Goal: Transaction & Acquisition: Purchase product/service

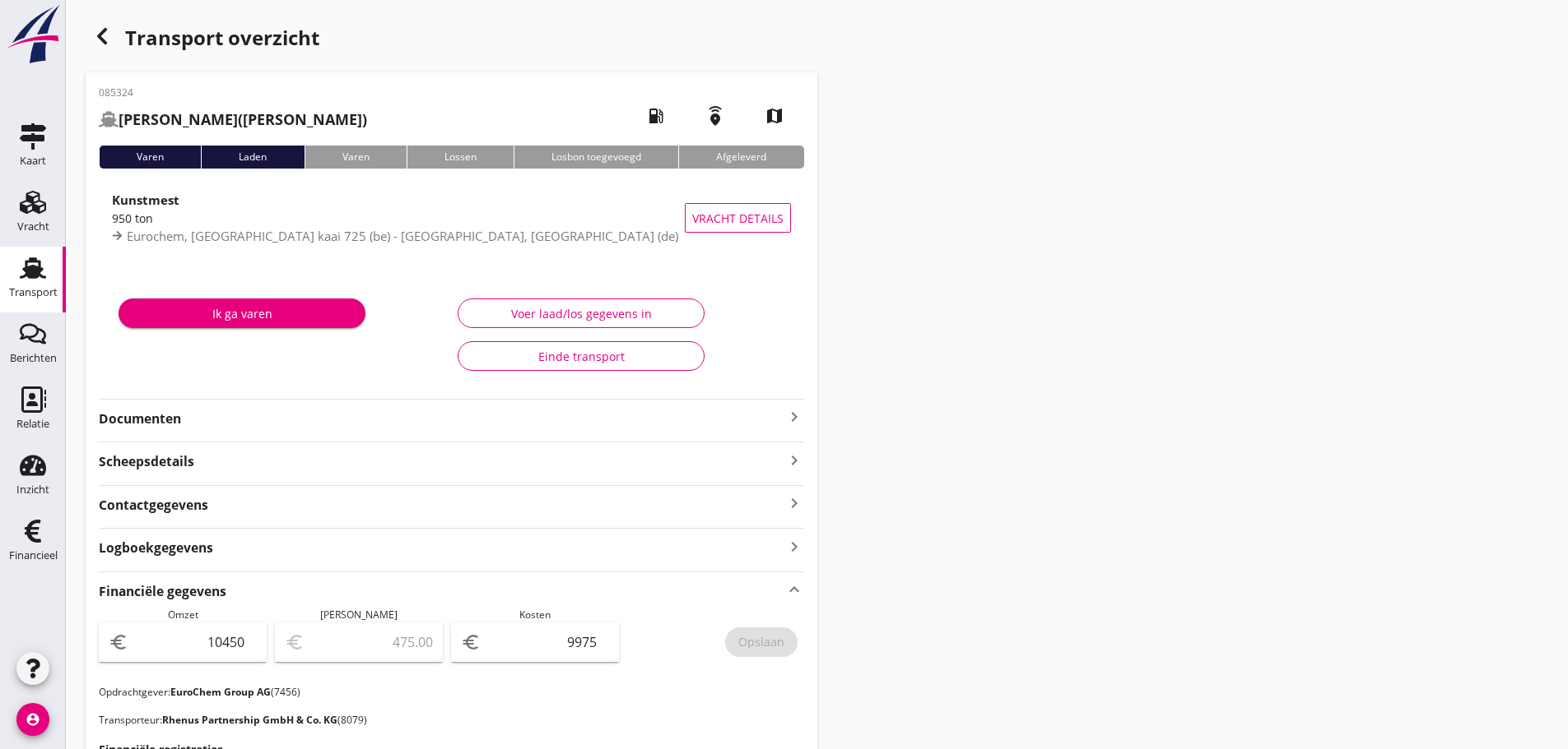
scroll to position [494, 0]
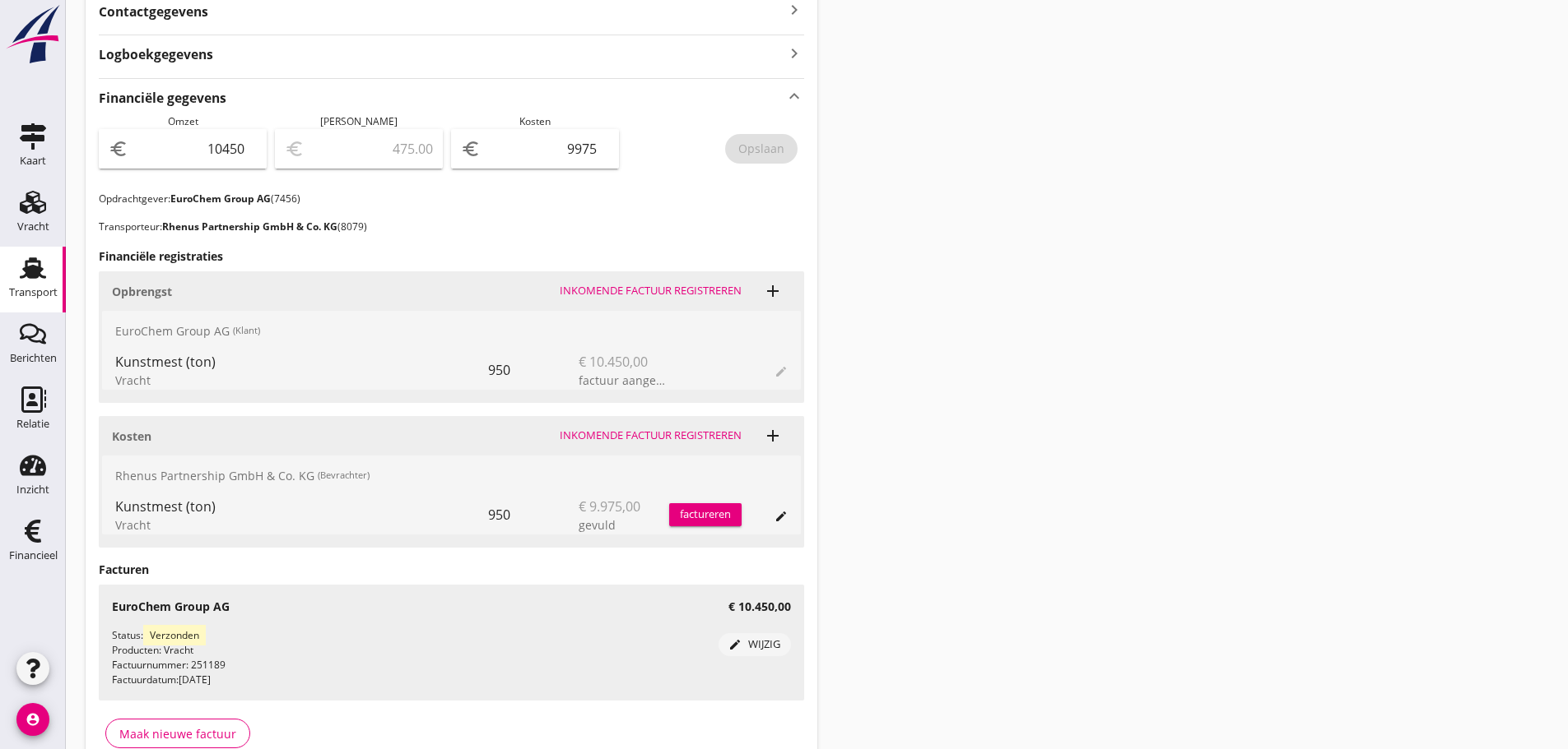
drag, startPoint x: 1031, startPoint y: 219, endPoint x: 782, endPoint y: 367, distance: 289.7
click at [1532, 748] on html "Financiële regel wijzigen Financiële regel toevoegen Deze financiële registrati…" at bounding box center [784, 172] width 1568 height 1331
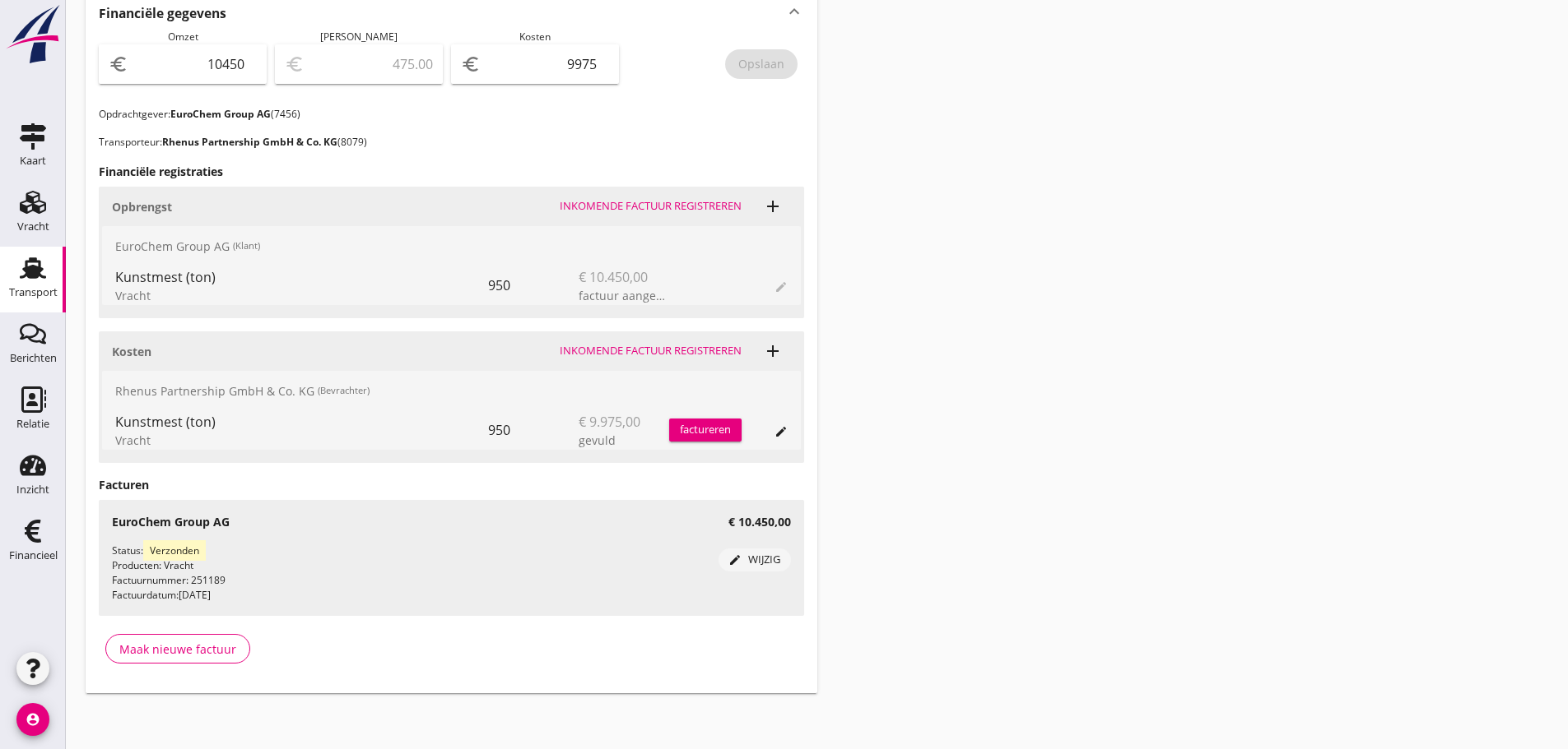
drag, startPoint x: 1316, startPoint y: 435, endPoint x: 1300, endPoint y: 426, distance: 18.4
click at [1315, 436] on div "Transport overzicht 085324 [PERSON_NAME] (Krüger) local_gas_station emergency_s…" at bounding box center [816, 67] width 1502 height 1292
drag, startPoint x: 1192, startPoint y: 362, endPoint x: 1189, endPoint y: 381, distance: 19.2
click at [1192, 363] on div "Transport overzicht 085324 [PERSON_NAME] (Krüger) local_gas_station emergency_s…" at bounding box center [816, 67] width 1502 height 1292
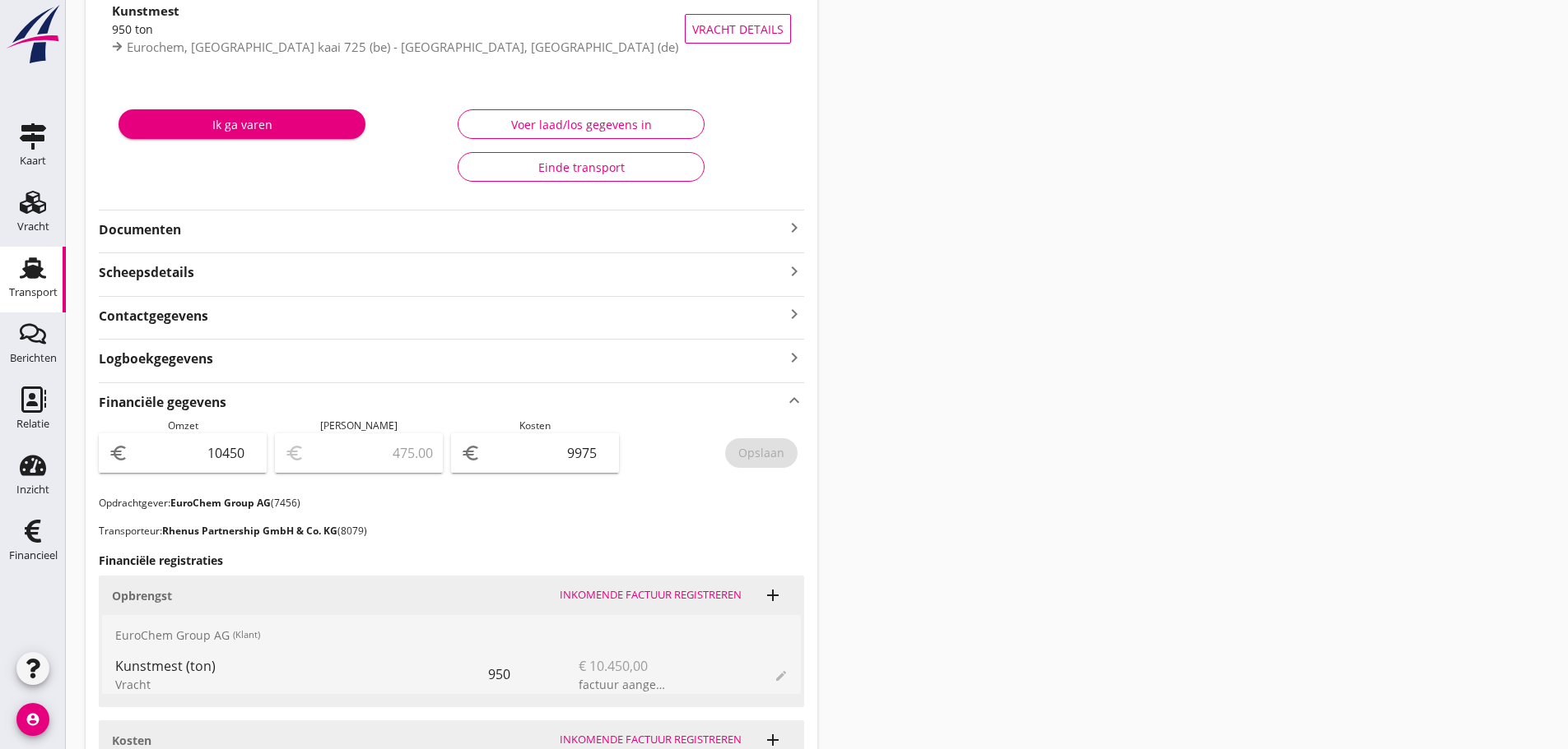
scroll to position [0, 0]
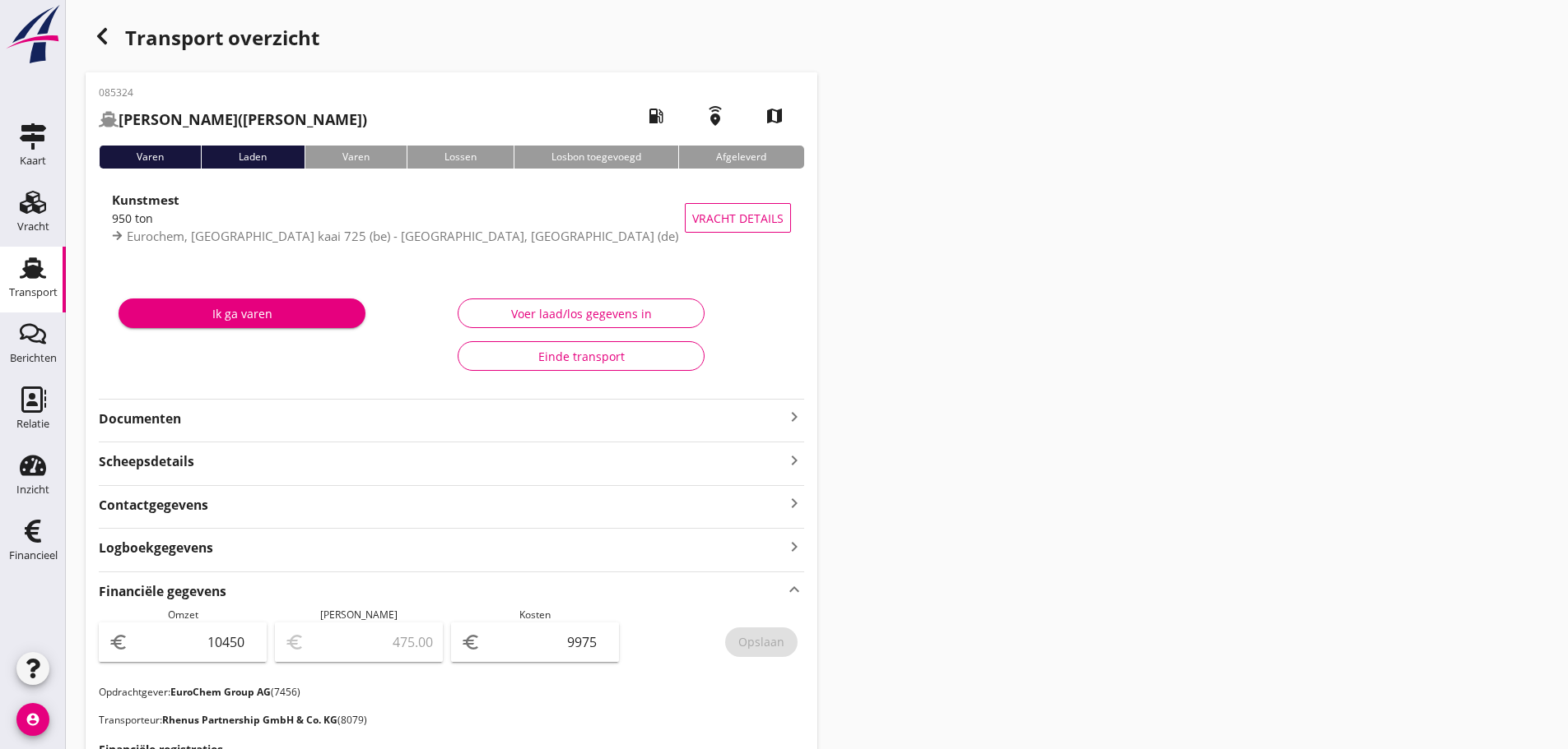
click at [1182, 463] on div "Transport overzicht 085324 [PERSON_NAME] (Krüger) local_gas_station emergency_s…" at bounding box center [816, 645] width 1502 height 1292
click at [1292, 506] on div "Transport overzicht 085324 [PERSON_NAME] (Krüger) local_gas_station emergency_s…" at bounding box center [816, 645] width 1502 height 1292
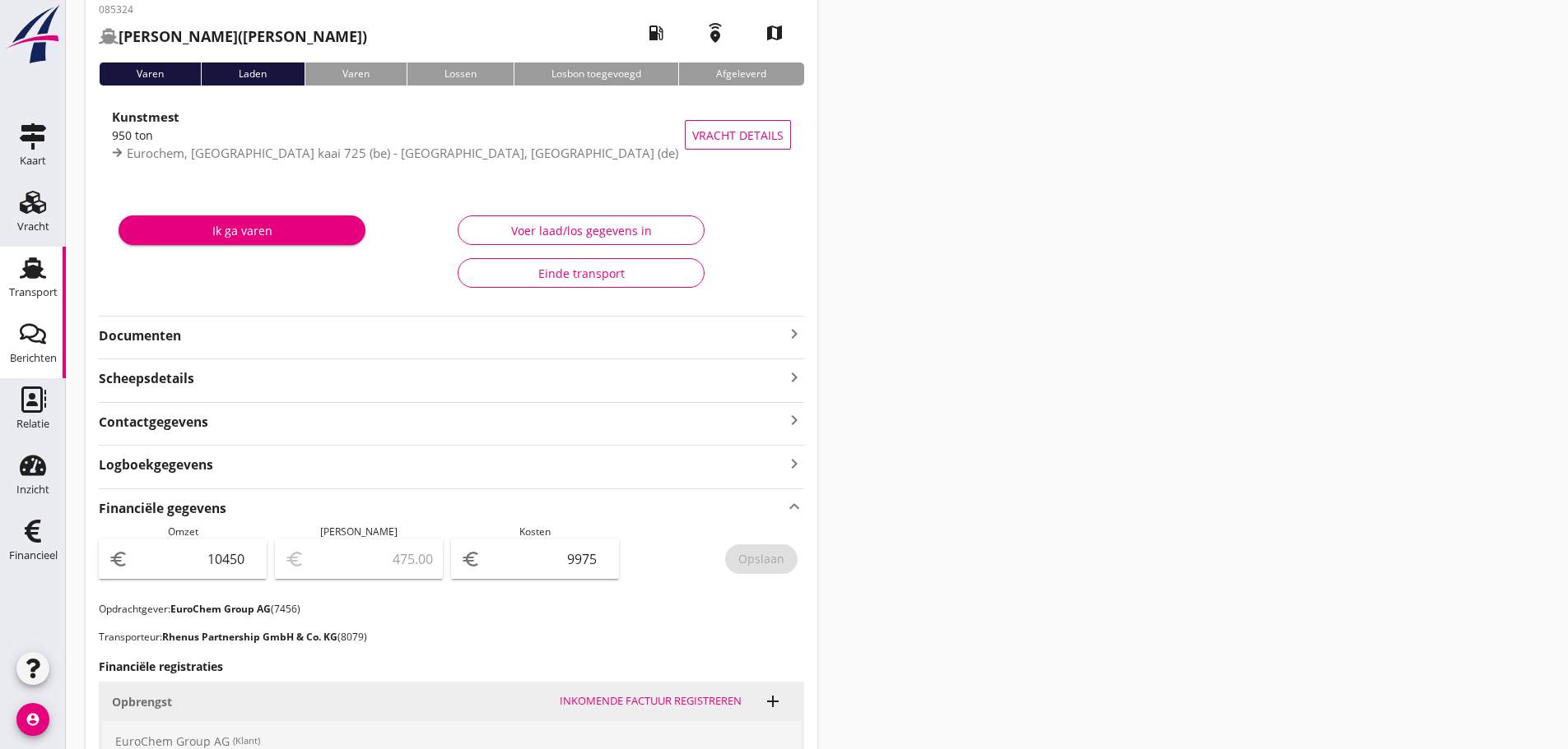
scroll to position [82, 0]
click at [38, 277] on icon "Transport" at bounding box center [33, 268] width 26 height 26
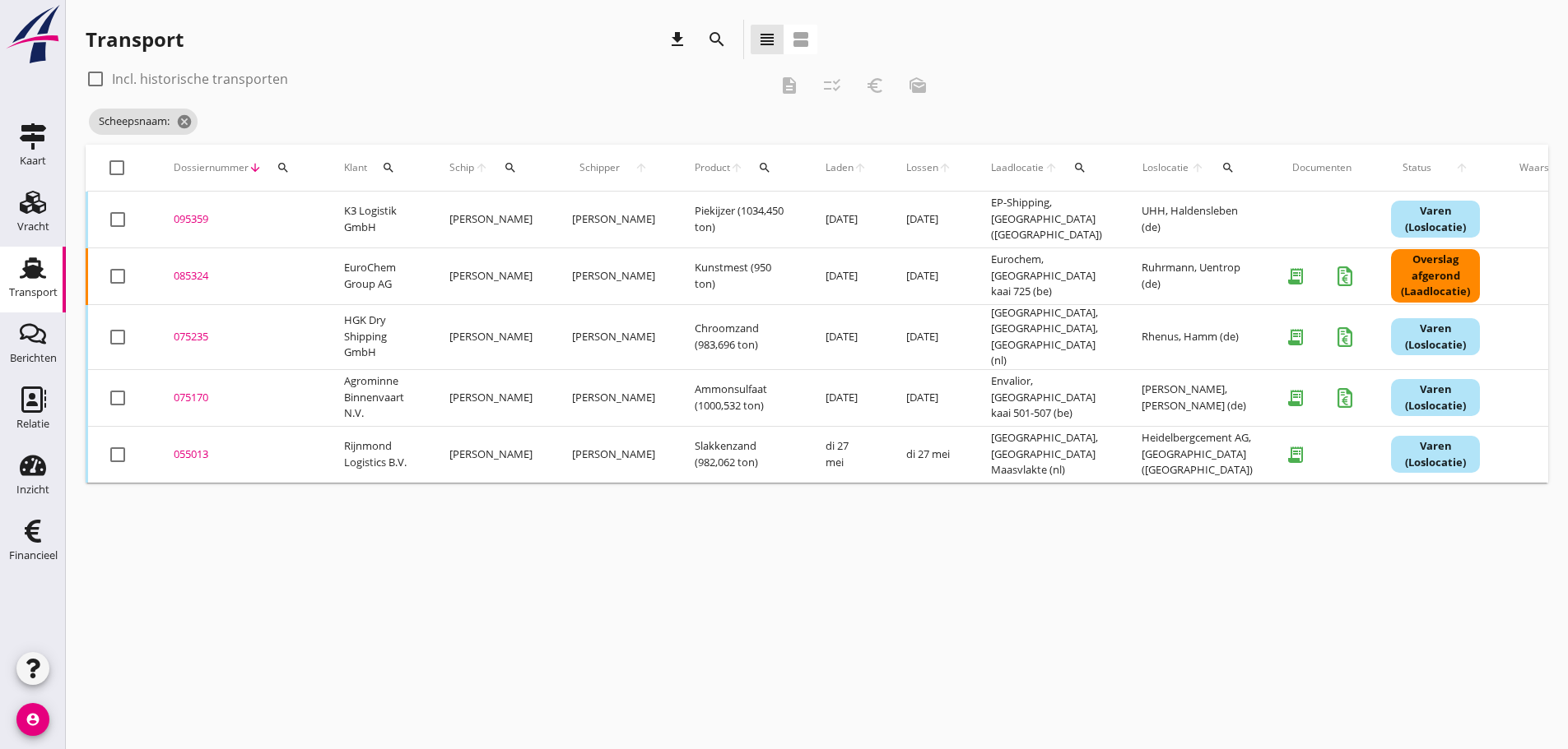
click at [290, 170] on div "search" at bounding box center [283, 167] width 30 height 13
click at [287, 212] on input "Zoeken op dossiernummer..." at bounding box center [360, 215] width 171 height 26
type input "1"
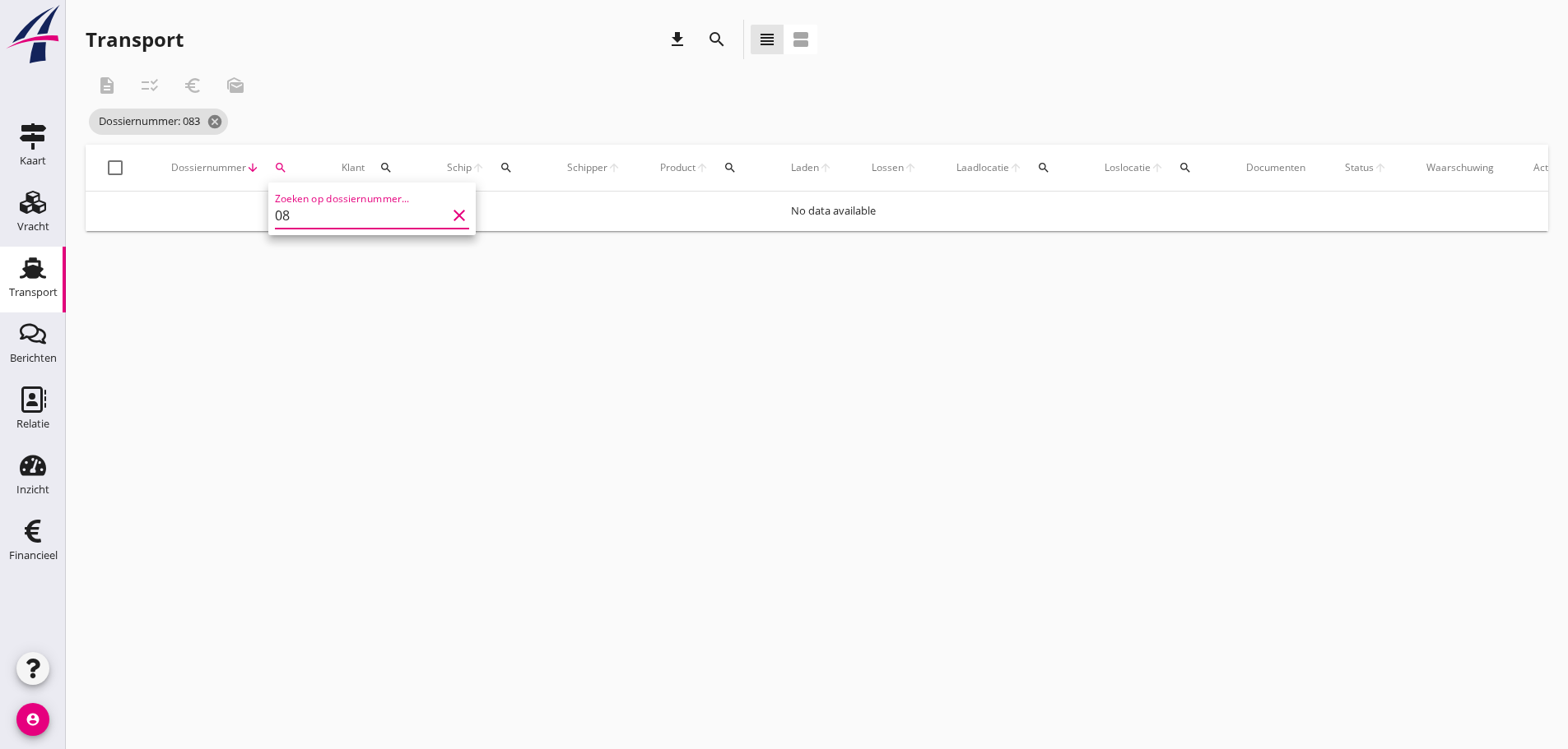
type input "0"
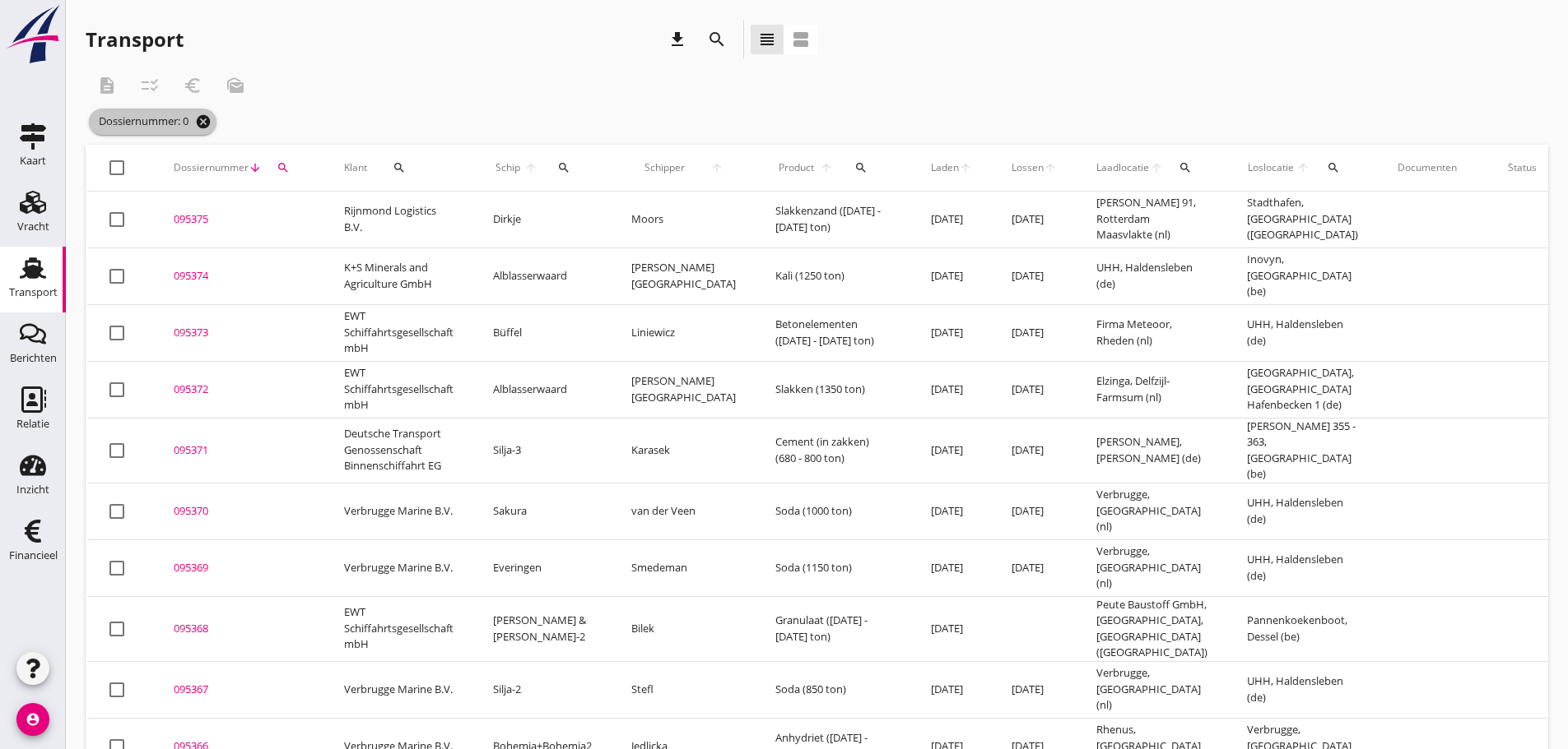
click at [209, 118] on icon "cancel" at bounding box center [203, 122] width 16 height 16
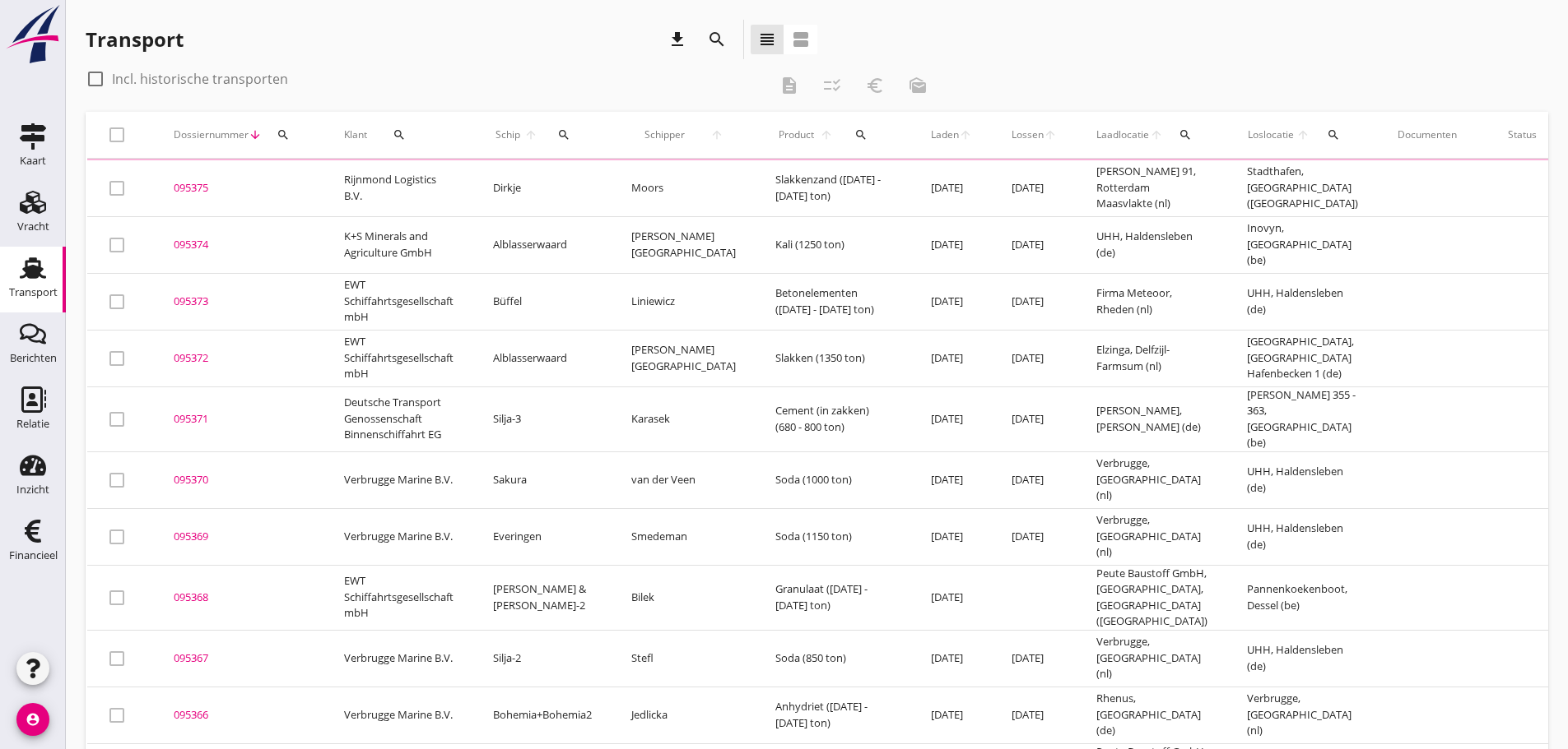
click at [284, 132] on icon "search" at bounding box center [283, 135] width 13 height 13
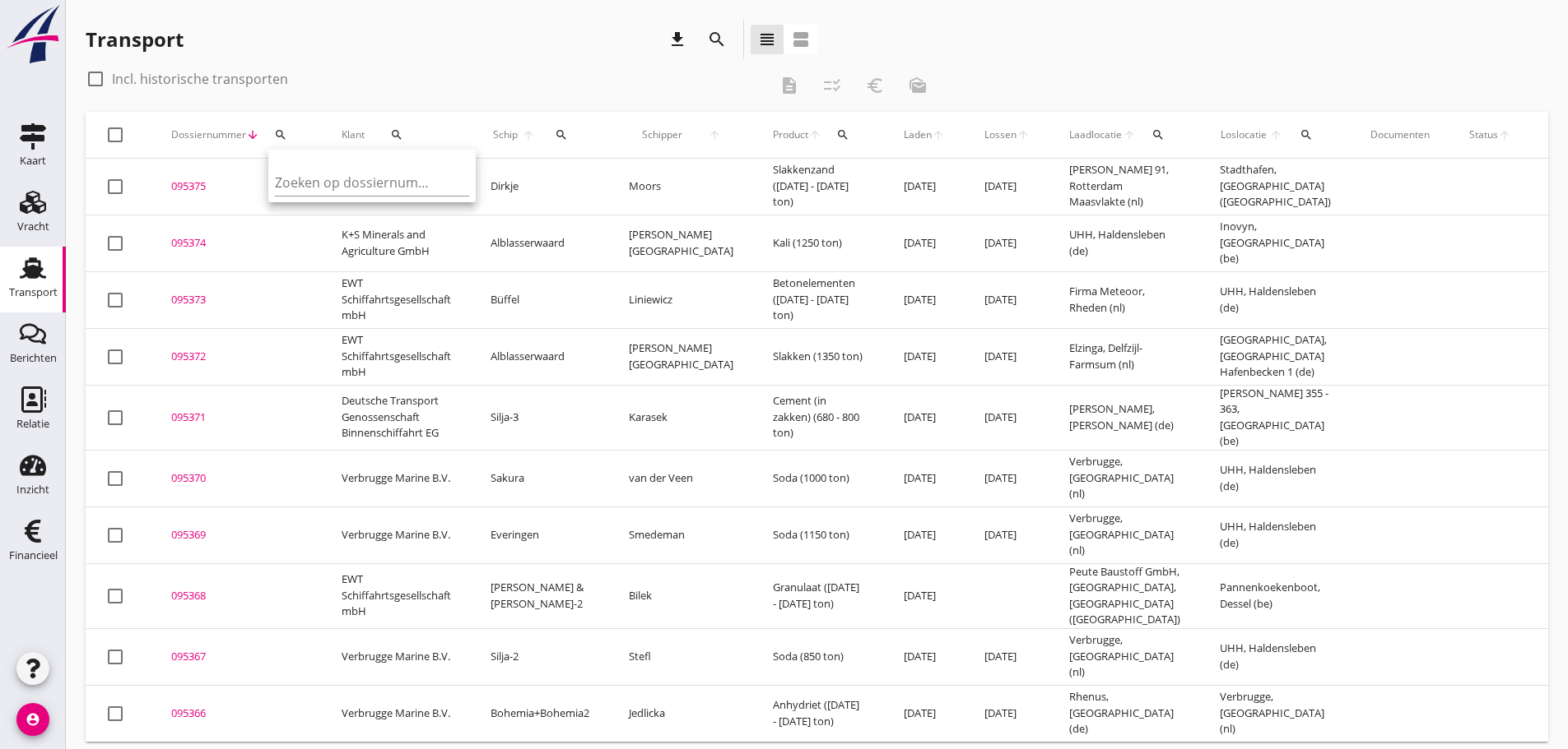
click at [288, 165] on div "Zoeken op dossiernummer..." at bounding box center [372, 178] width 195 height 36
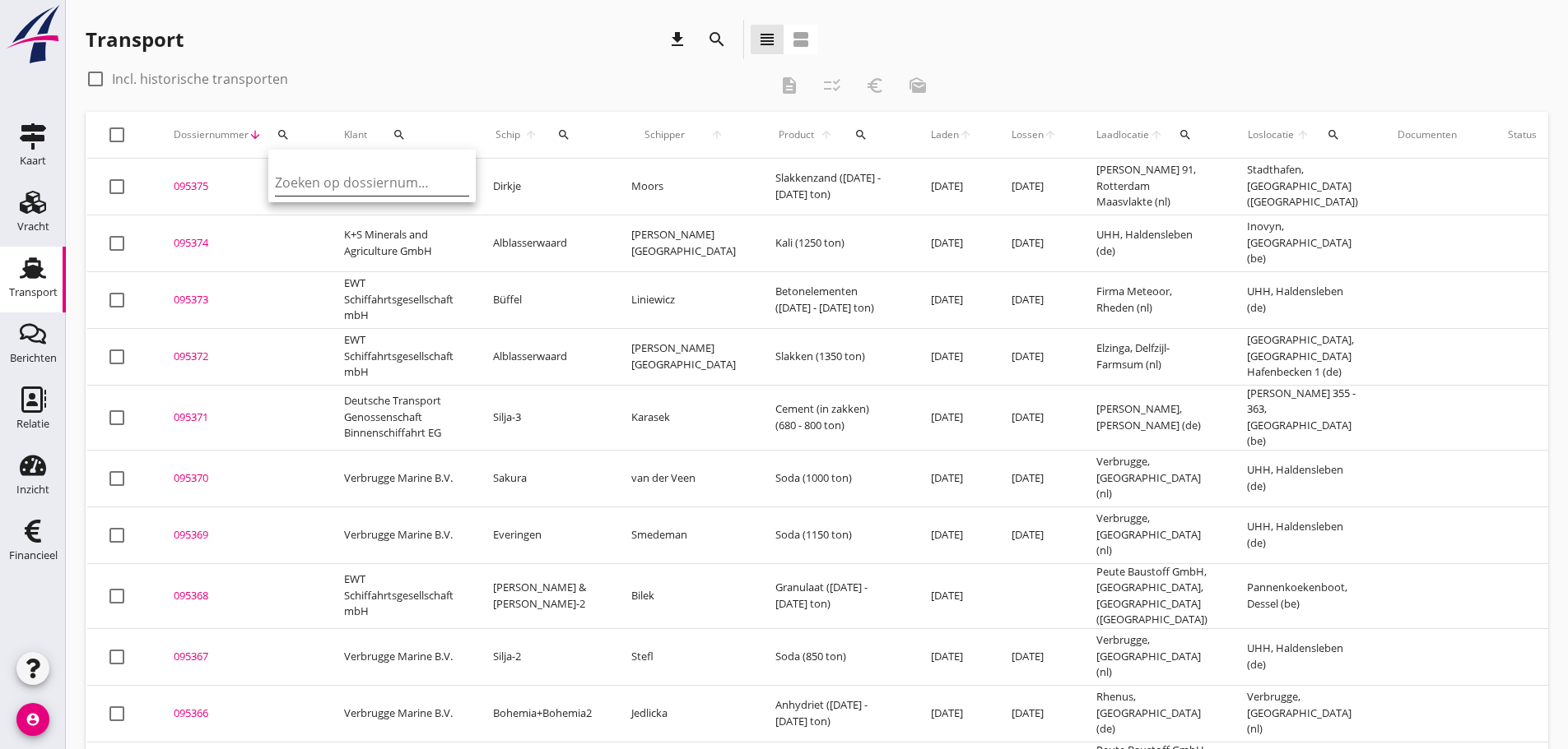
click at [303, 181] on input "Zoeken op dossiernummer..." at bounding box center [360, 182] width 171 height 26
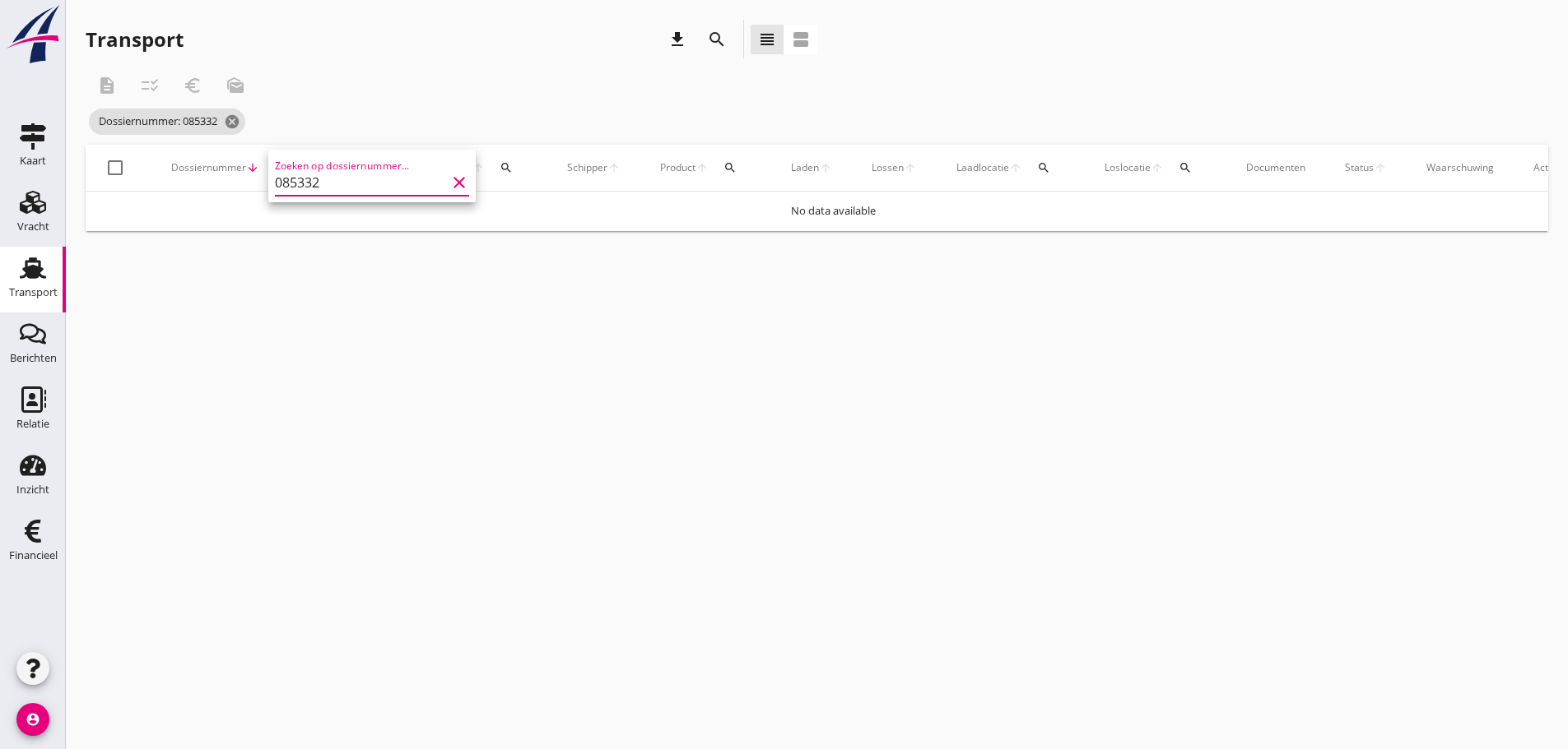
type input "085332"
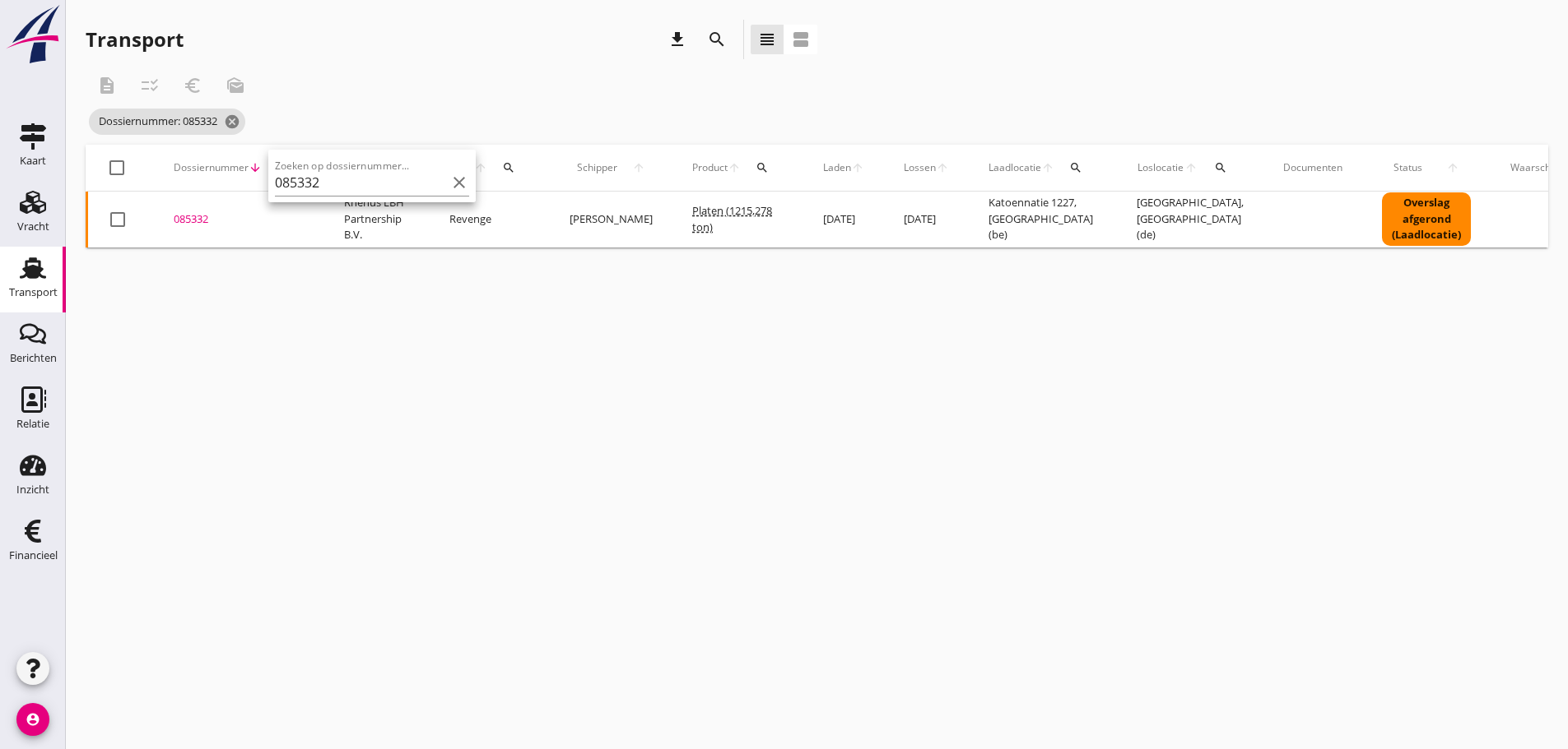
drag, startPoint x: 192, startPoint y: 216, endPoint x: 529, endPoint y: 685, distance: 577.5
click at [192, 217] on div "085332" at bounding box center [239, 220] width 131 height 16
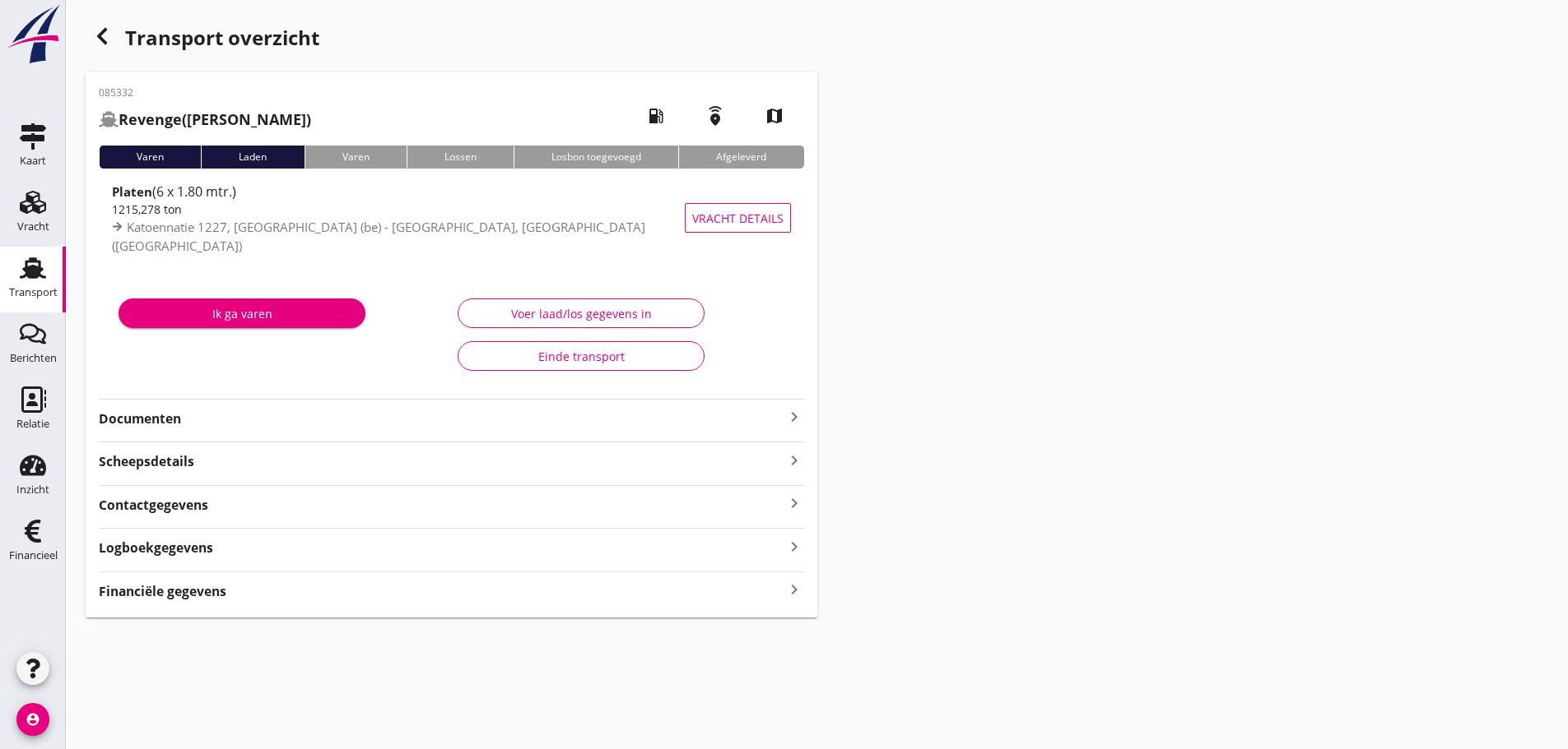
drag, startPoint x: 202, startPoint y: 593, endPoint x: 767, endPoint y: 475, distance: 577.2
click at [202, 592] on strong "Financiële gegevens" at bounding box center [163, 592] width 127 height 19
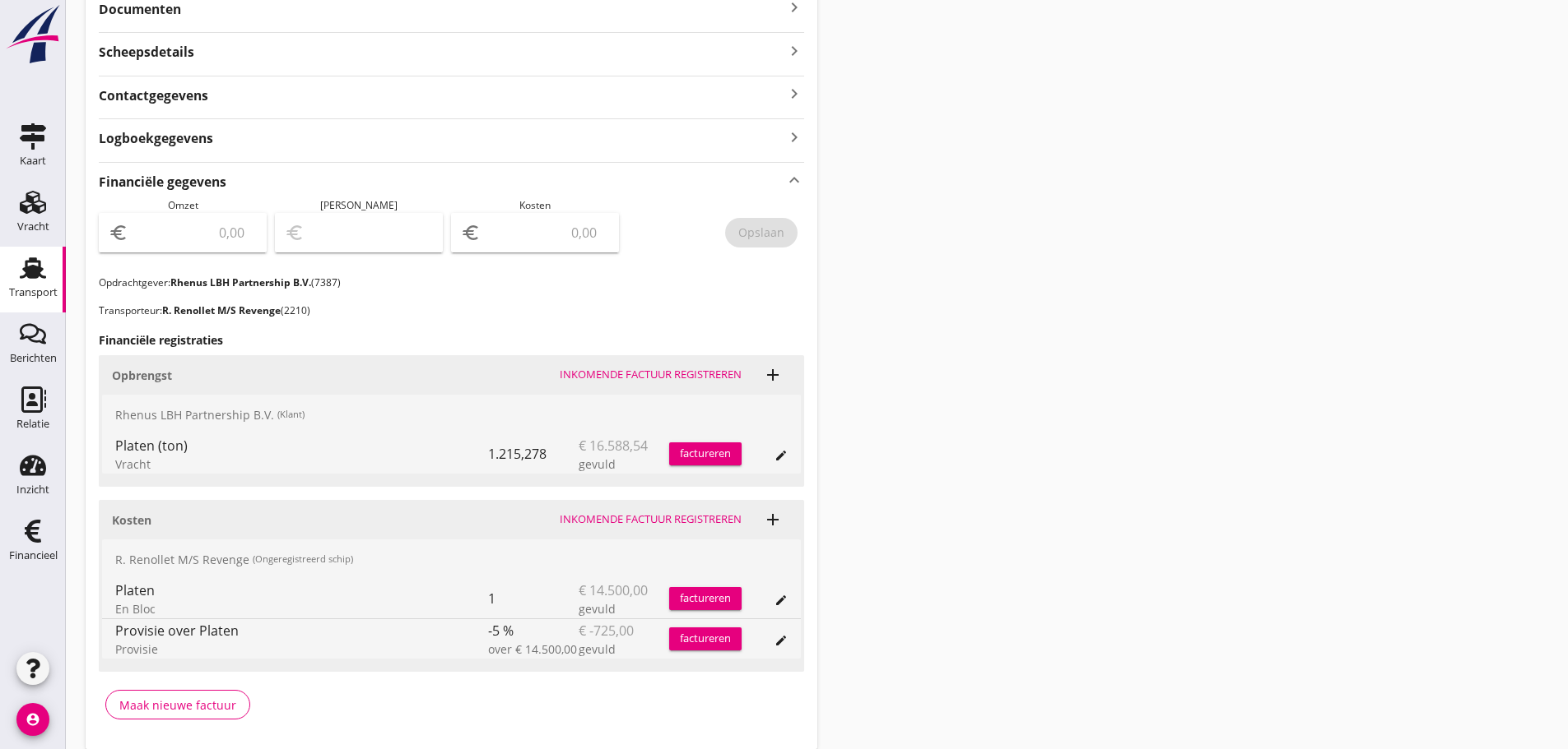
scroll to position [411, 0]
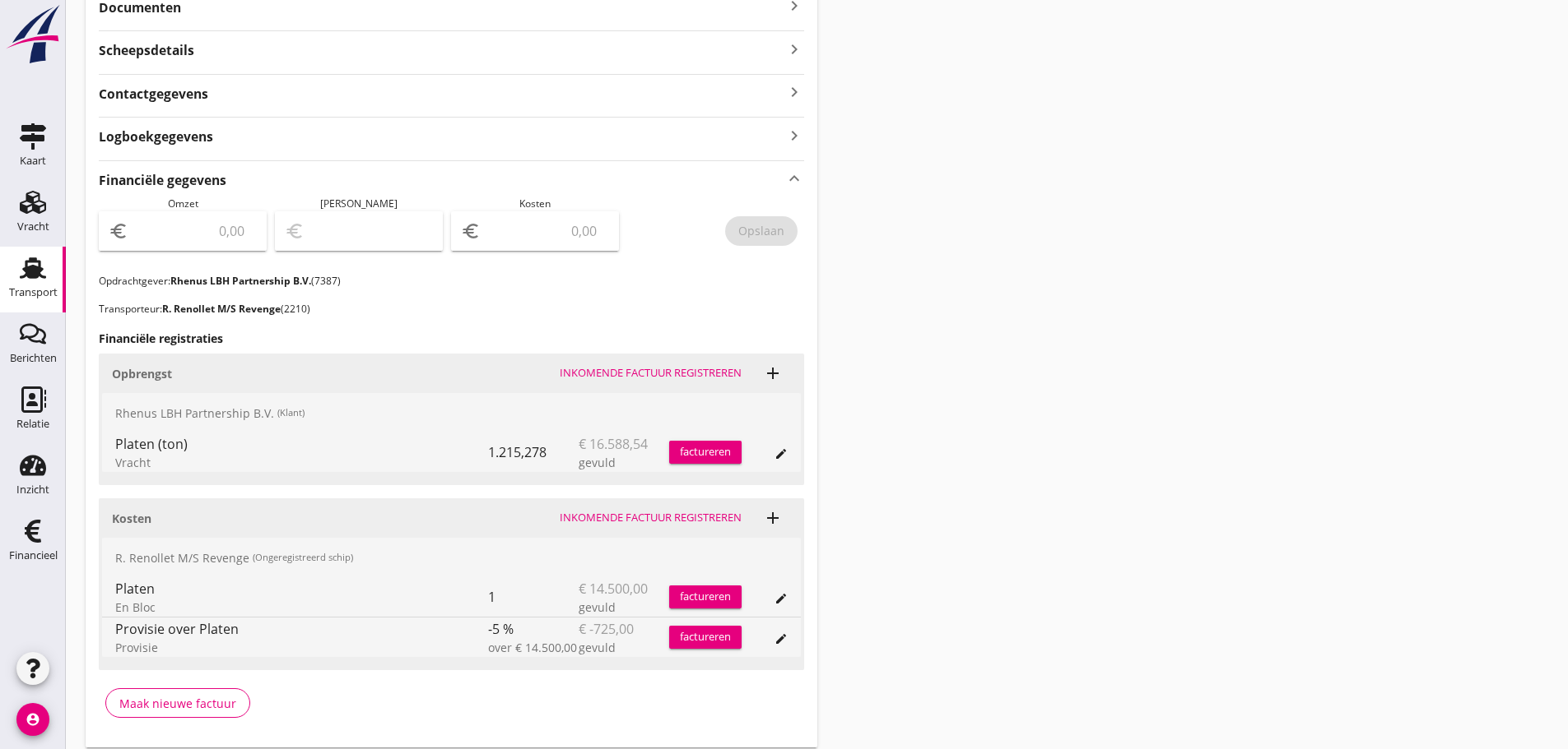
click at [709, 454] on div "factureren" at bounding box center [706, 453] width 73 height 16
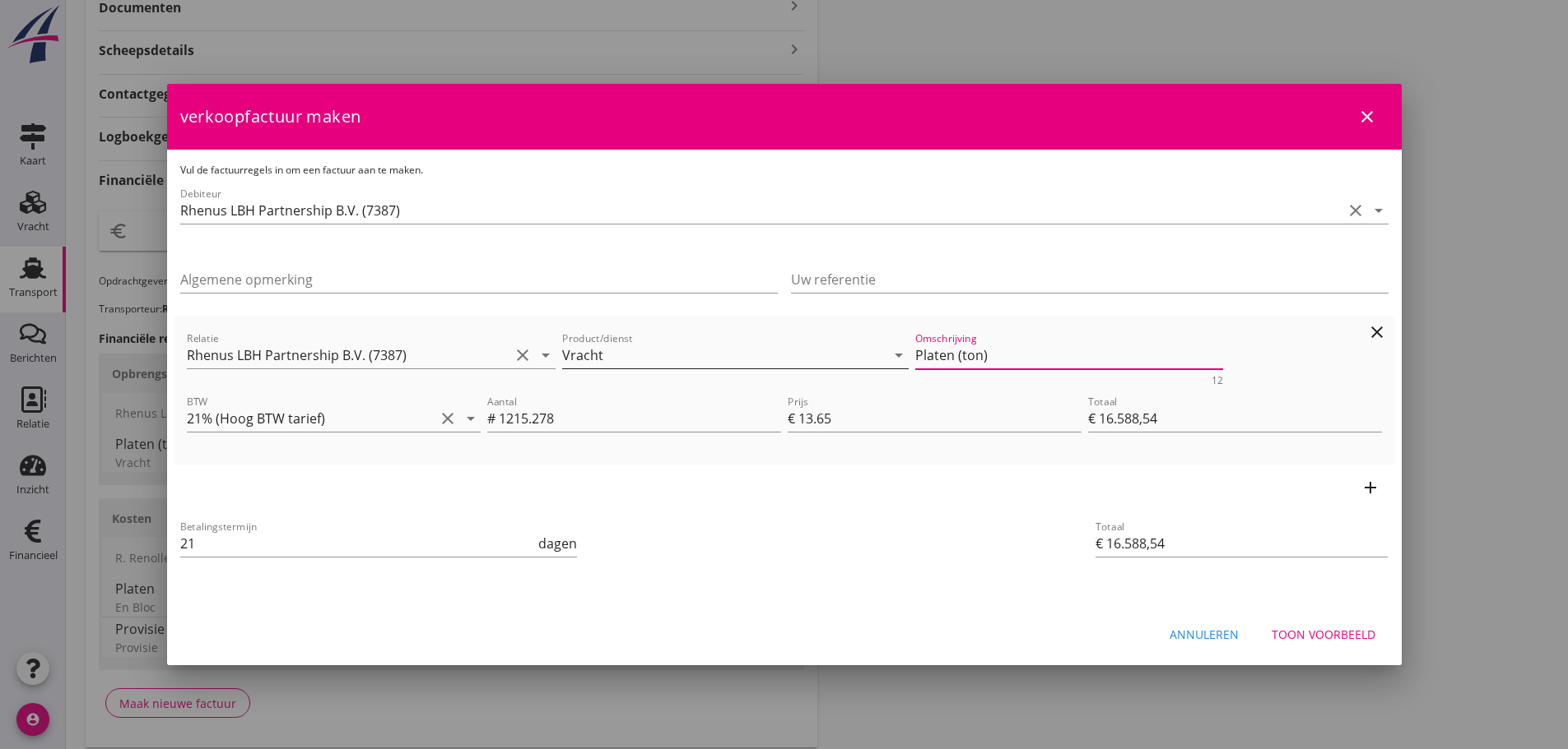
drag, startPoint x: 1000, startPoint y: 351, endPoint x: 775, endPoint y: 352, distance: 225.0
click at [775, 352] on div "Relatie Rhenus LBH Partnership B.V. (7387) clear arrow_drop_down Product/dienst…" at bounding box center [784, 357] width 1201 height 64
click at [1341, 632] on div "Toon voorbeeld" at bounding box center [1323, 634] width 104 height 17
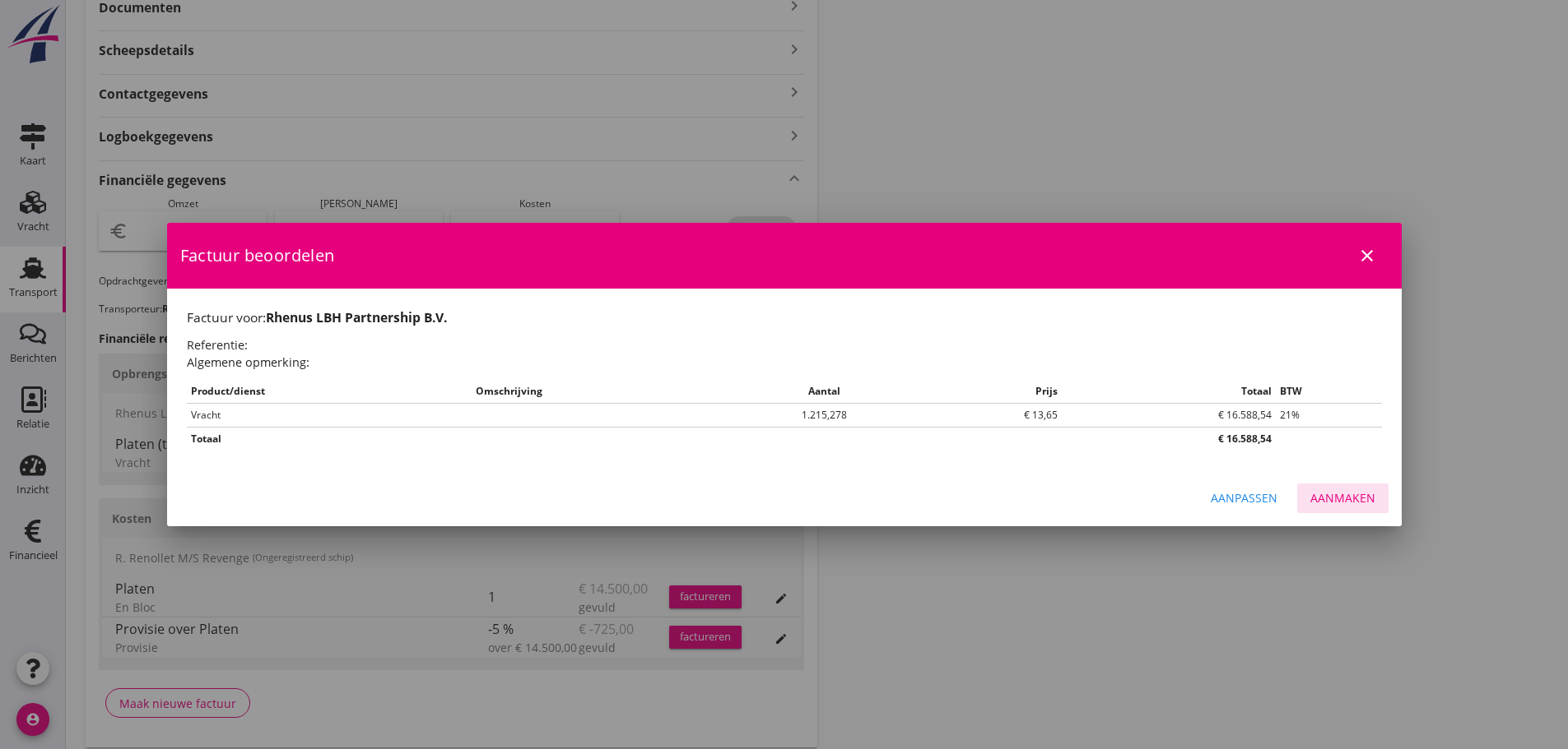
click at [1363, 503] on div "Aanmaken" at bounding box center [1342, 497] width 65 height 17
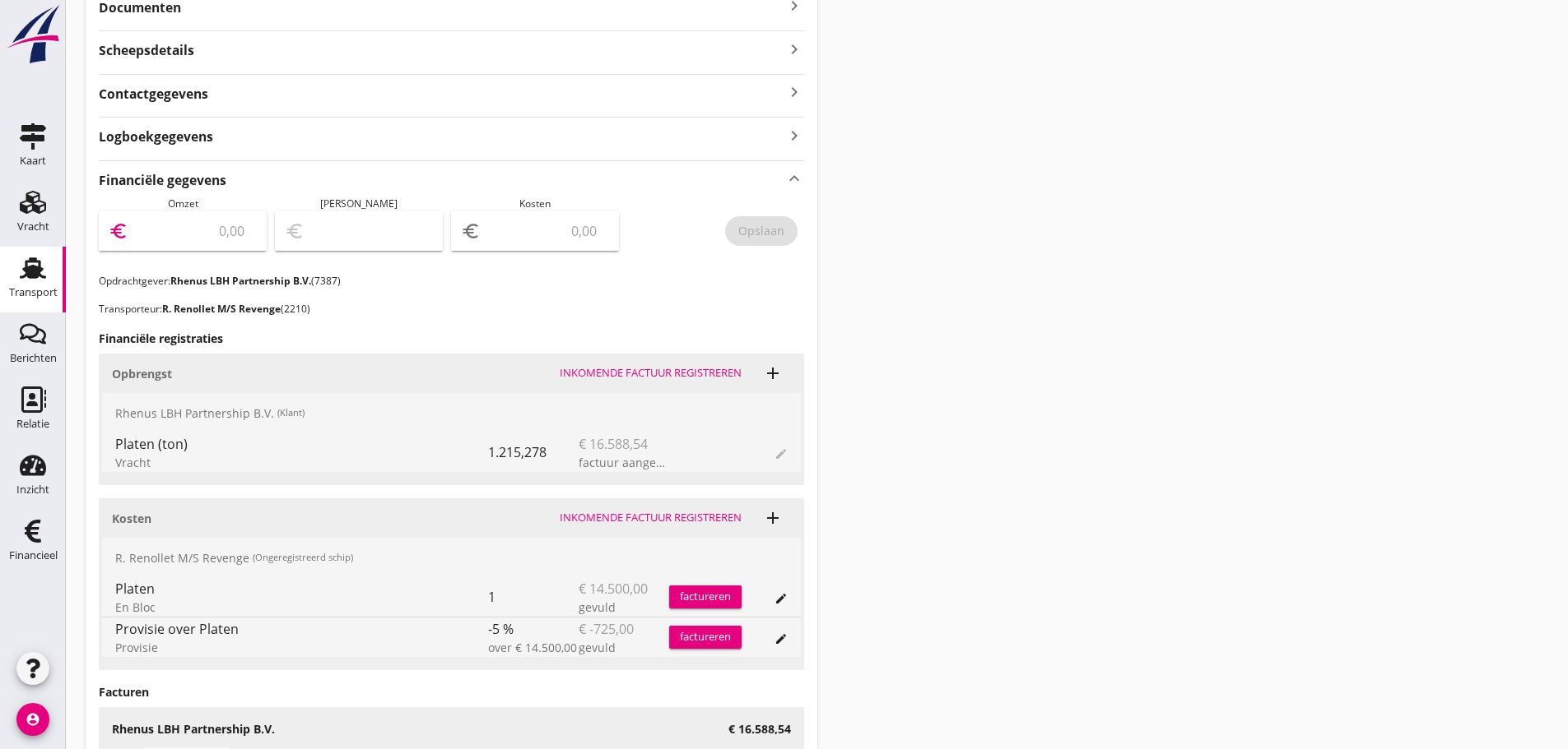
click at [203, 229] on input "number" at bounding box center [195, 231] width 126 height 26
type input "16588"
type input "16588.54"
click at [788, 228] on button "Opslaan" at bounding box center [761, 231] width 73 height 30
click at [4, 533] on link "Financieel Financieel" at bounding box center [33, 543] width 65 height 65
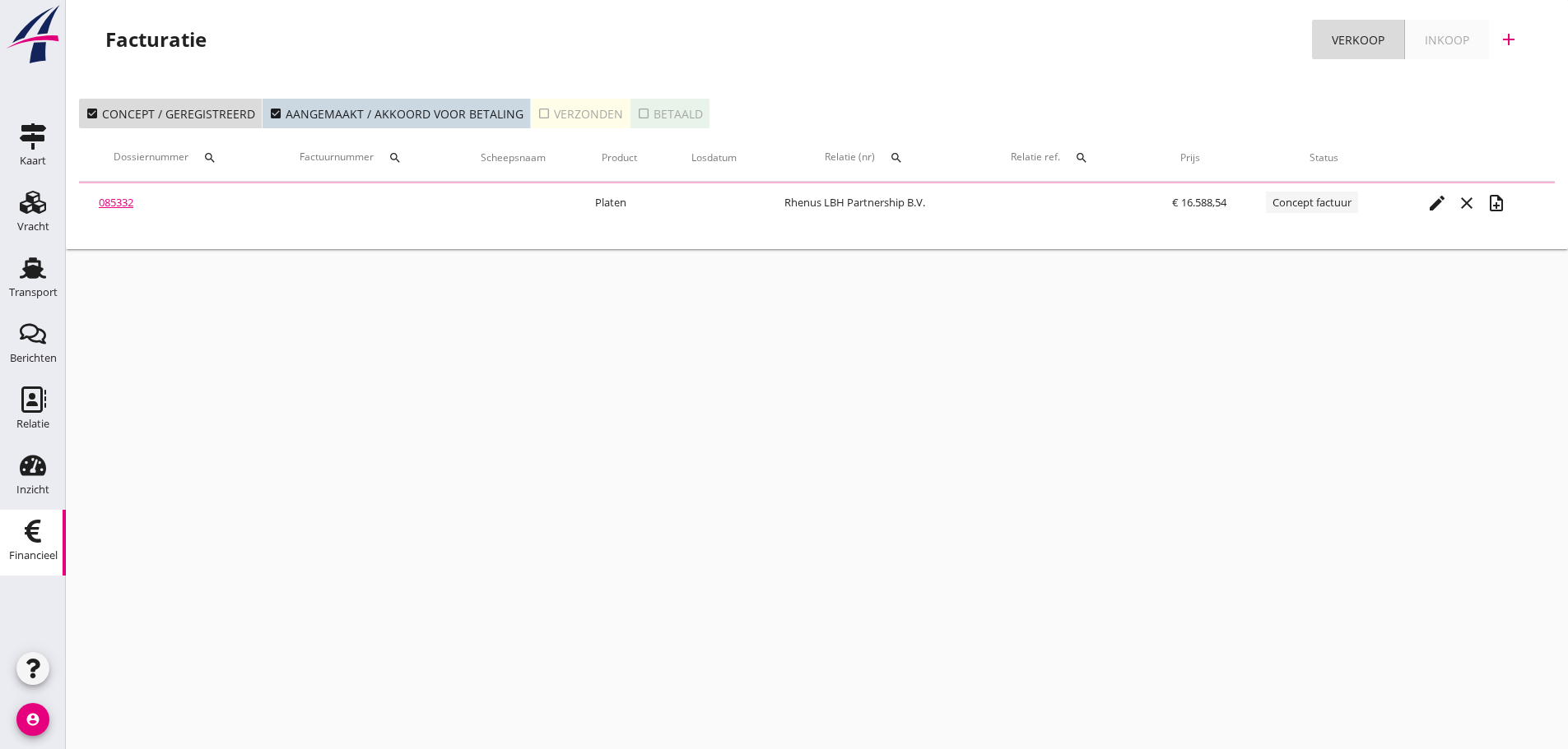
click at [28, 543] on icon "Financieel" at bounding box center [33, 531] width 26 height 26
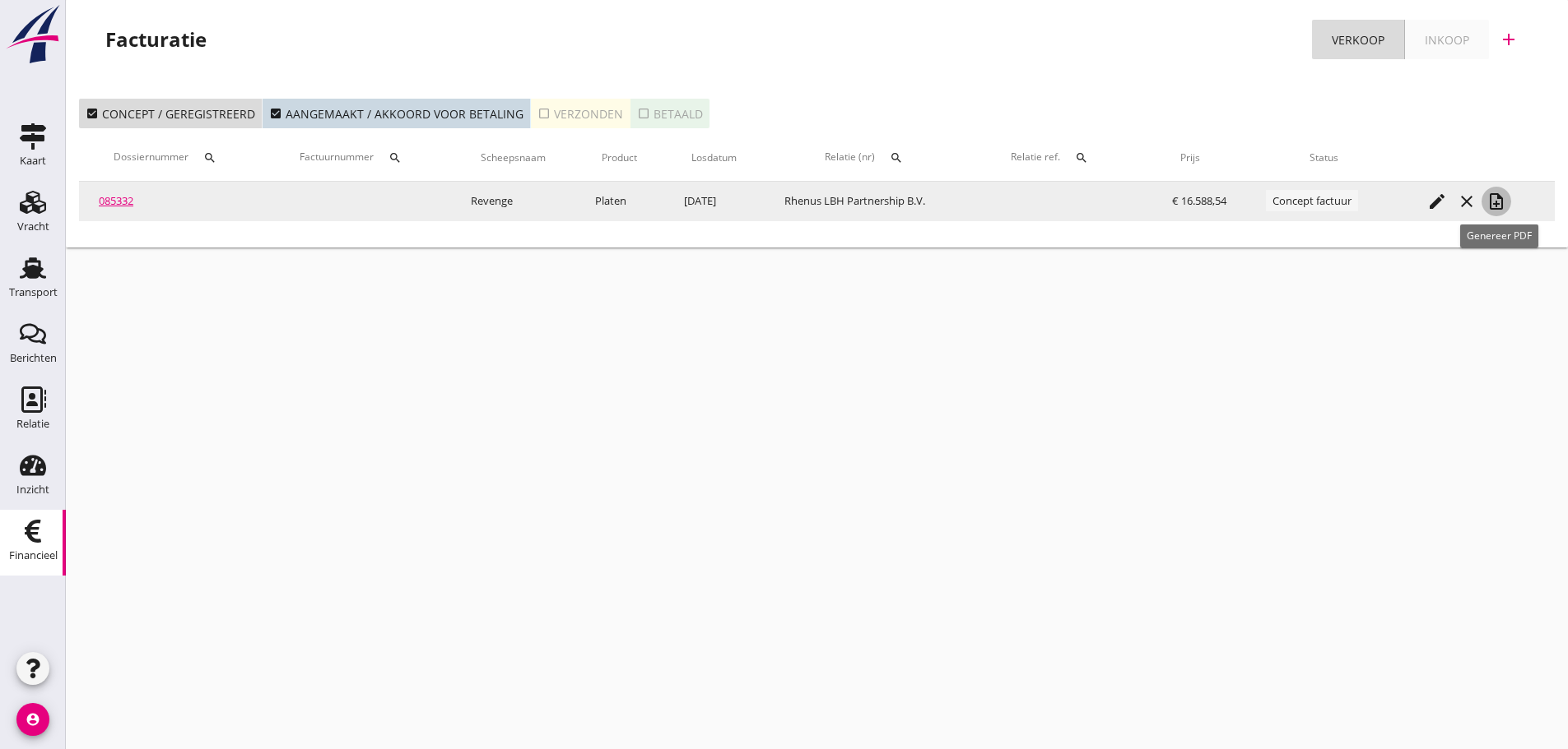
click at [1499, 199] on icon "note_add" at bounding box center [1496, 202] width 20 height 20
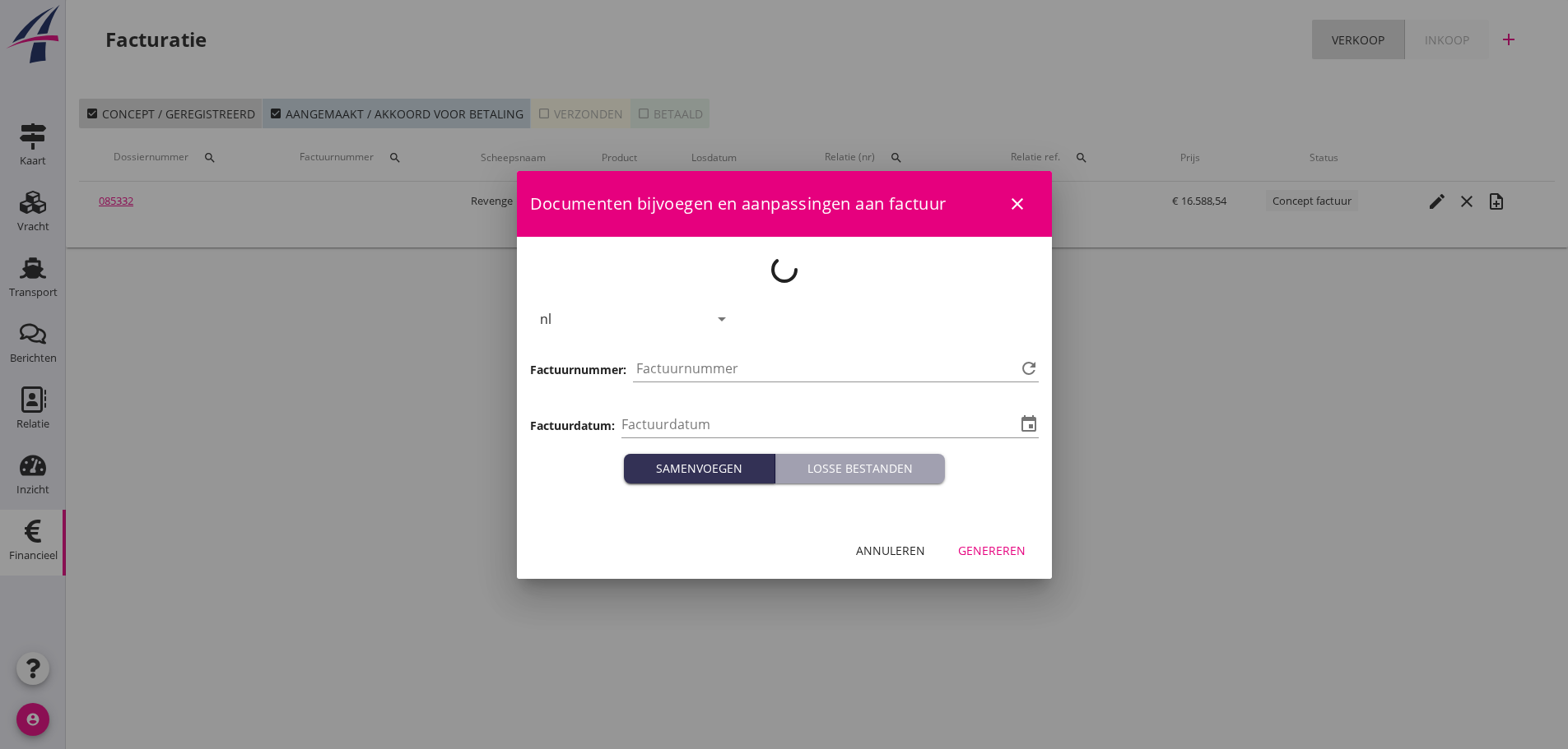
click at [990, 557] on div "Genereren" at bounding box center [991, 550] width 67 height 17
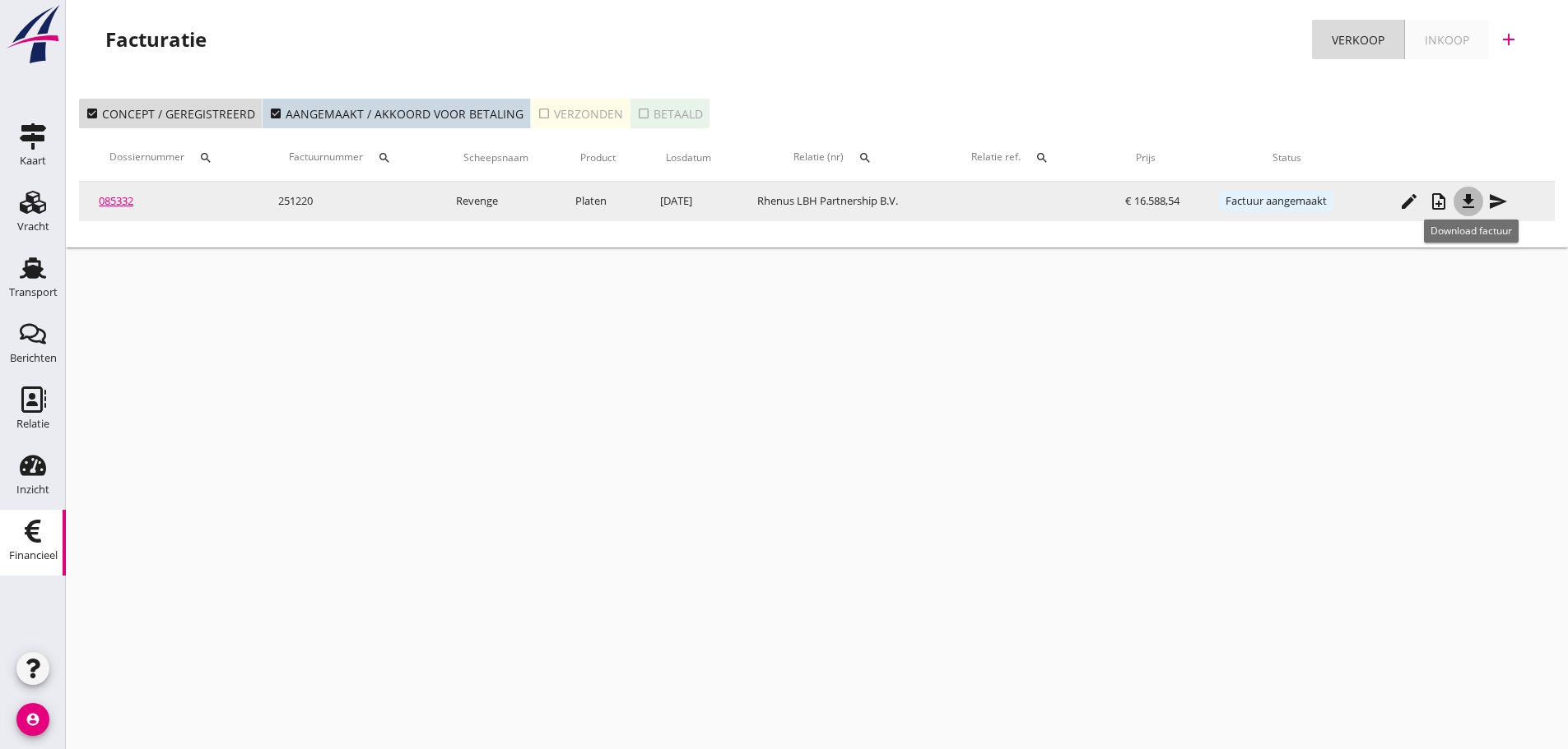
click at [1473, 208] on icon "file_download" at bounding box center [1468, 202] width 20 height 20
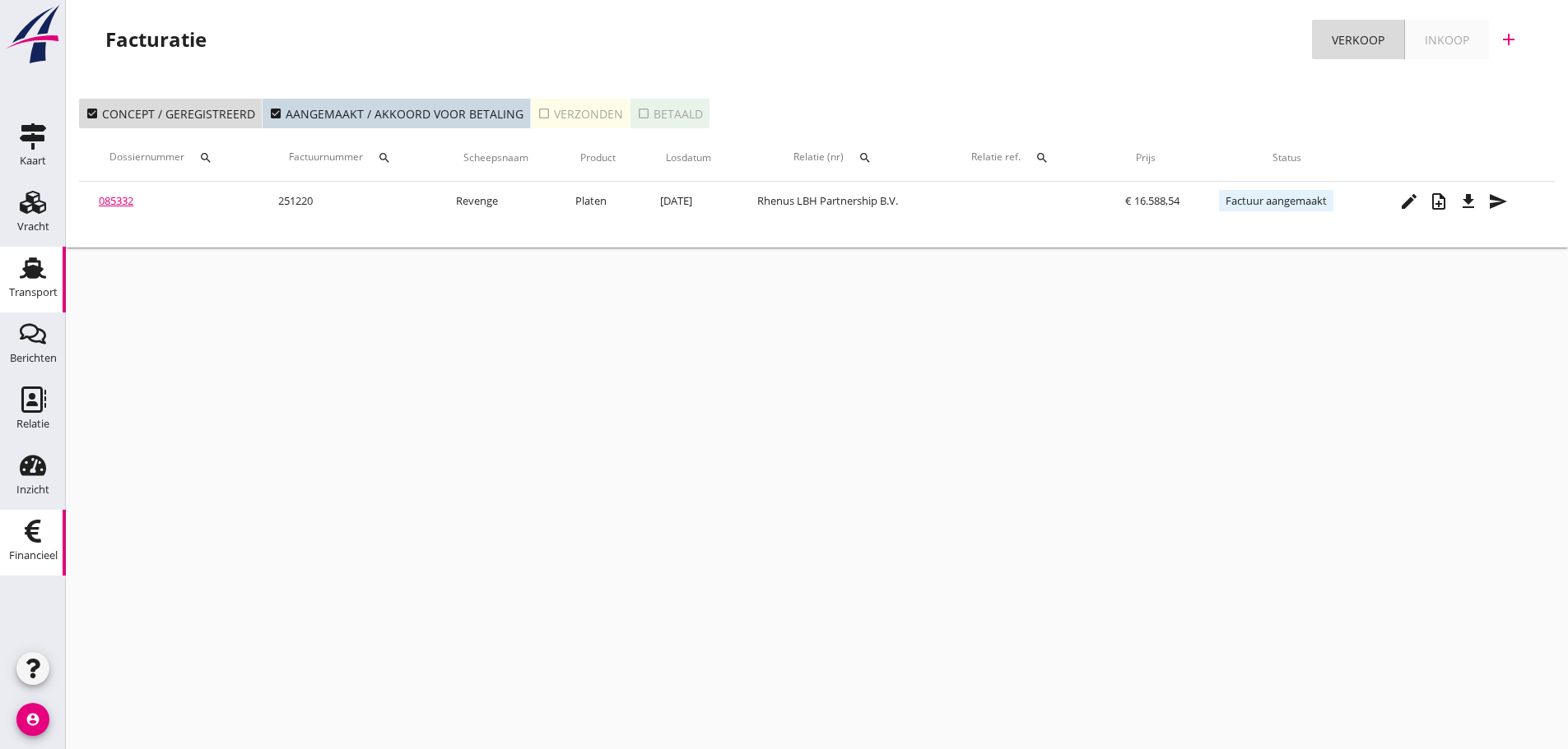
click at [25, 275] on use at bounding box center [33, 268] width 26 height 22
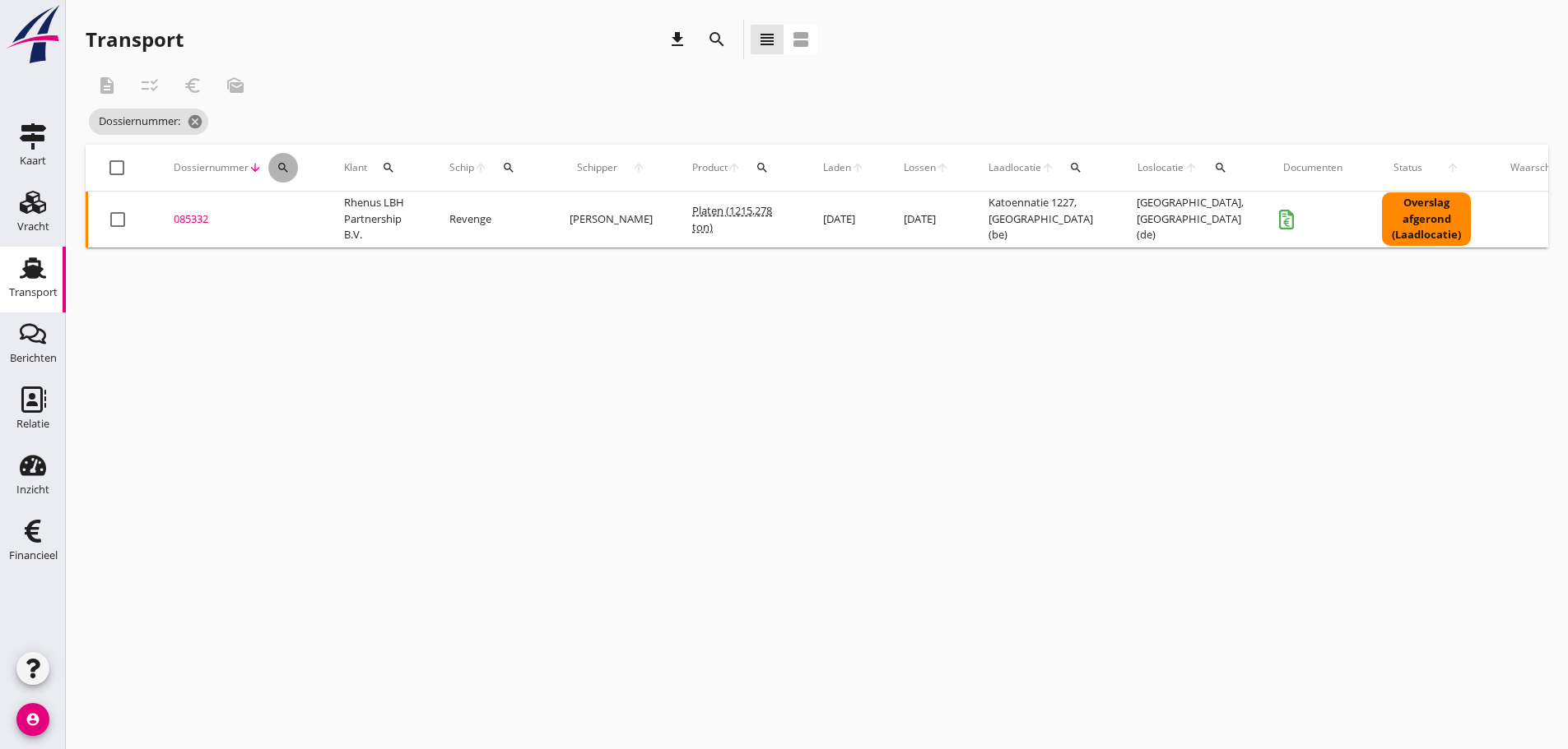
drag, startPoint x: 282, startPoint y: 167, endPoint x: 284, endPoint y: 195, distance: 28.1
click at [284, 172] on icon "search" at bounding box center [283, 167] width 13 height 13
click at [290, 217] on input "Zoeken op dossiernummer..." at bounding box center [360, 215] width 171 height 26
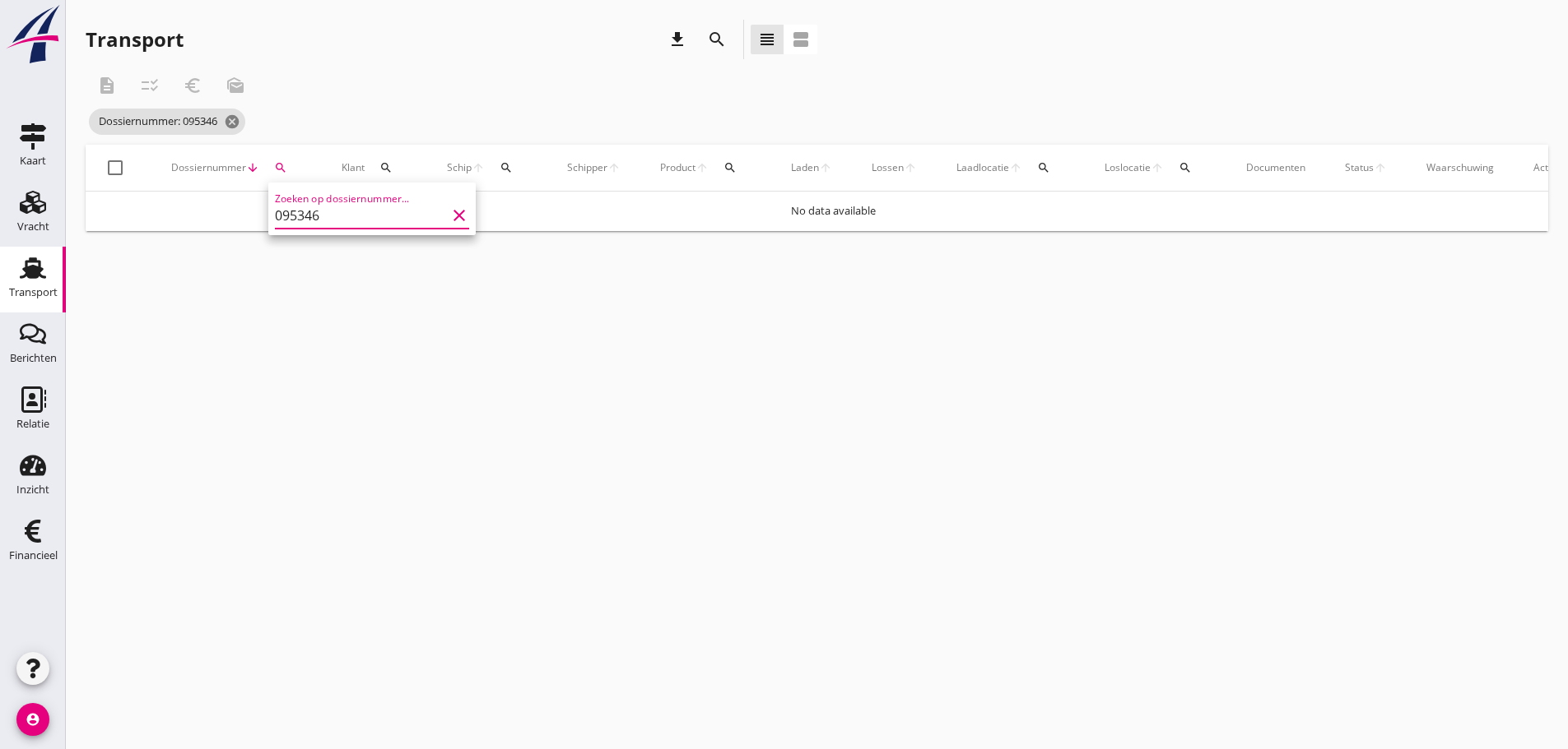
type input "095346"
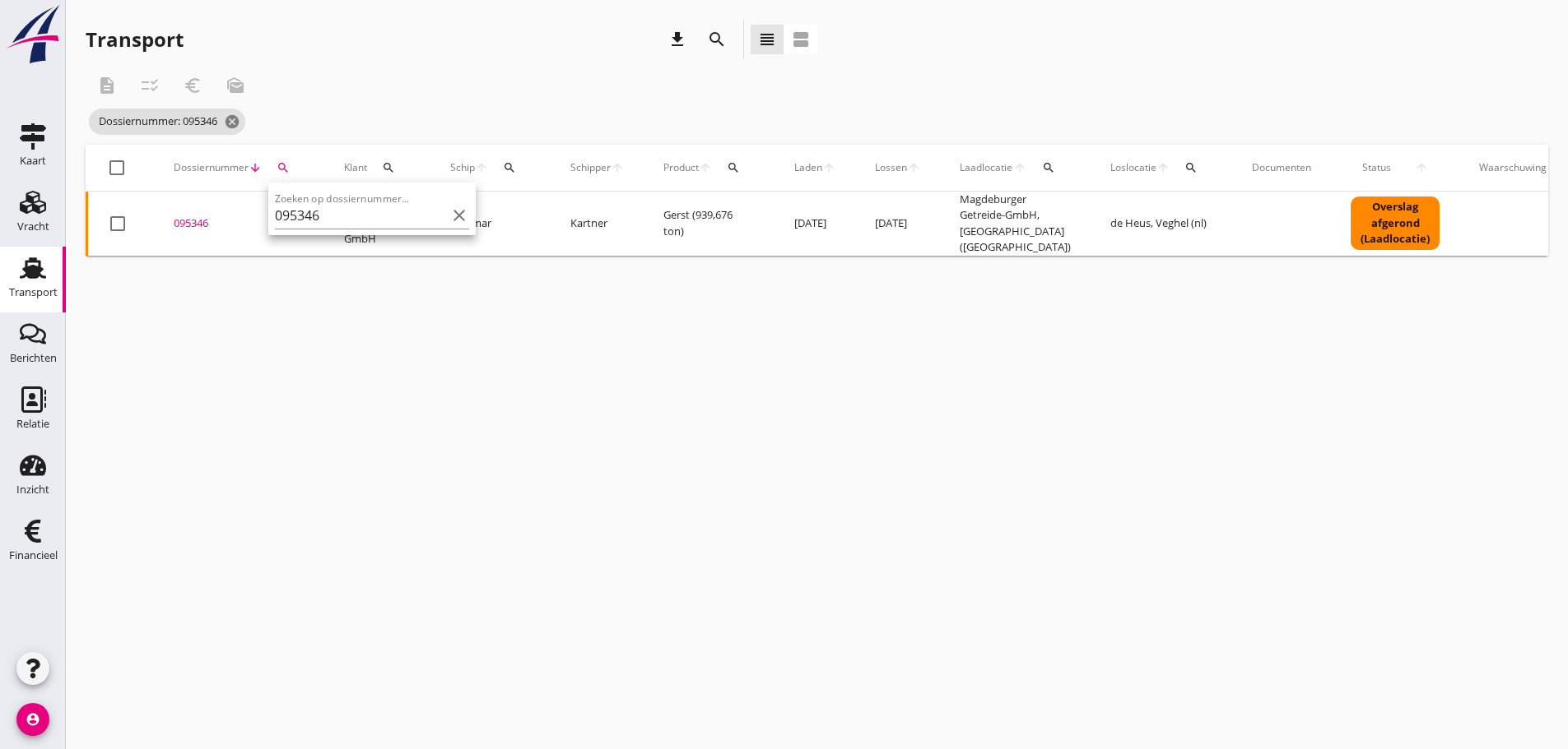
click at [184, 218] on div "095346" at bounding box center [239, 224] width 131 height 16
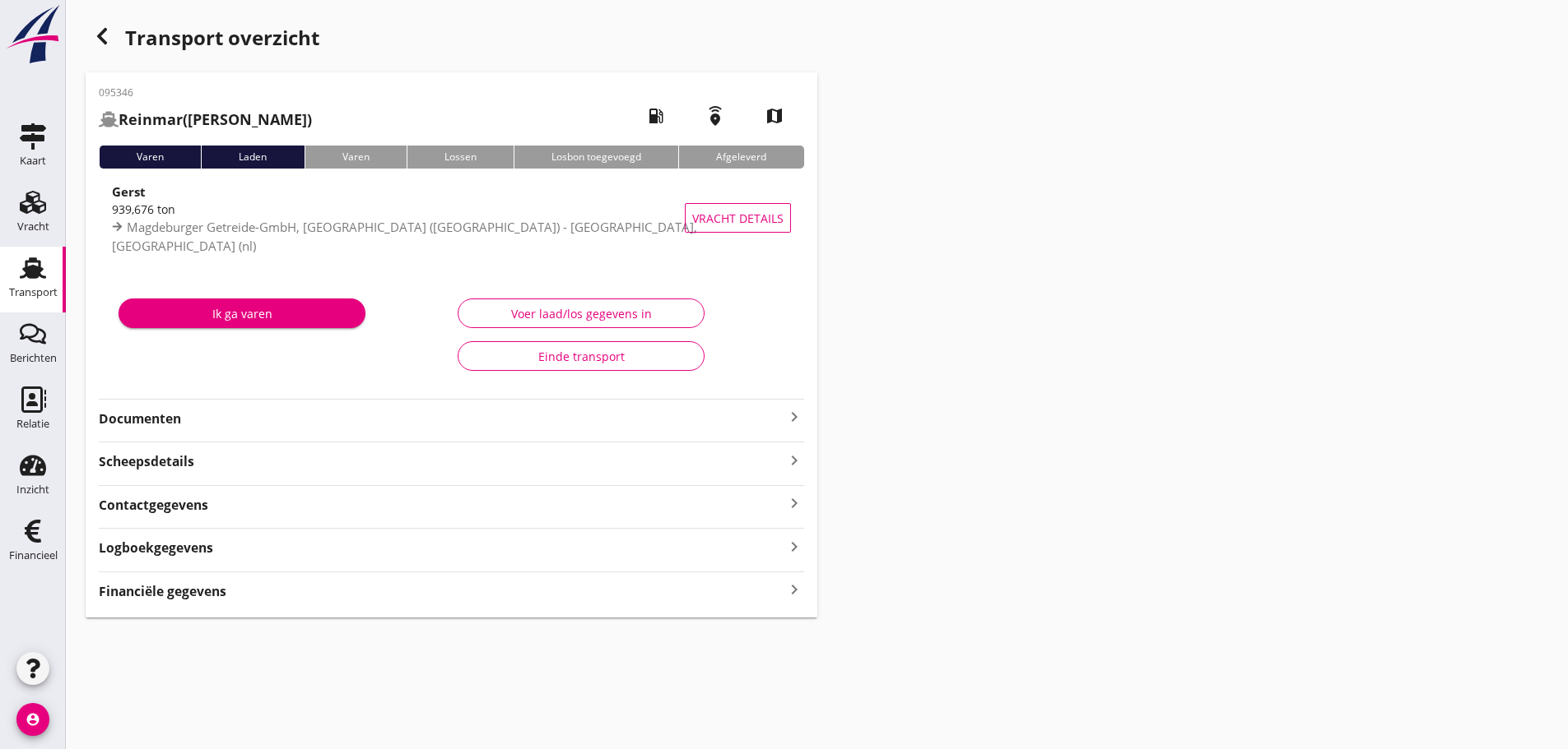
drag, startPoint x: 793, startPoint y: 589, endPoint x: 1141, endPoint y: 585, distance: 348.0
click at [796, 589] on icon "keyboard_arrow_right" at bounding box center [794, 590] width 20 height 22
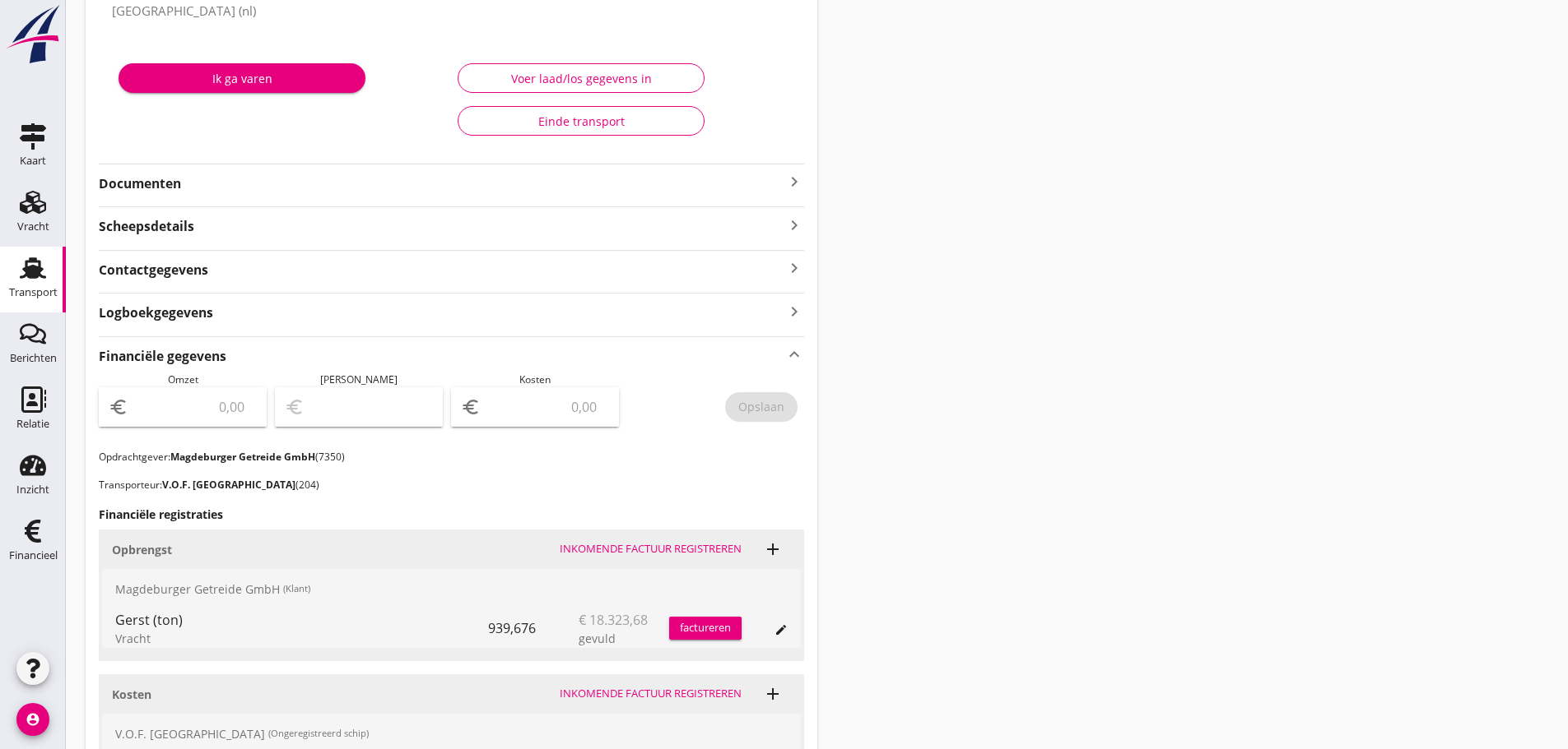
scroll to position [428, 0]
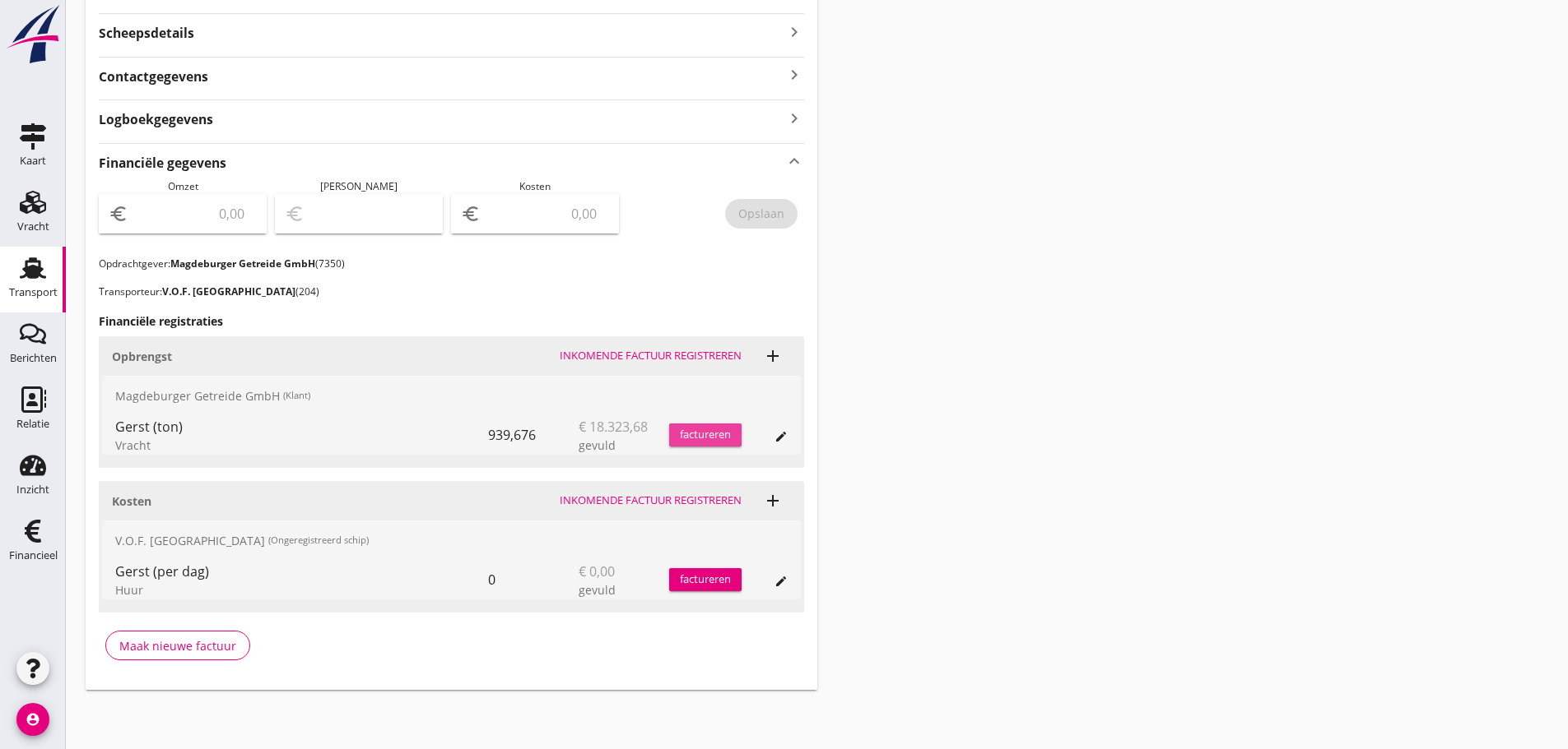
click at [697, 432] on div "factureren" at bounding box center [706, 435] width 73 height 16
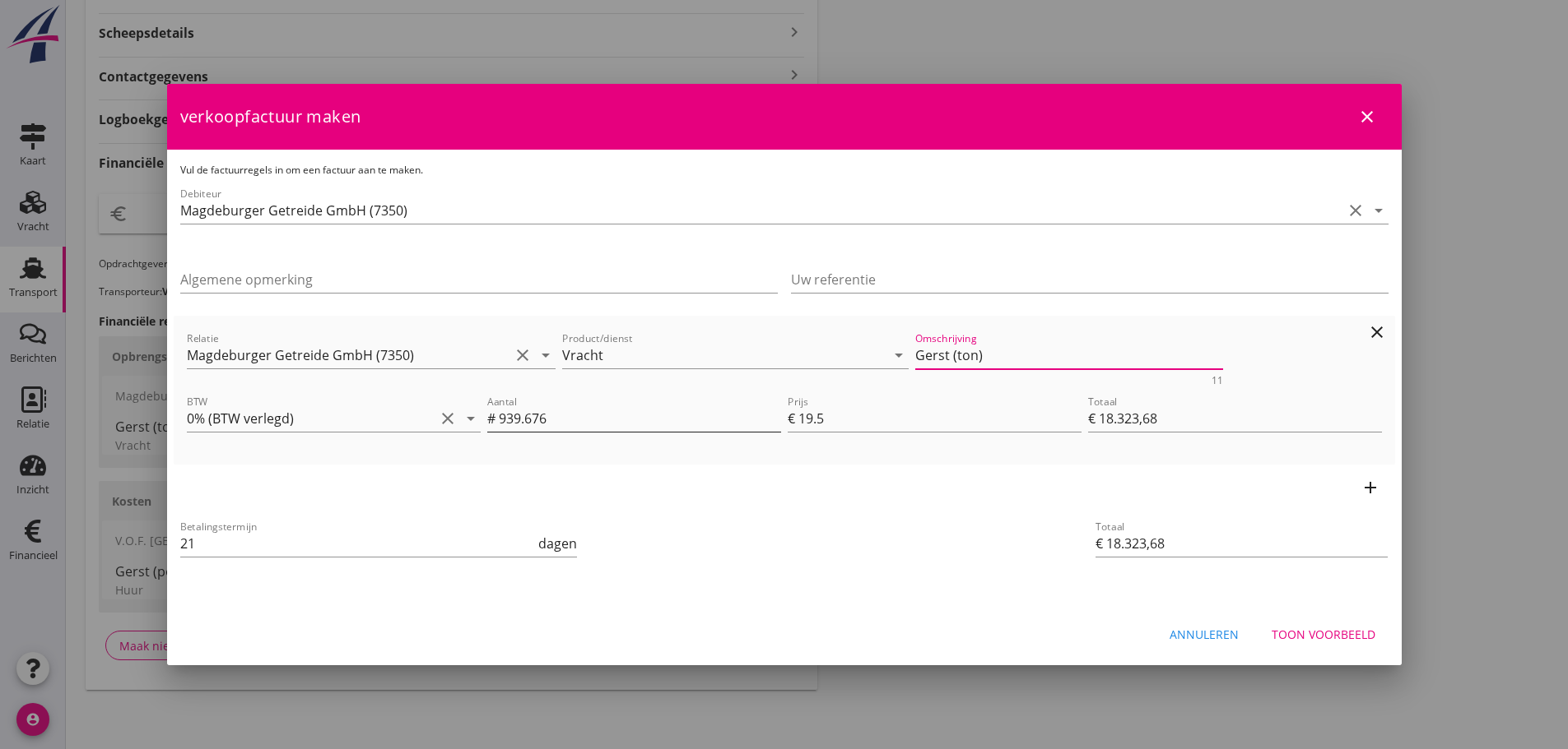
drag, startPoint x: 1010, startPoint y: 353, endPoint x: 572, endPoint y: 406, distance: 441.2
click at [572, 397] on div "Relatie Magdeburger Getreide GmbH (7350) clear arrow_drop_down Product/dienst V…" at bounding box center [784, 390] width 1208 height 135
click at [1336, 626] on div "Toon voorbeeld" at bounding box center [1323, 634] width 104 height 17
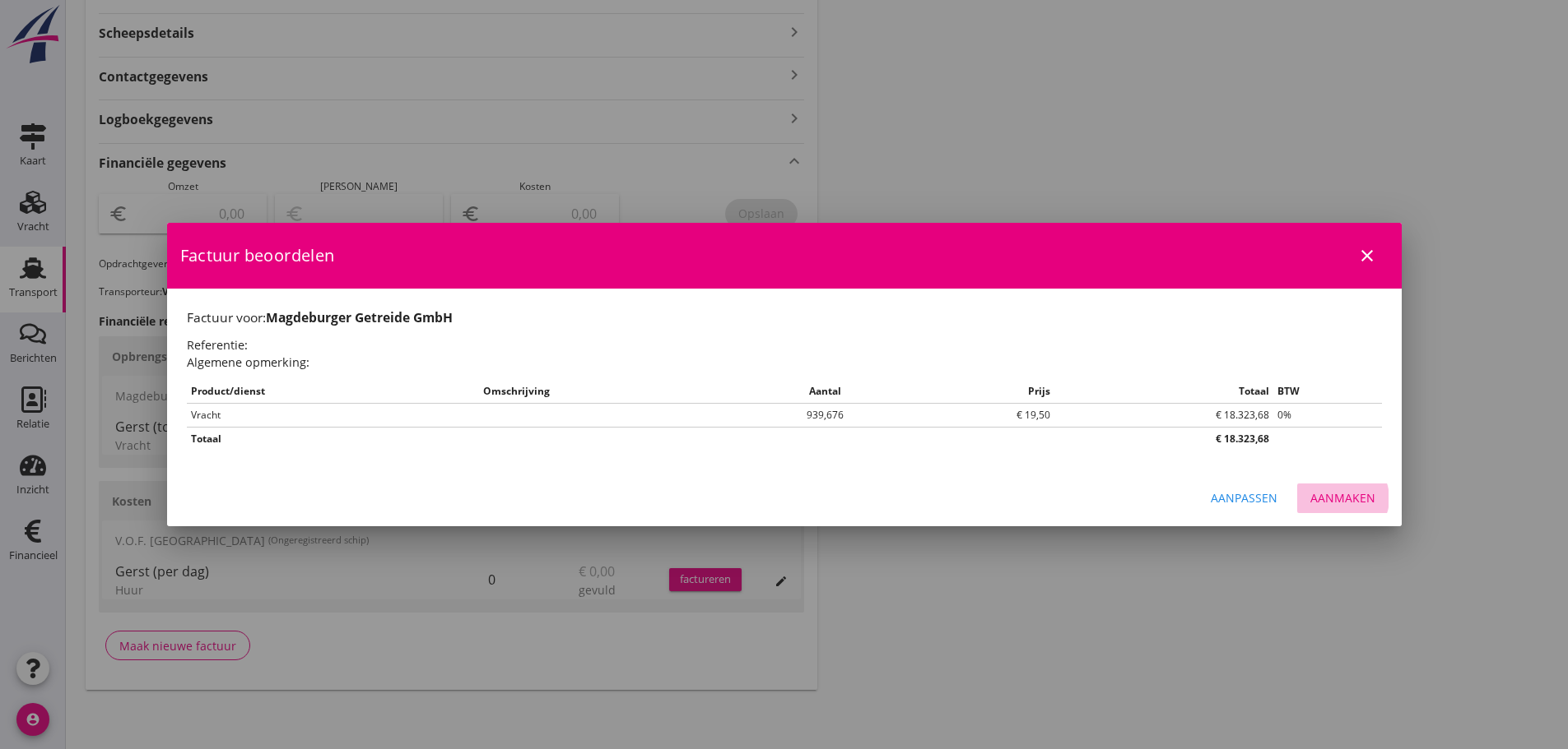
click at [1323, 501] on div "Aanmaken" at bounding box center [1342, 497] width 65 height 17
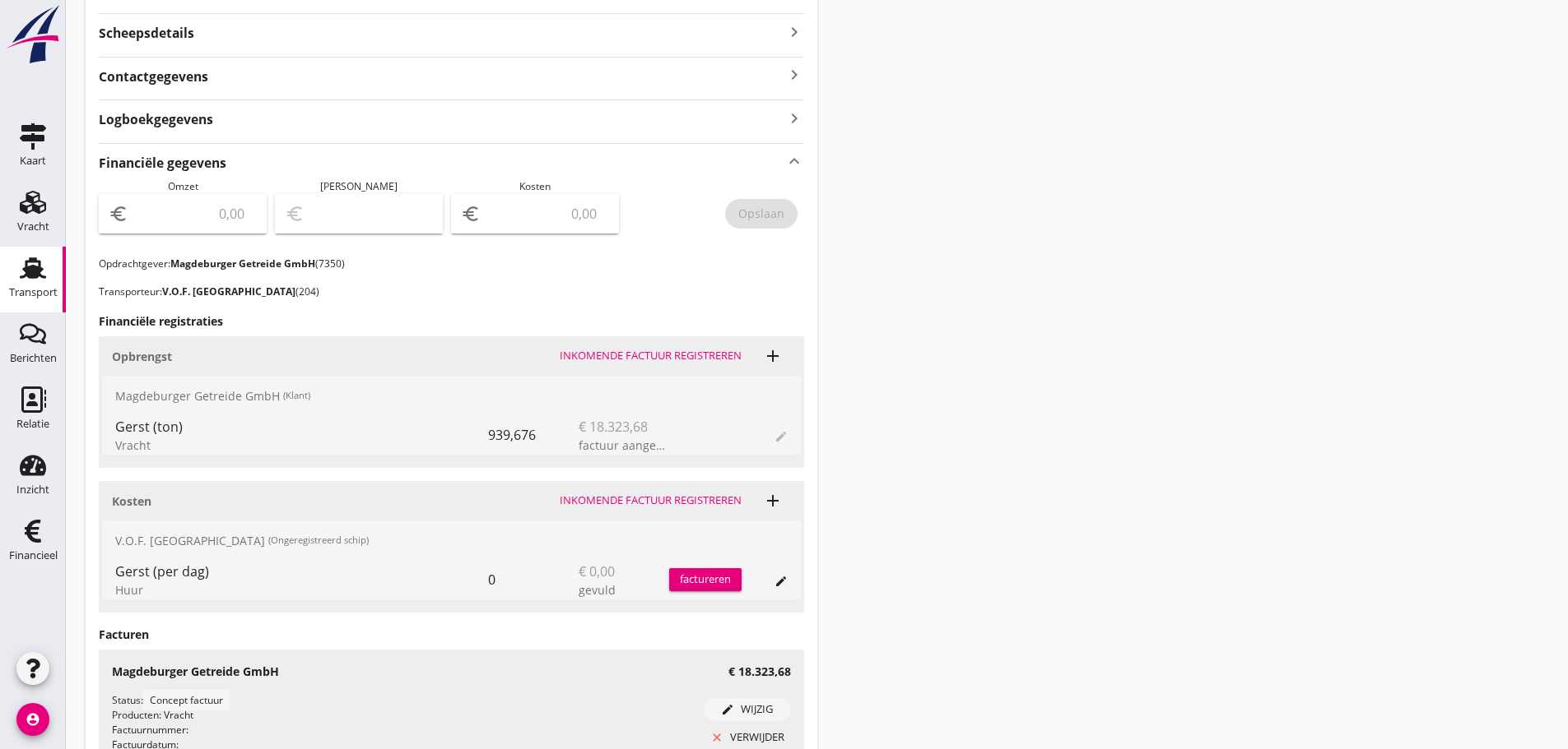
click at [142, 226] on input "number" at bounding box center [195, 214] width 126 height 26
type input "18323"
type input "18323.68"
click at [748, 213] on div "Opslaan" at bounding box center [761, 213] width 46 height 17
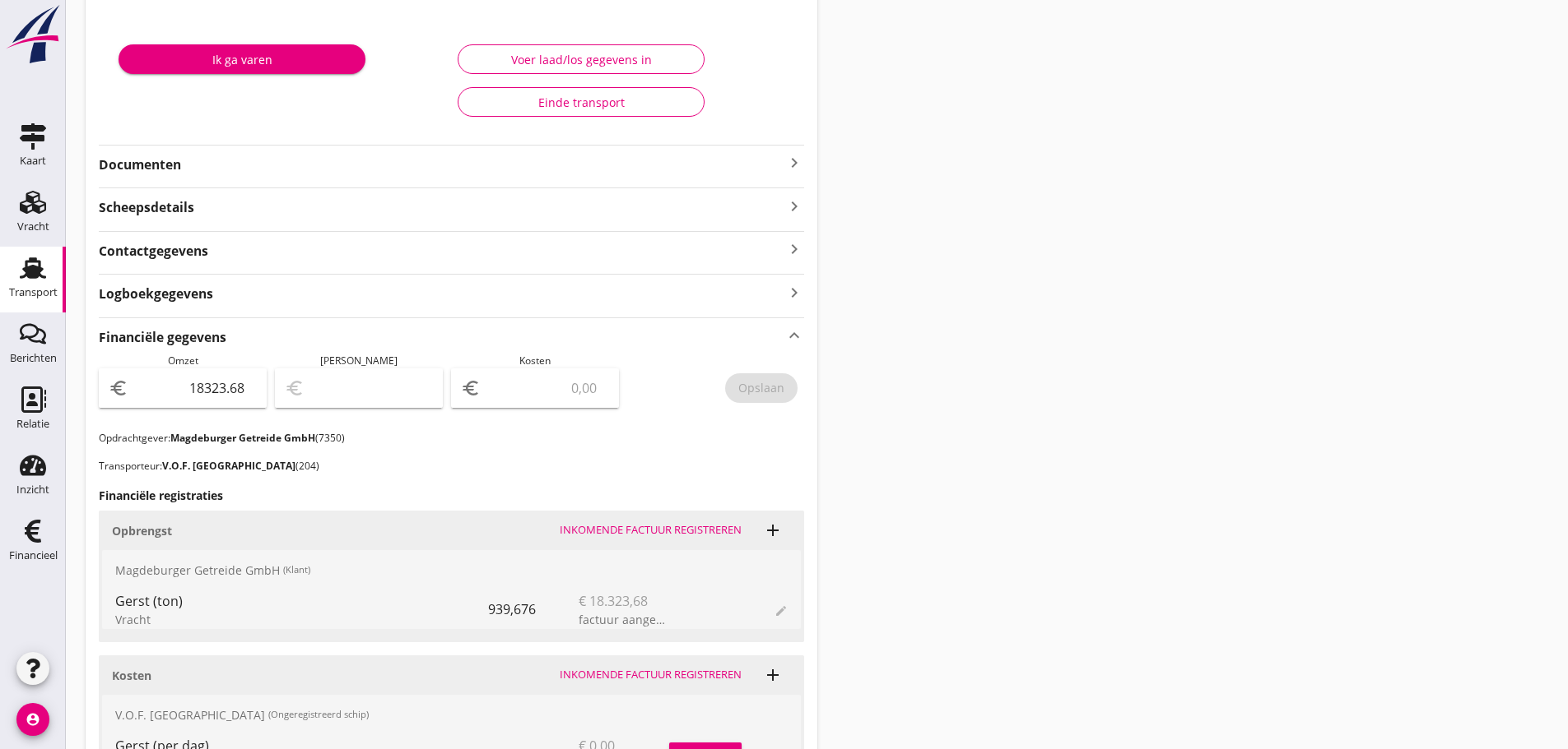
scroll to position [584, 0]
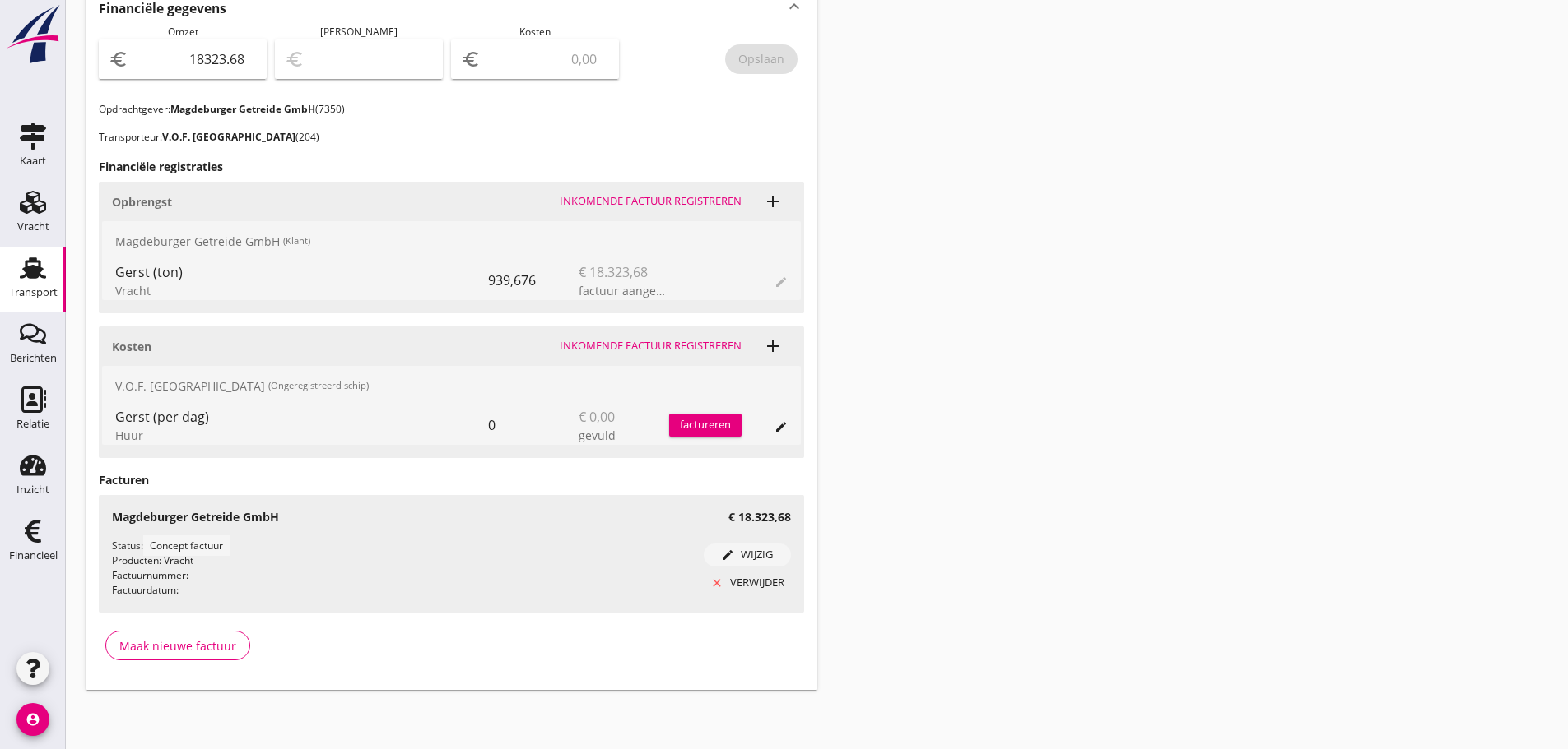
drag, startPoint x: 23, startPoint y: 551, endPoint x: 73, endPoint y: 546, distance: 50.2
click at [22, 551] on div "Financieel" at bounding box center [33, 555] width 48 height 11
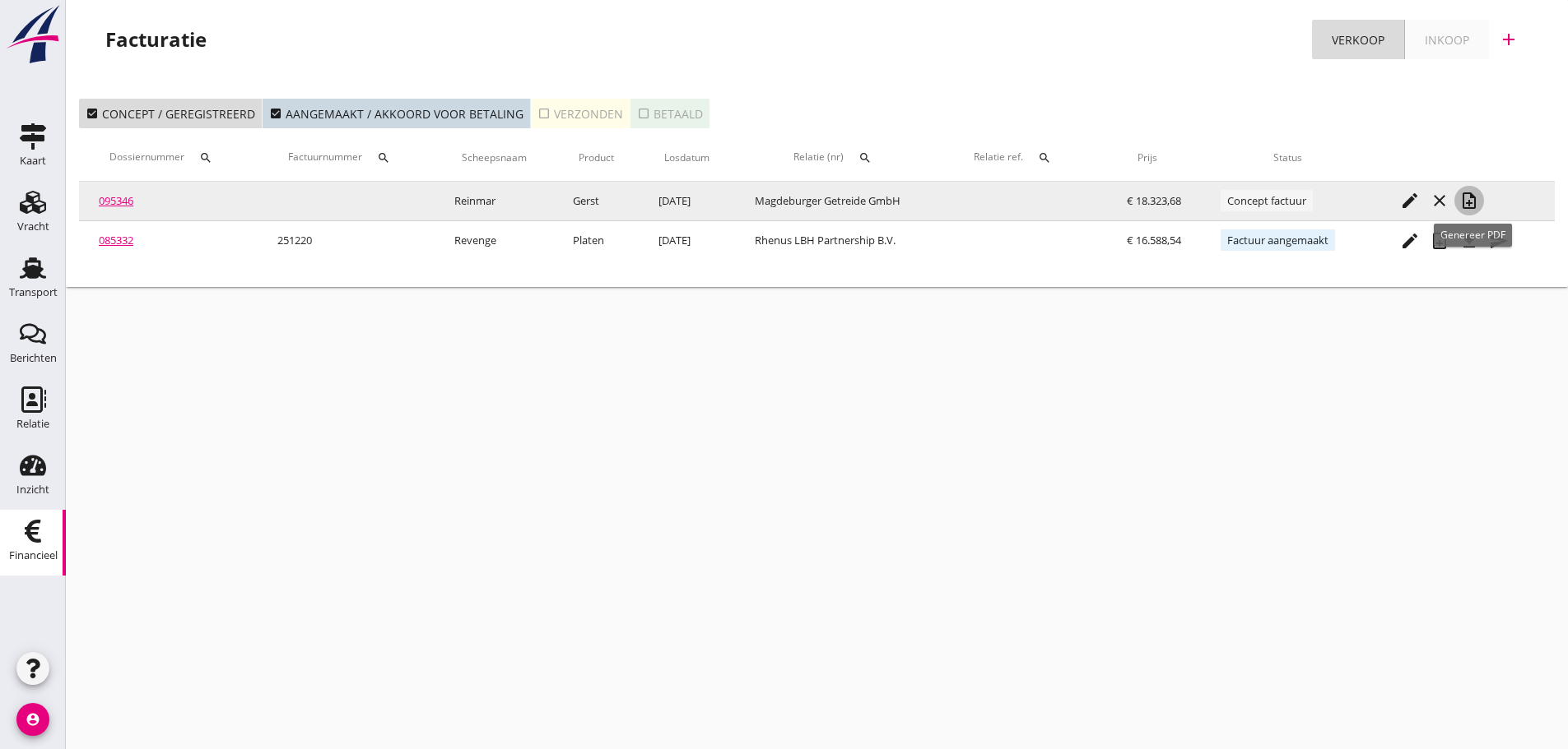
click at [1476, 201] on icon "note_add" at bounding box center [1469, 201] width 20 height 20
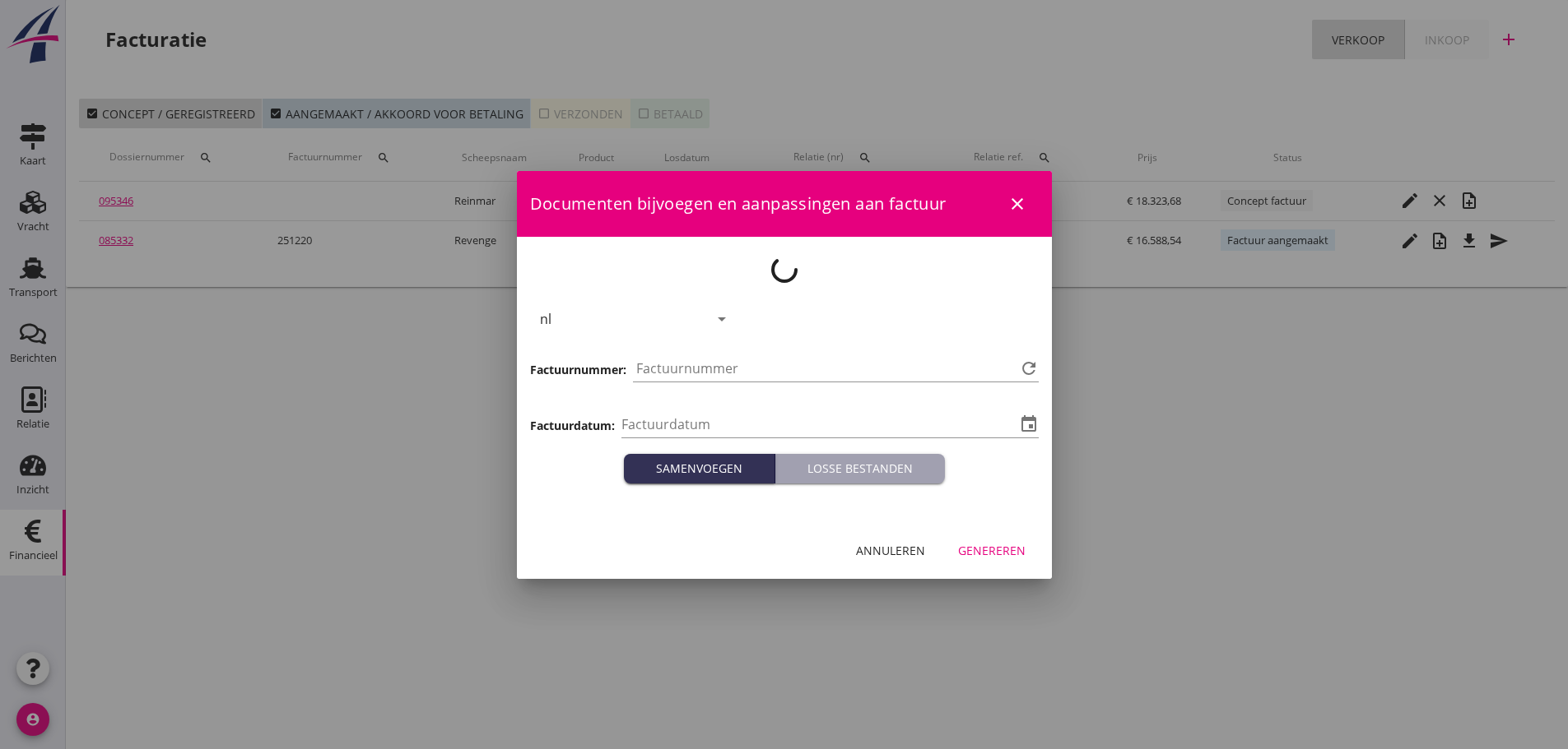
type input "[DATE]"
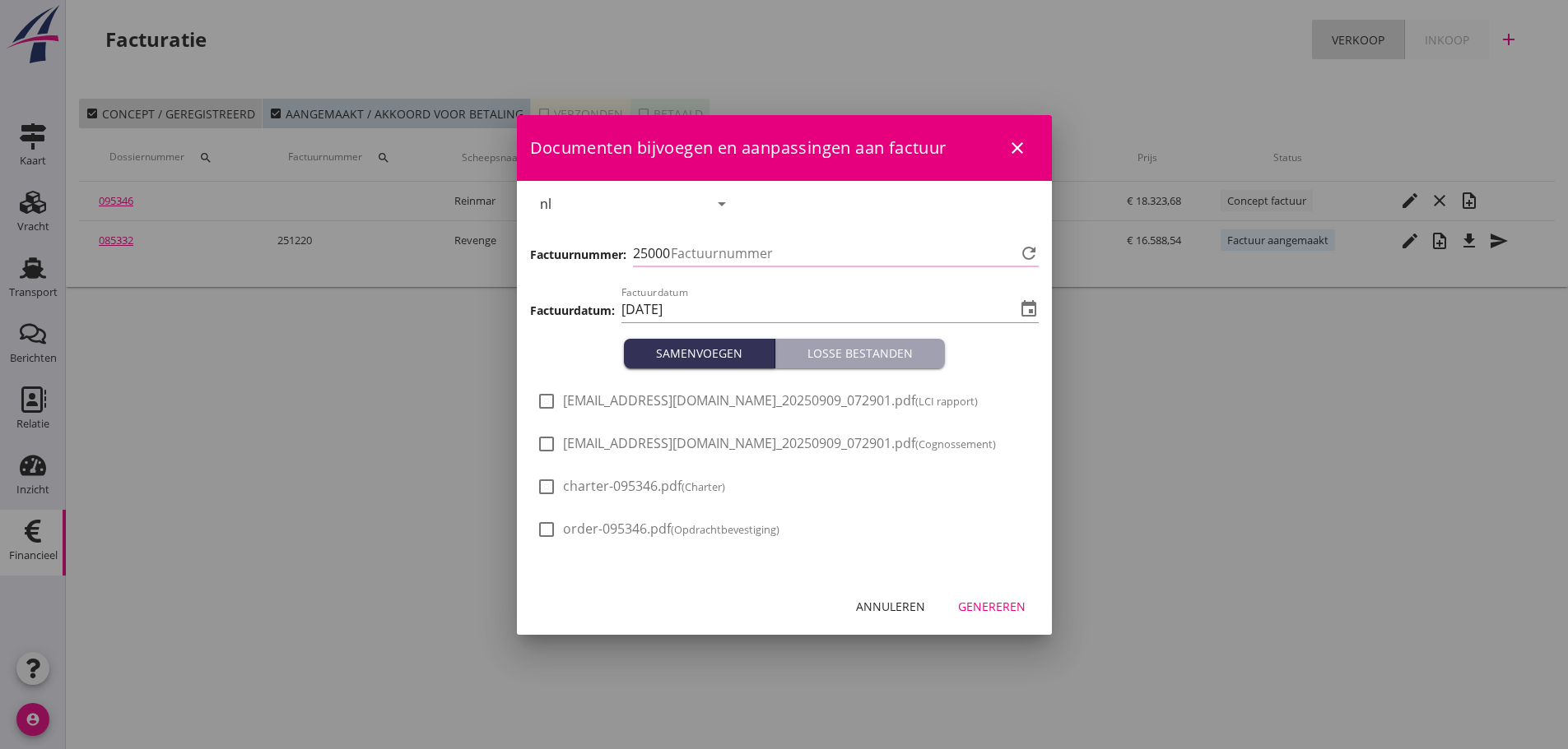
type input "1221"
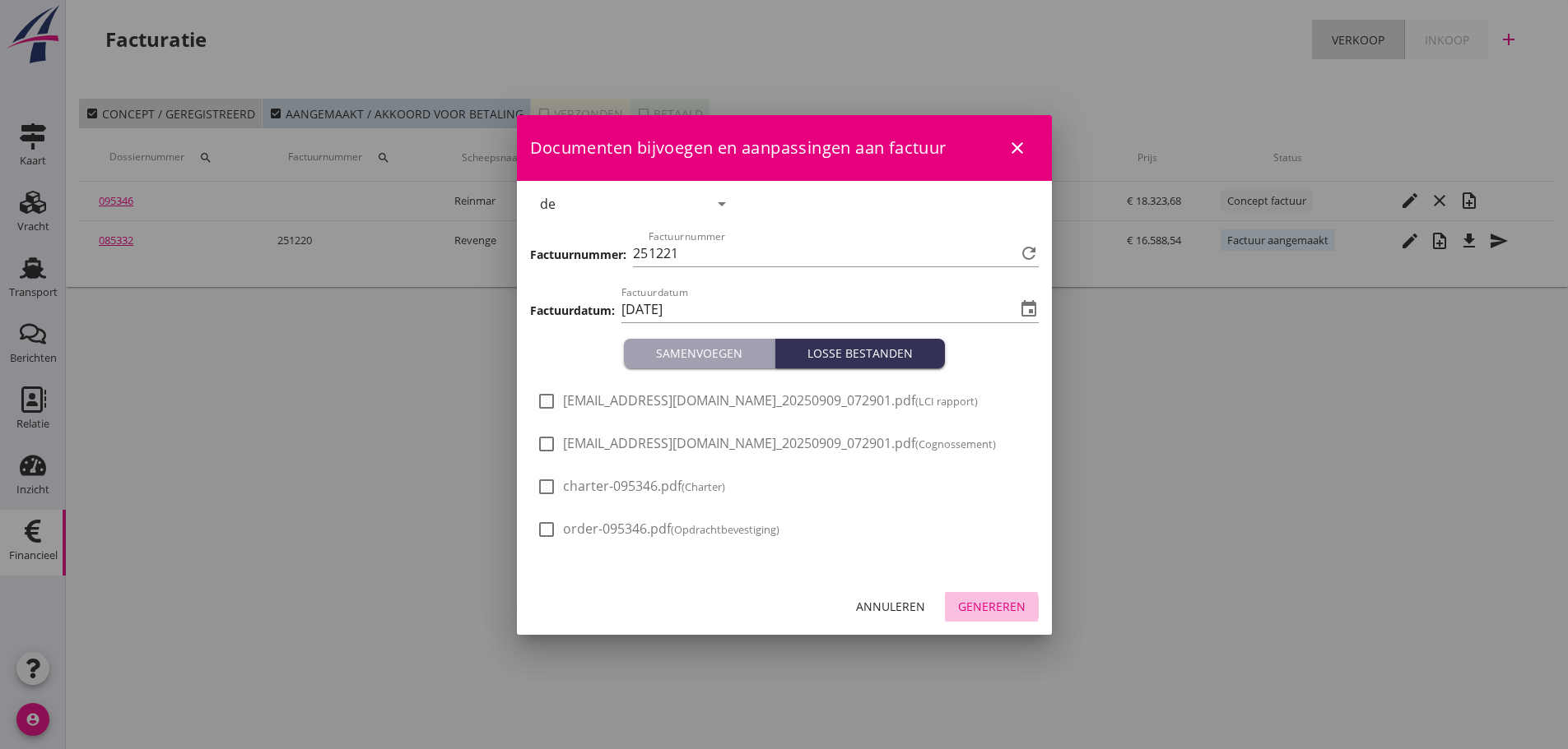
click at [1007, 603] on div "Genereren" at bounding box center [991, 606] width 67 height 17
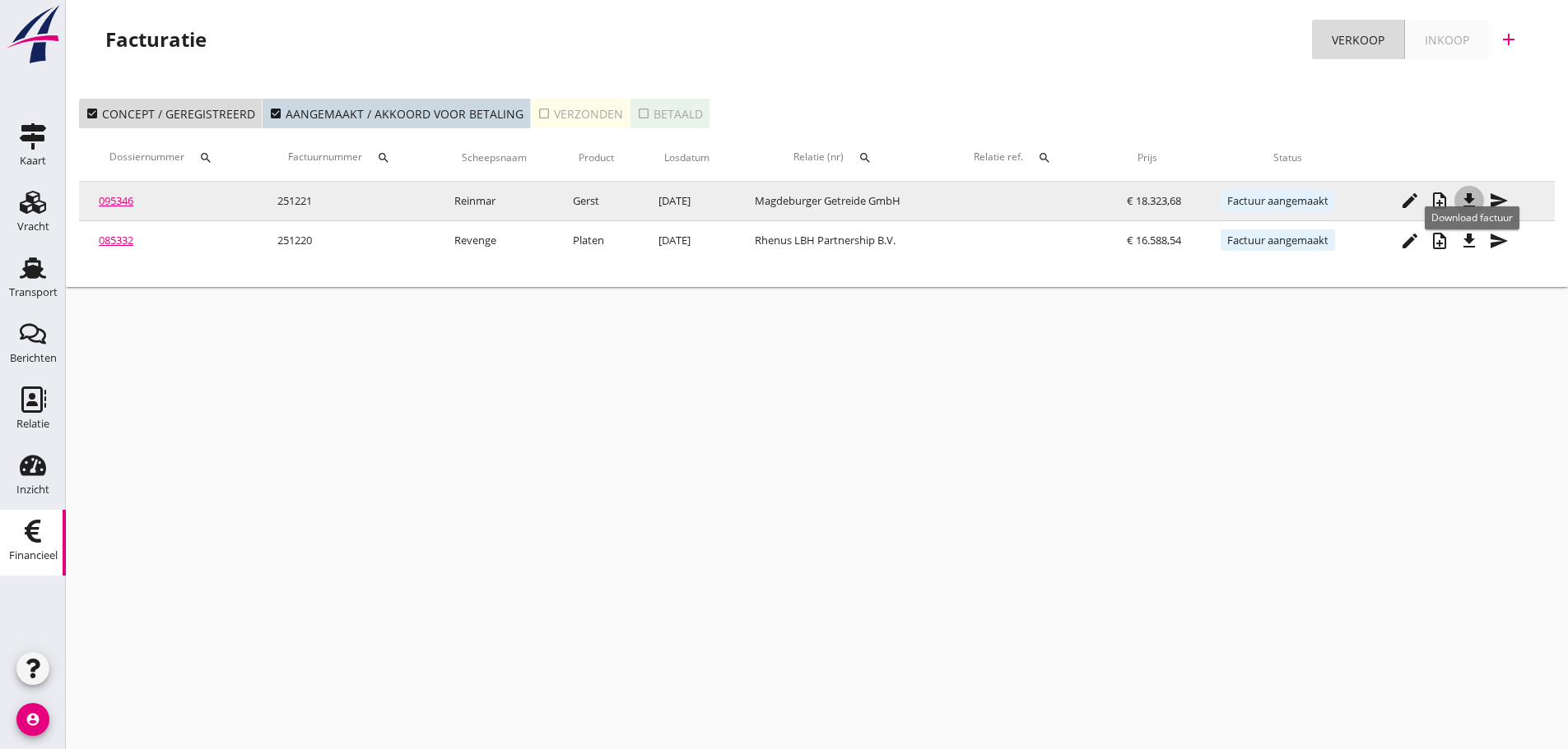
click at [1462, 197] on icon "file_download" at bounding box center [1469, 201] width 20 height 20
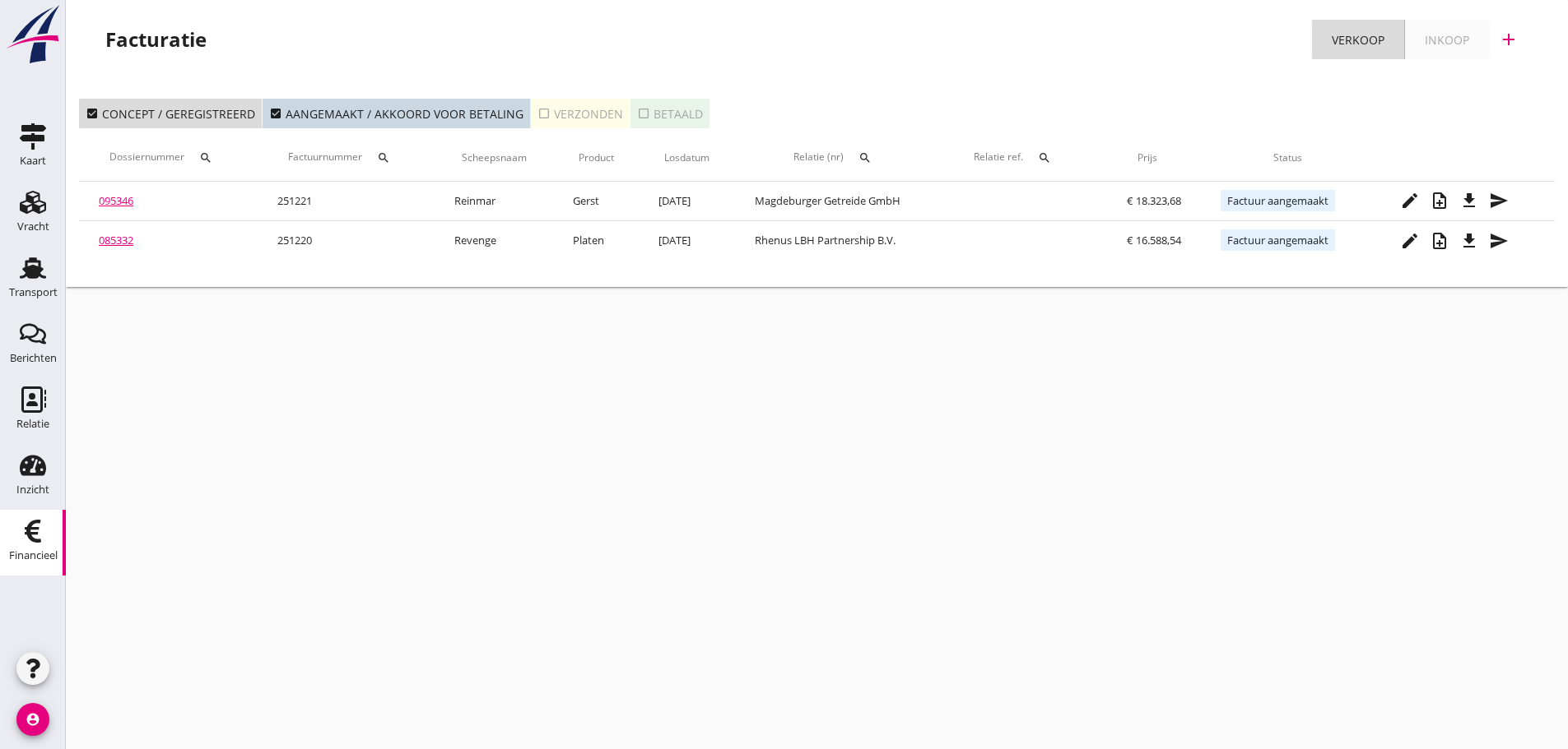
drag, startPoint x: 31, startPoint y: 289, endPoint x: 85, endPoint y: 265, distance: 59.1
click at [32, 288] on div "Transport" at bounding box center [33, 293] width 48 height 11
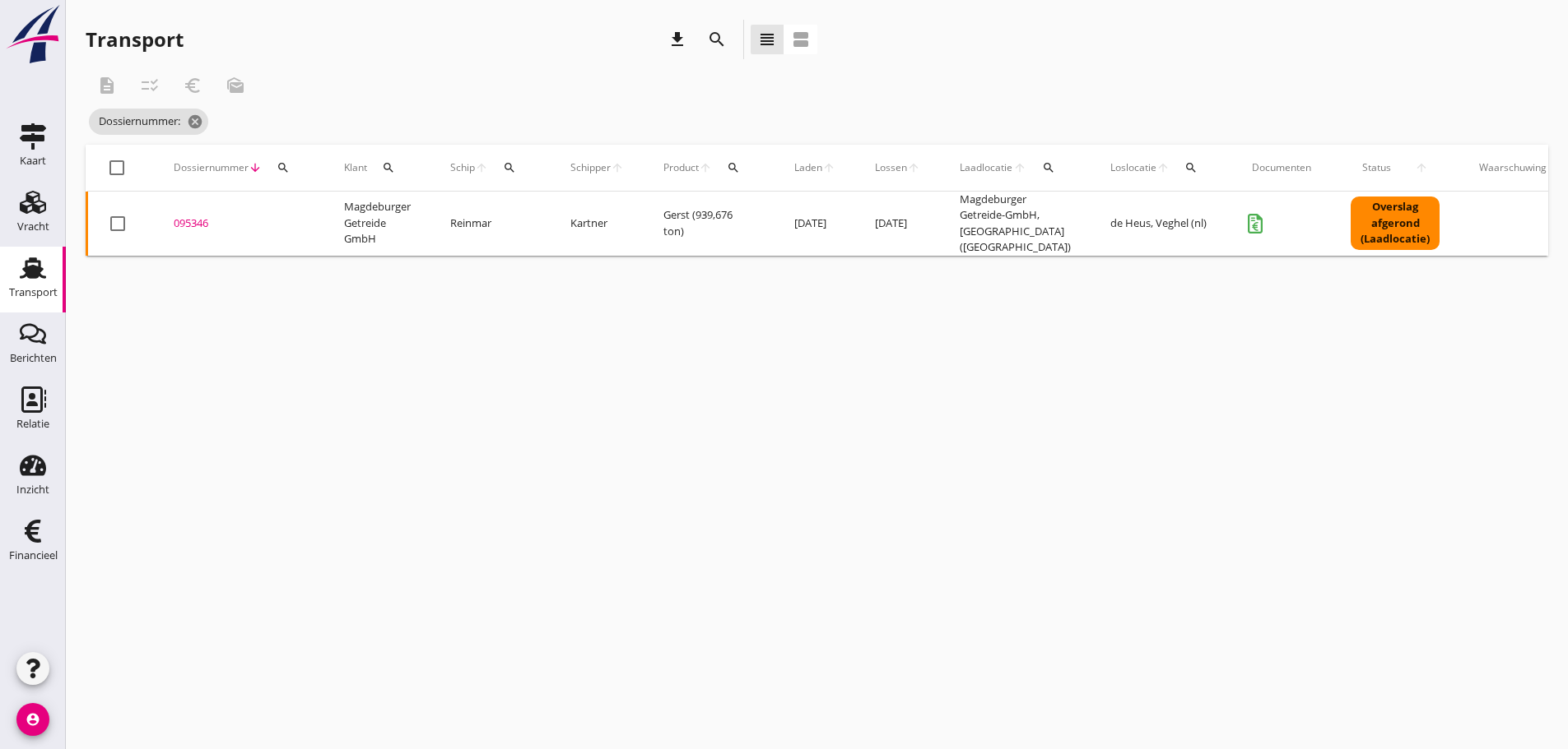
drag, startPoint x: 281, startPoint y: 172, endPoint x: 276, endPoint y: 205, distance: 33.4
click at [281, 175] on button "search" at bounding box center [283, 167] width 30 height 30
click at [276, 212] on input "Zoeken op dossiernummer..." at bounding box center [360, 215] width 171 height 26
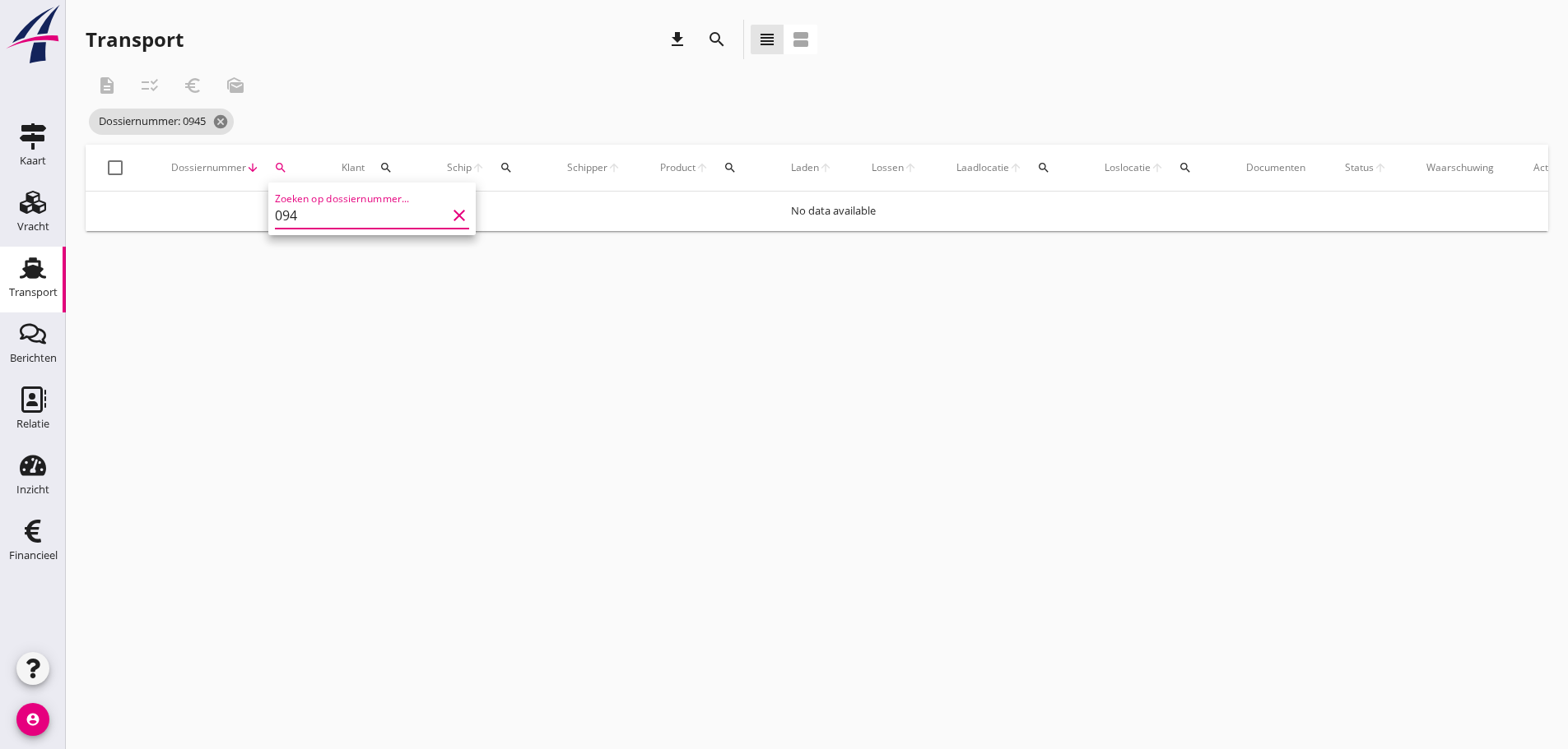
type input "09"
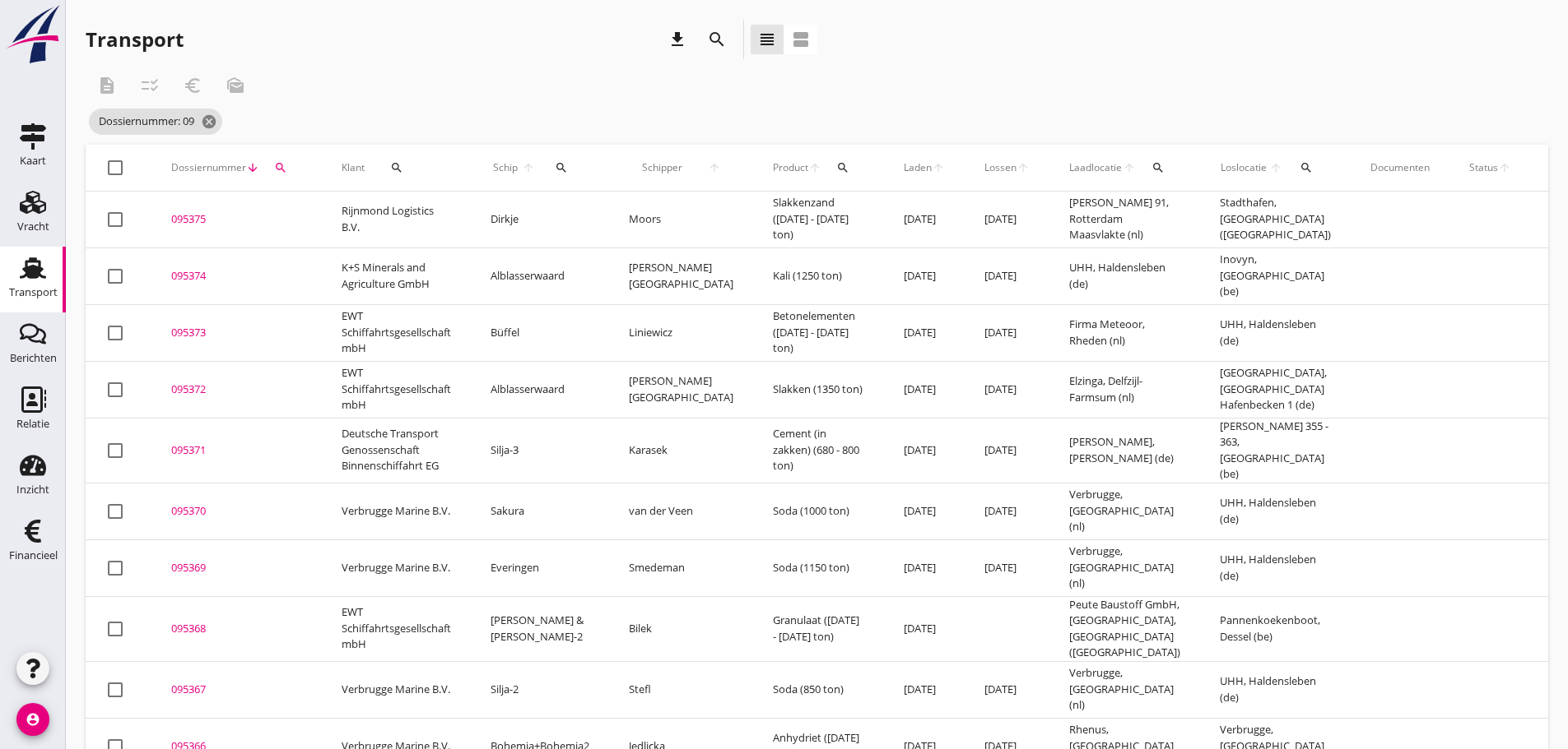
drag, startPoint x: 287, startPoint y: 160, endPoint x: 281, endPoint y: 176, distance: 17.1
click at [285, 165] on button "search" at bounding box center [280, 167] width 30 height 30
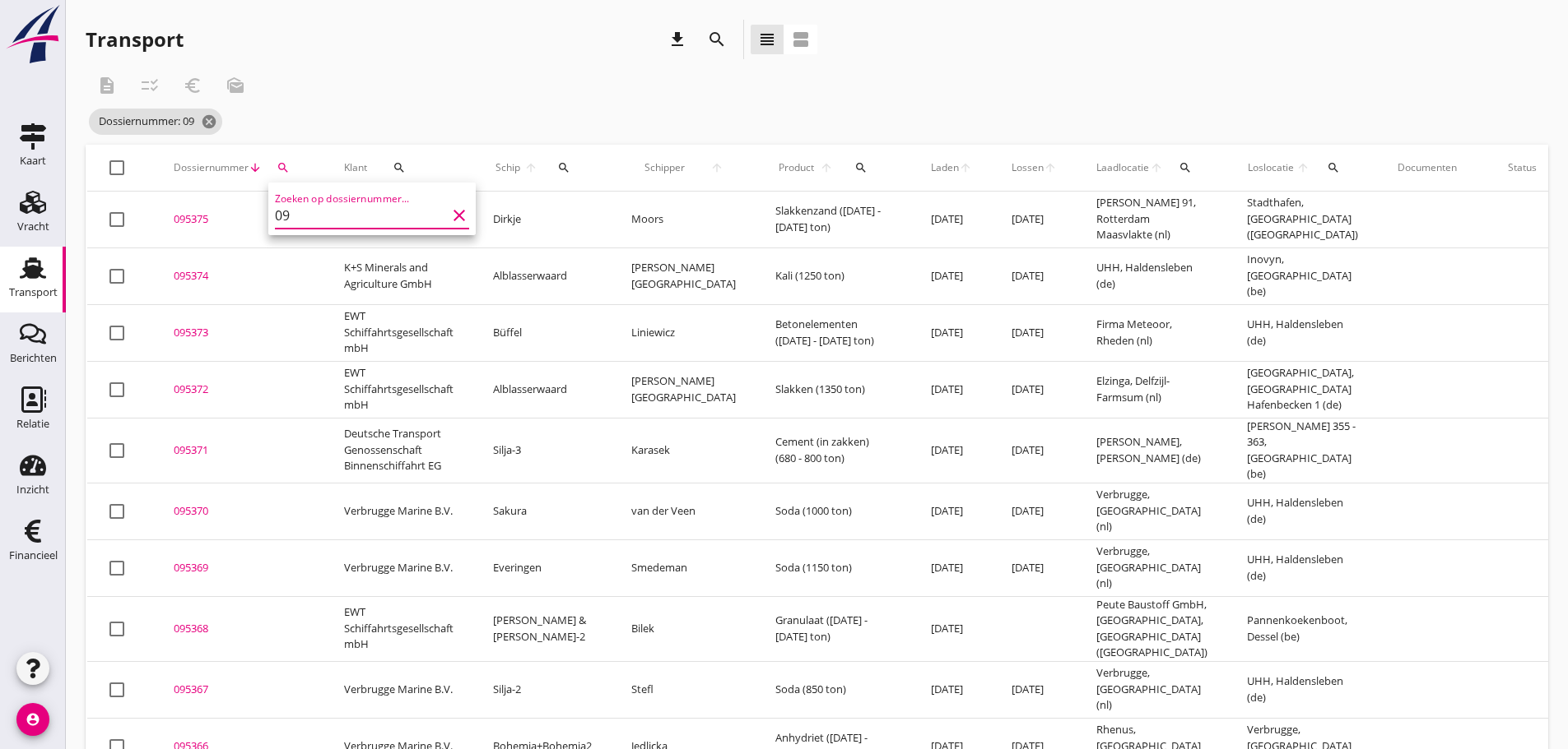
click at [290, 213] on input "09" at bounding box center [360, 215] width 171 height 26
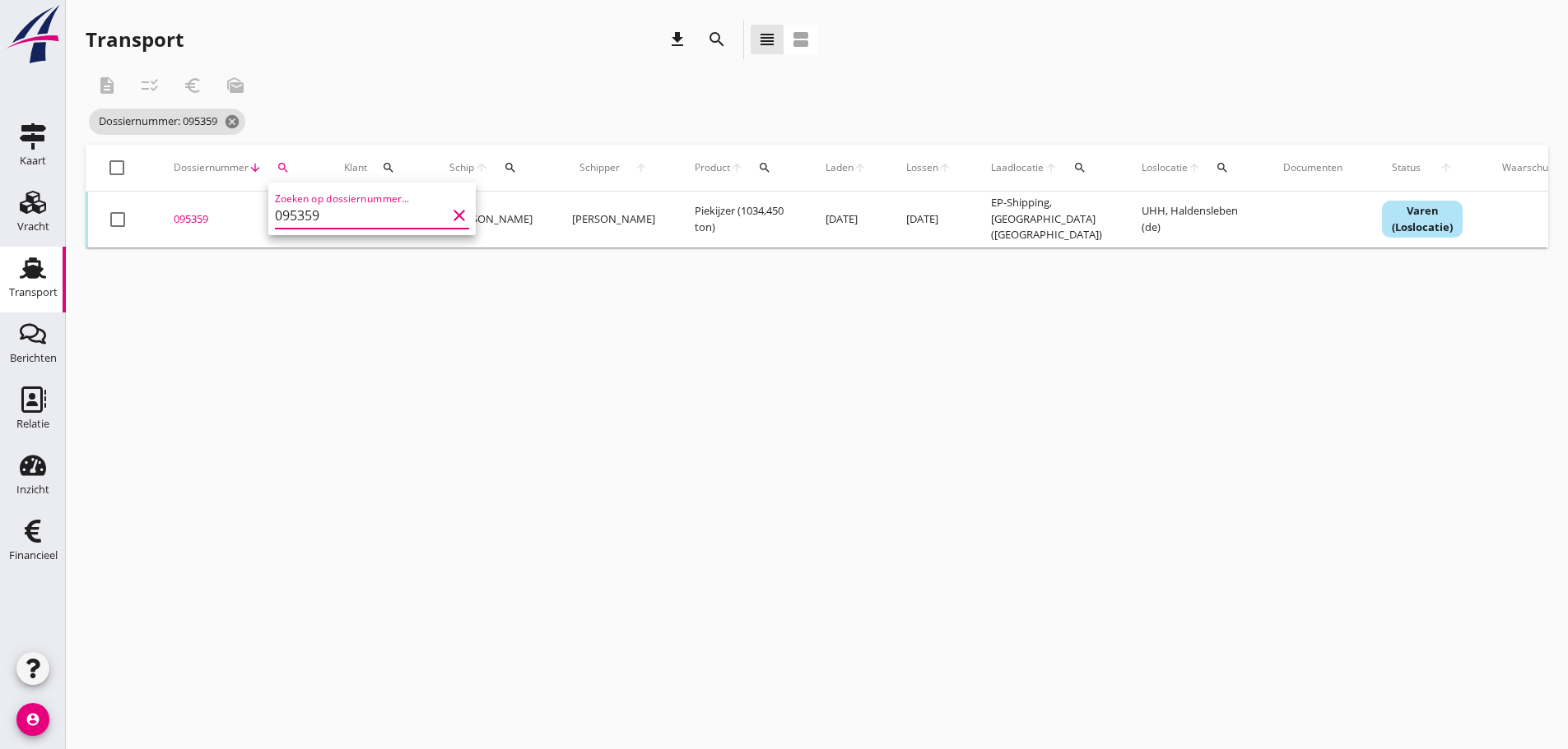
type input "095359"
click at [187, 221] on div "095359" at bounding box center [239, 220] width 131 height 16
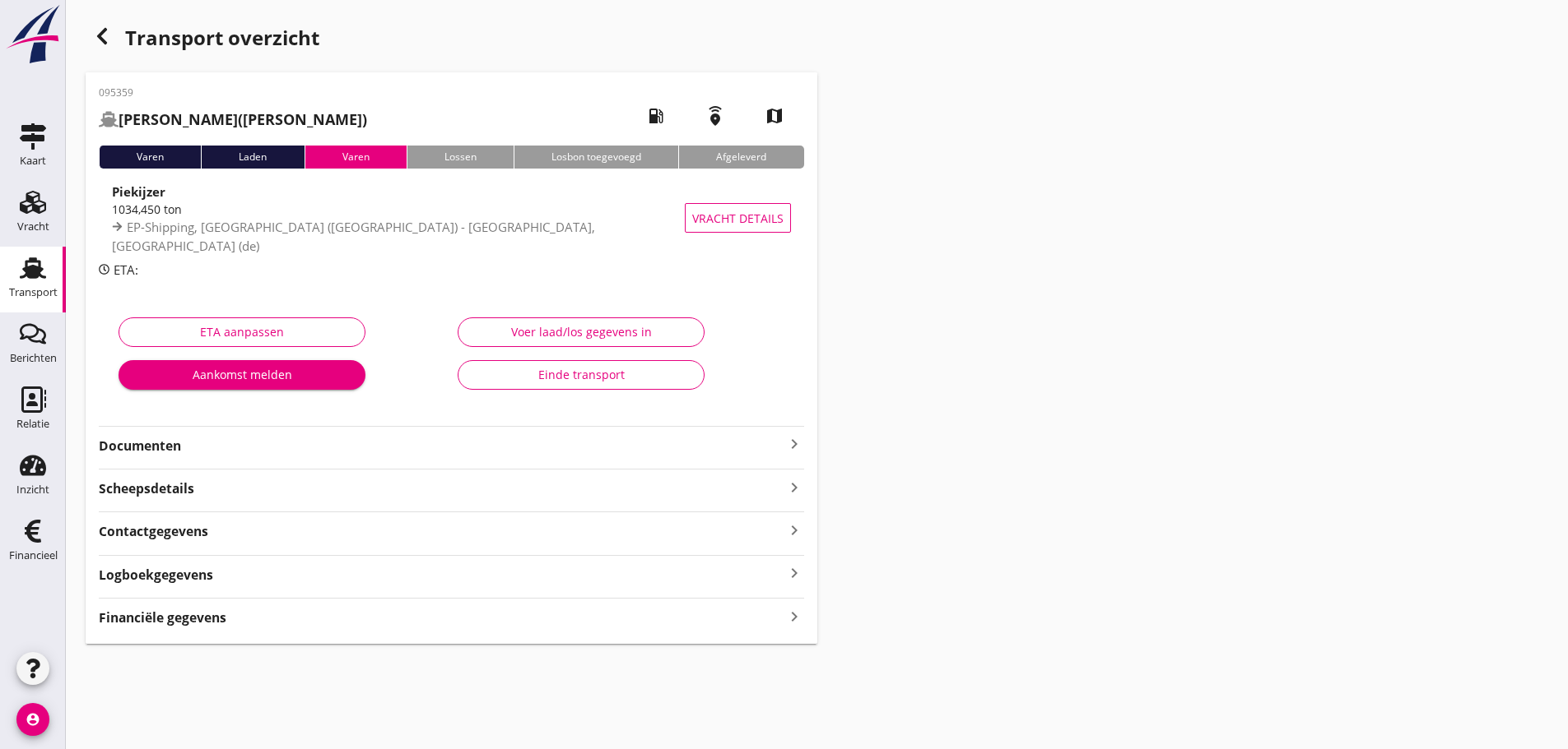
click at [790, 617] on icon "keyboard_arrow_right" at bounding box center [794, 616] width 20 height 22
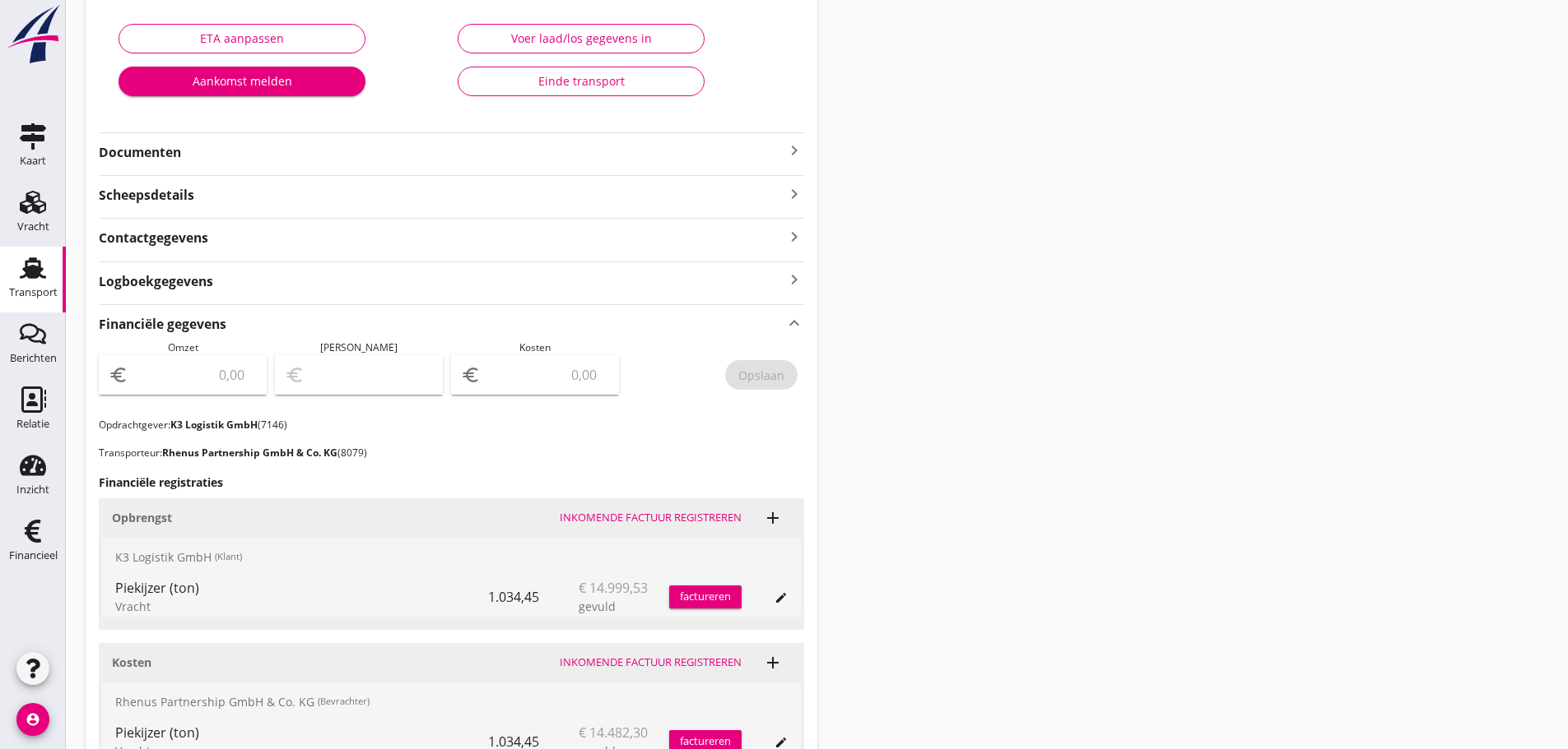
scroll to position [411, 0]
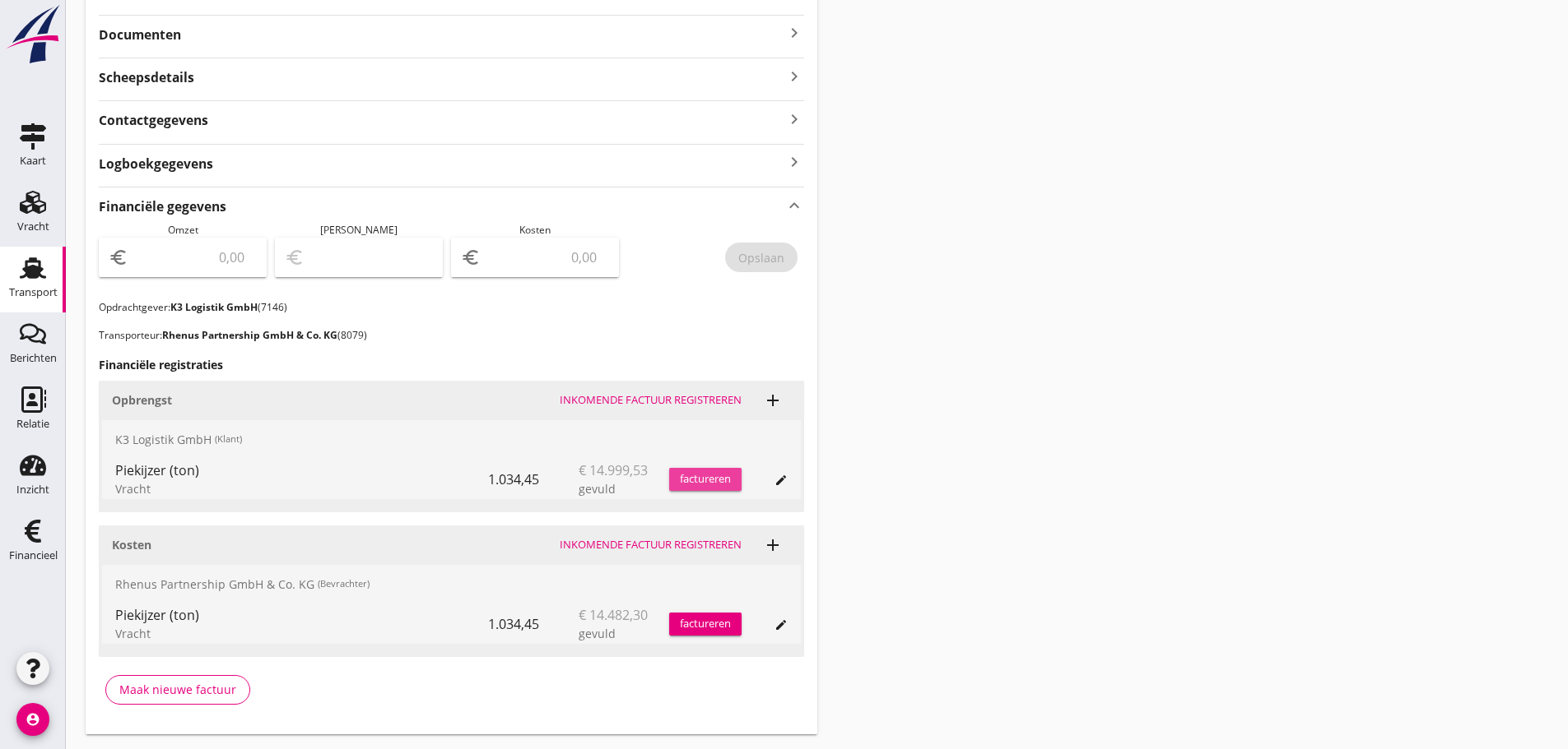
click at [712, 484] on div "factureren" at bounding box center [706, 479] width 73 height 16
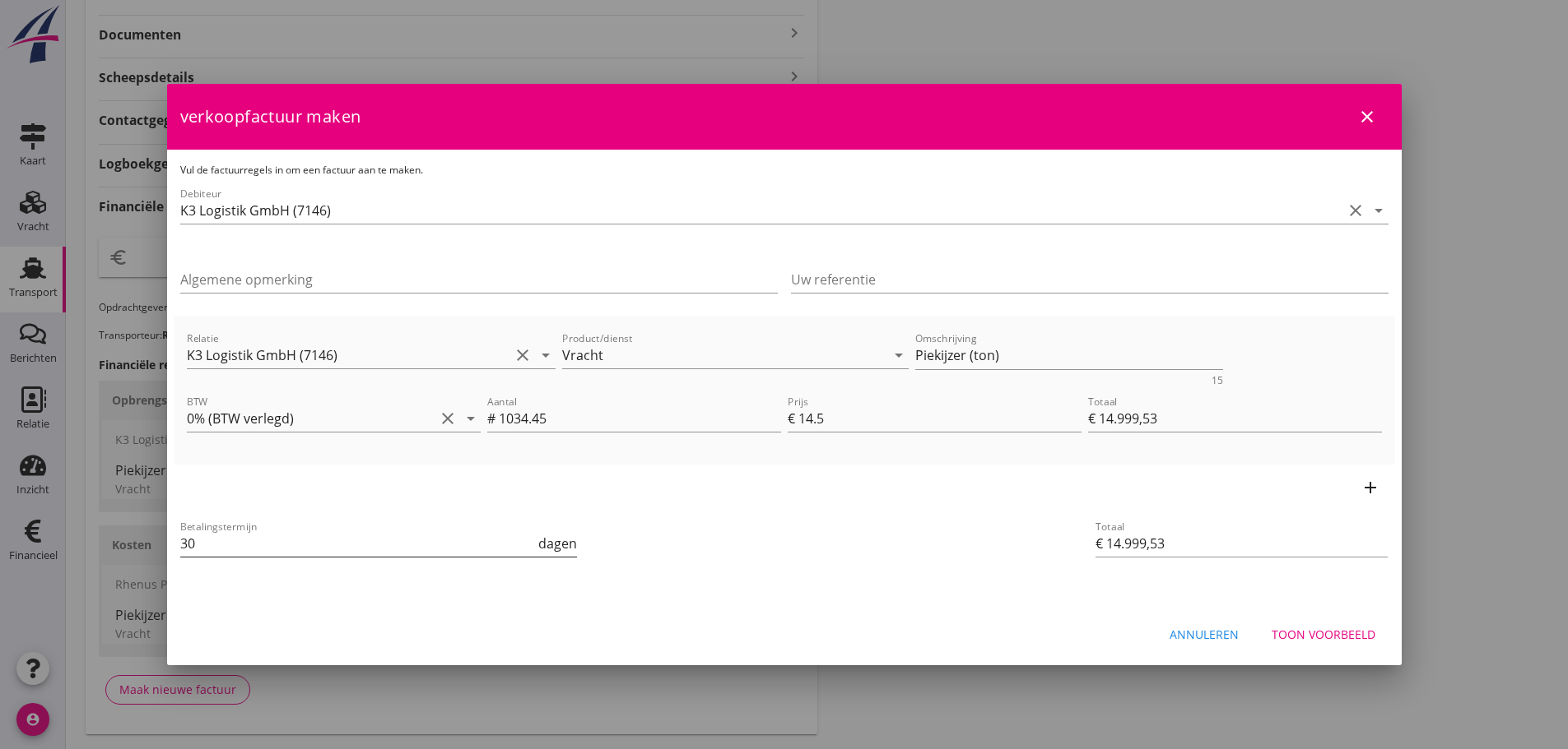
drag, startPoint x: 209, startPoint y: 557, endPoint x: 186, endPoint y: 542, distance: 27.5
click at [183, 544] on div "Betalingstermijn 30 dagen" at bounding box center [378, 552] width 397 height 43
type input "21"
drag, startPoint x: 1090, startPoint y: 333, endPoint x: 878, endPoint y: 358, distance: 213.5
click at [878, 358] on div "Relatie K3 Logistik GmbH (7146) clear arrow_drop_down Product/dienst Vracht arr…" at bounding box center [784, 357] width 1201 height 64
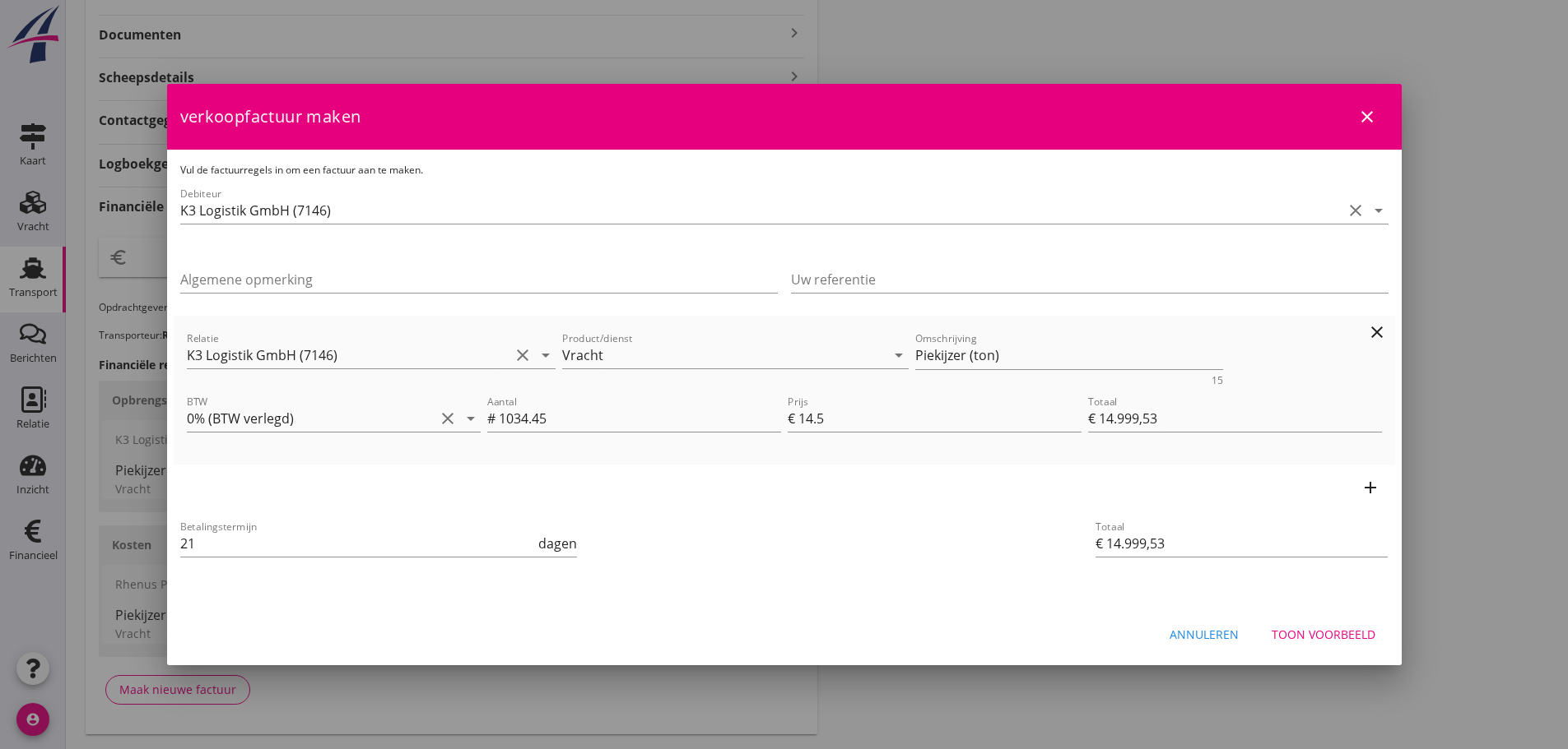
click at [1037, 393] on div "Prijs € 14.5" at bounding box center [934, 420] width 300 height 63
drag, startPoint x: 799, startPoint y: 355, endPoint x: 515, endPoint y: 355, distance: 284.0
click at [515, 355] on div "Relatie K3 Logistik GmbH (7146) clear arrow_drop_down Product/dienst Vracht arr…" at bounding box center [784, 357] width 1201 height 64
click at [1350, 634] on div "Toon voorbeeld" at bounding box center [1323, 634] width 104 height 17
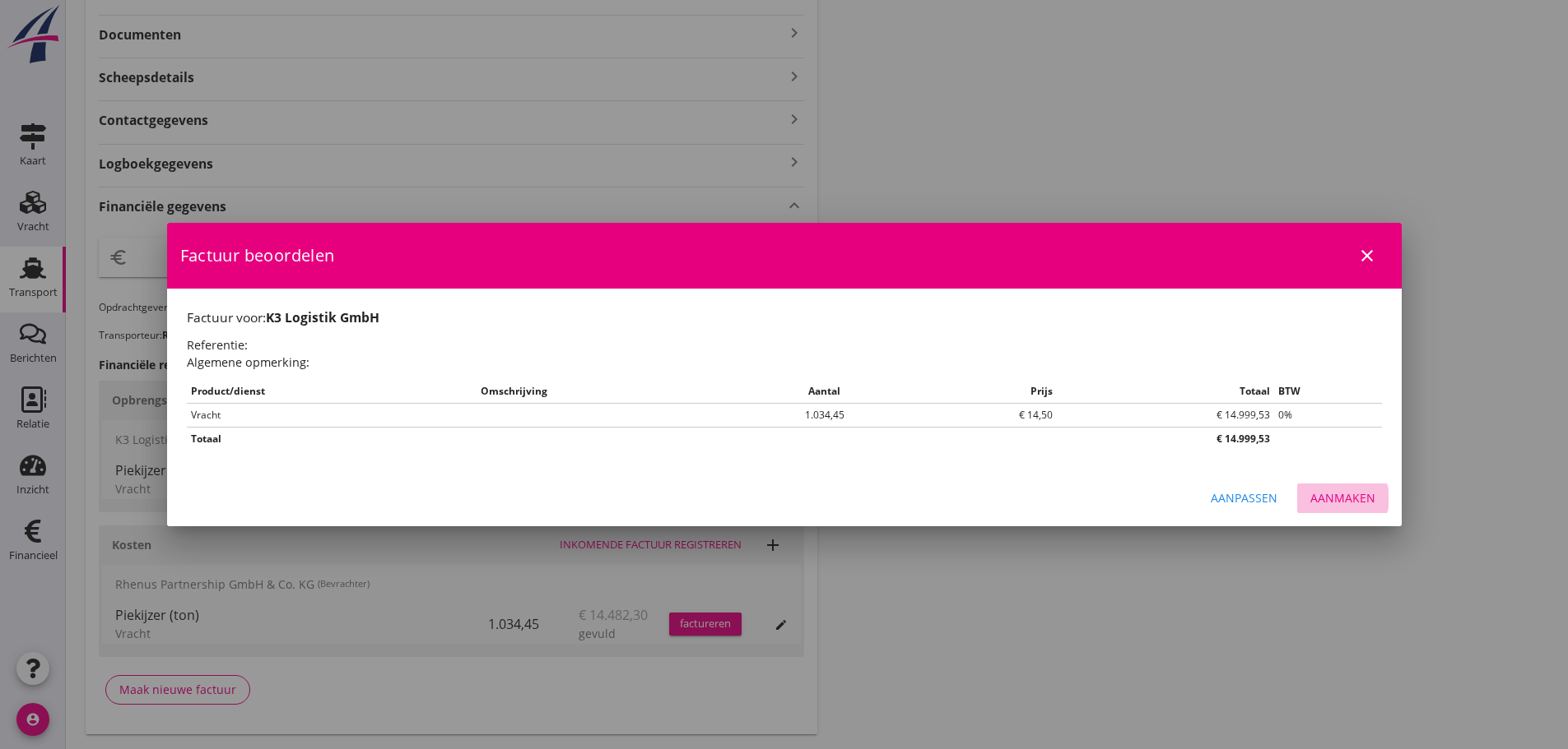
click at [1342, 499] on div "Aanmaken" at bounding box center [1342, 497] width 65 height 17
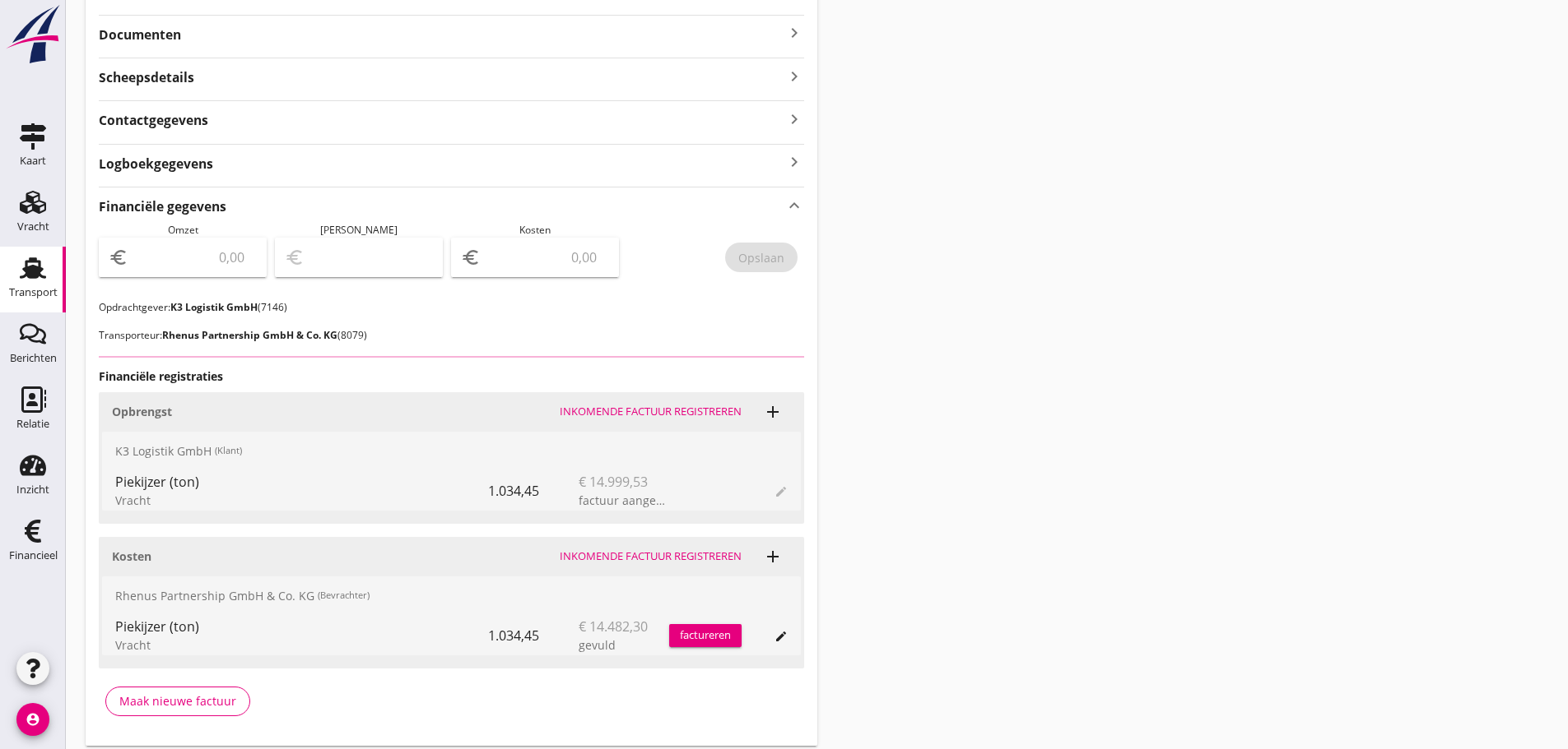
click at [200, 263] on input "number" at bounding box center [195, 257] width 126 height 26
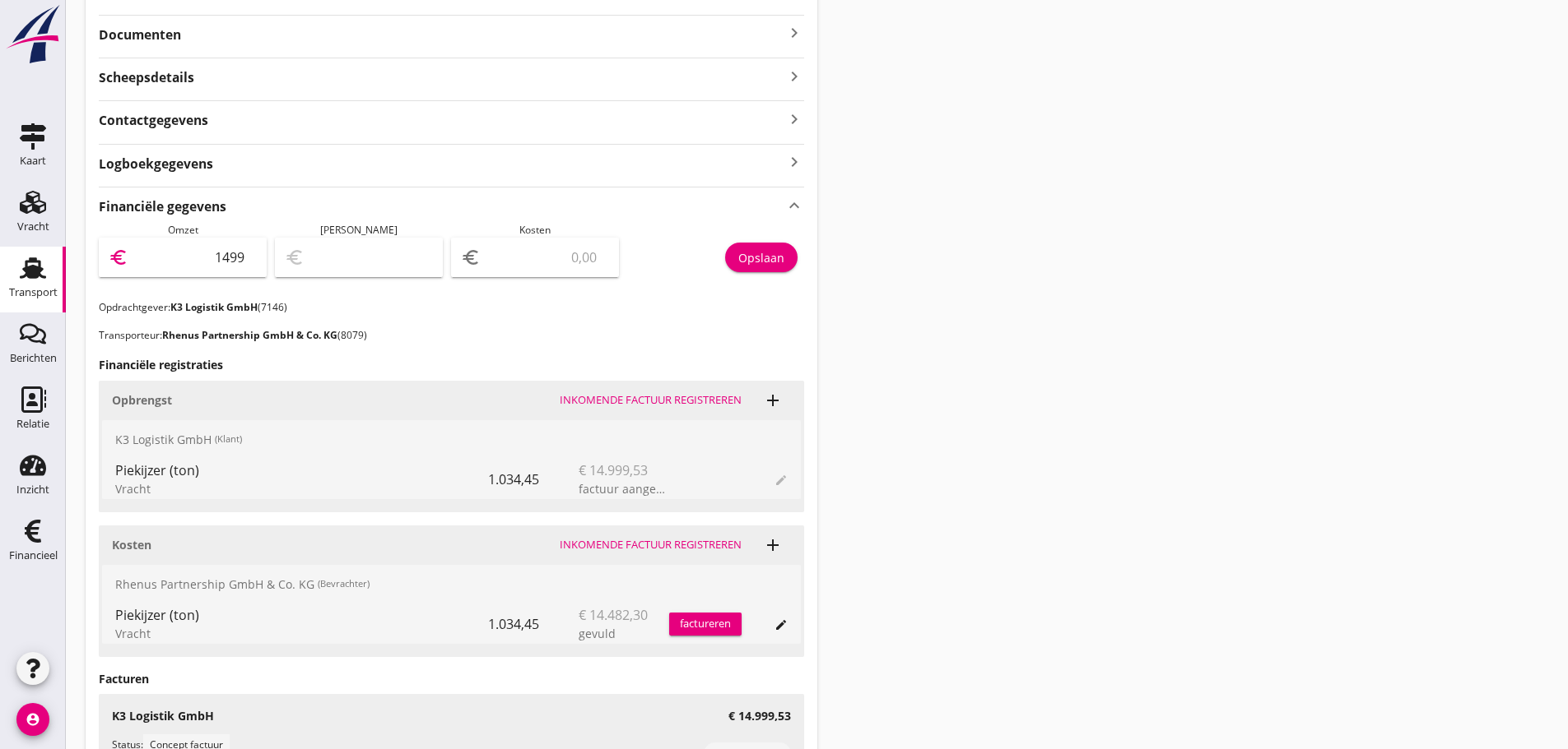
type input "14999"
type input "14999.53"
drag, startPoint x: 759, startPoint y: 258, endPoint x: 696, endPoint y: 257, distance: 63.0
click at [756, 257] on div "Opslaan" at bounding box center [761, 257] width 46 height 17
drag, startPoint x: 26, startPoint y: 540, endPoint x: 84, endPoint y: 502, distance: 69.3
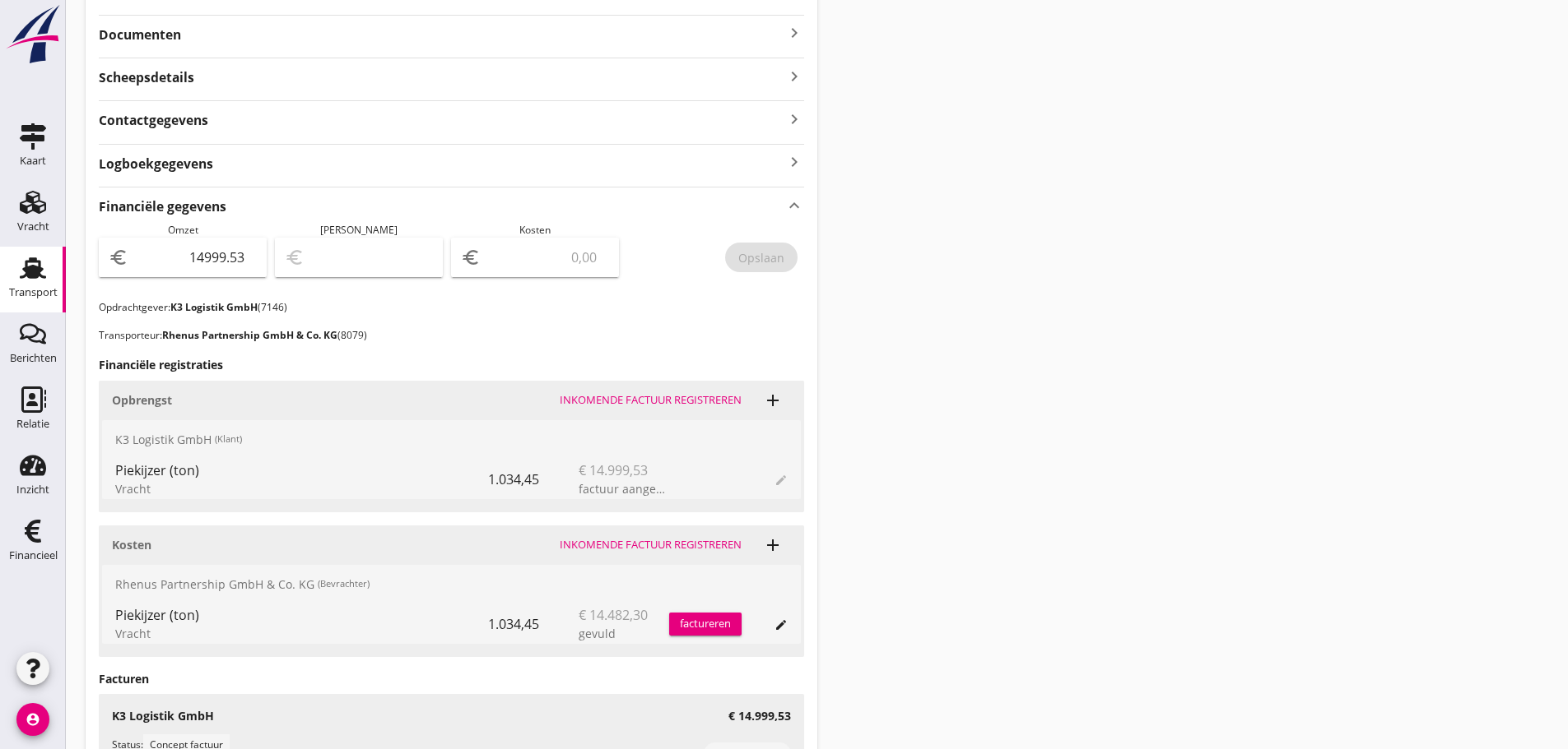
click at [25, 538] on icon "Financieel" at bounding box center [33, 531] width 26 height 26
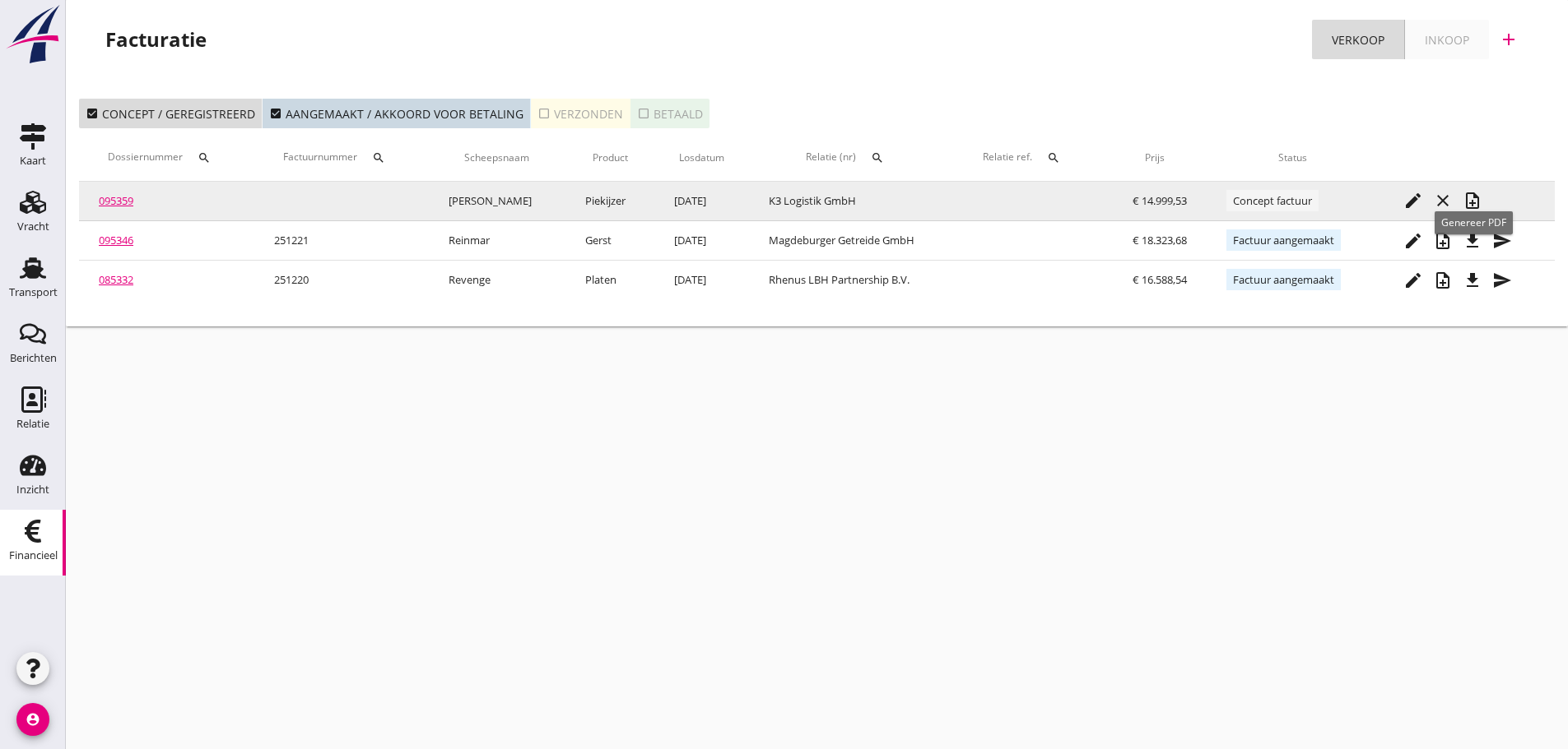
click at [1480, 205] on icon "note_add" at bounding box center [1473, 201] width 20 height 20
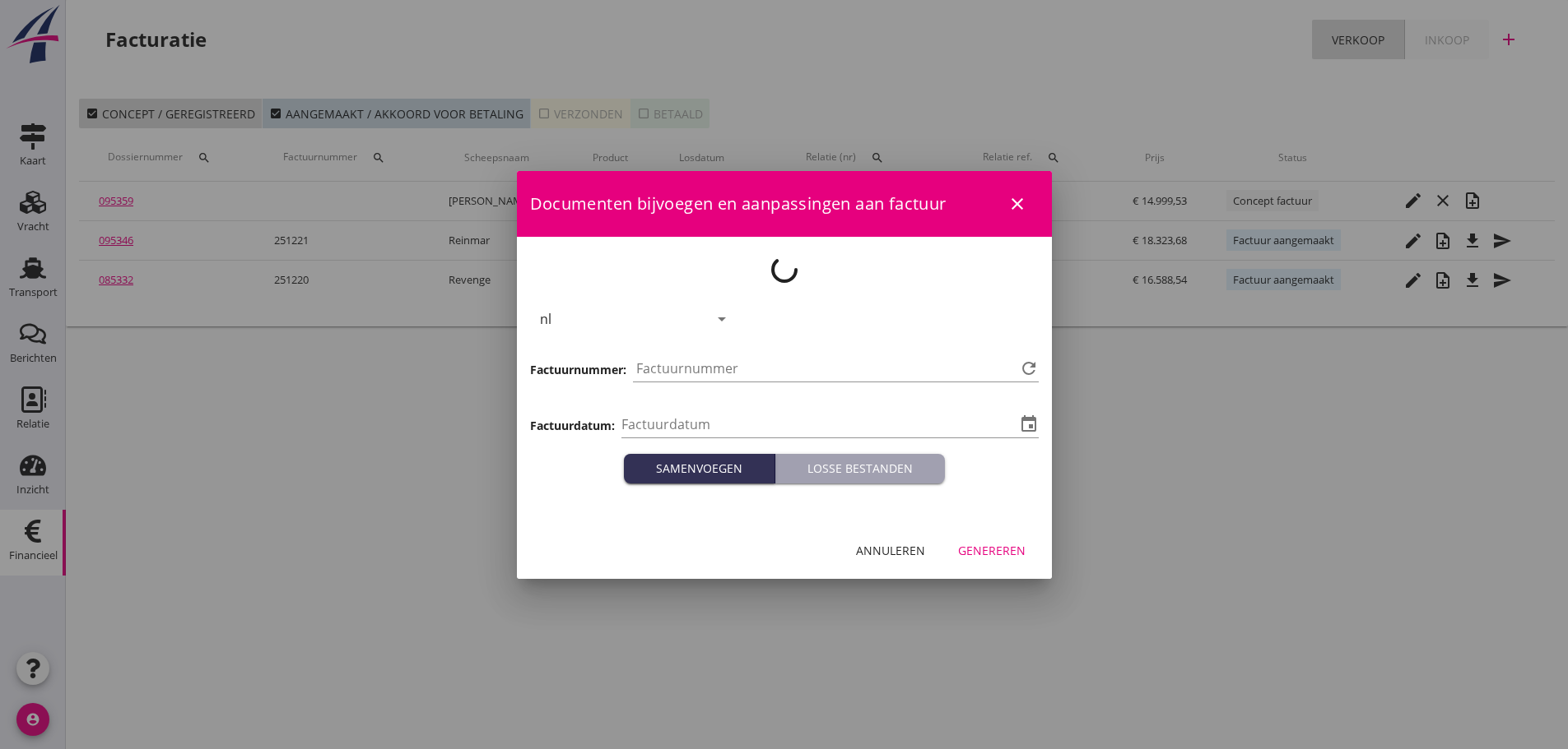
type input "[DATE]"
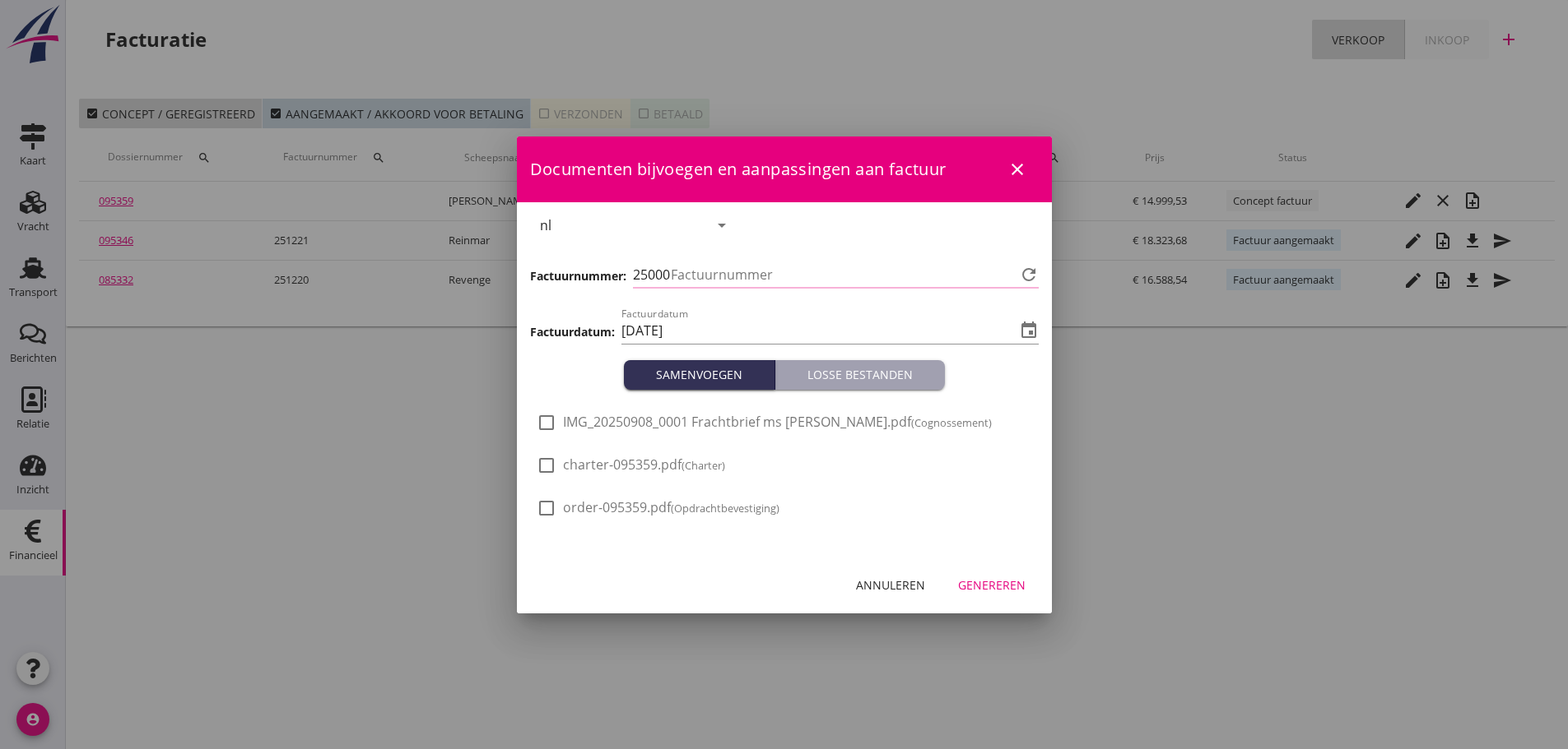
type input "1222"
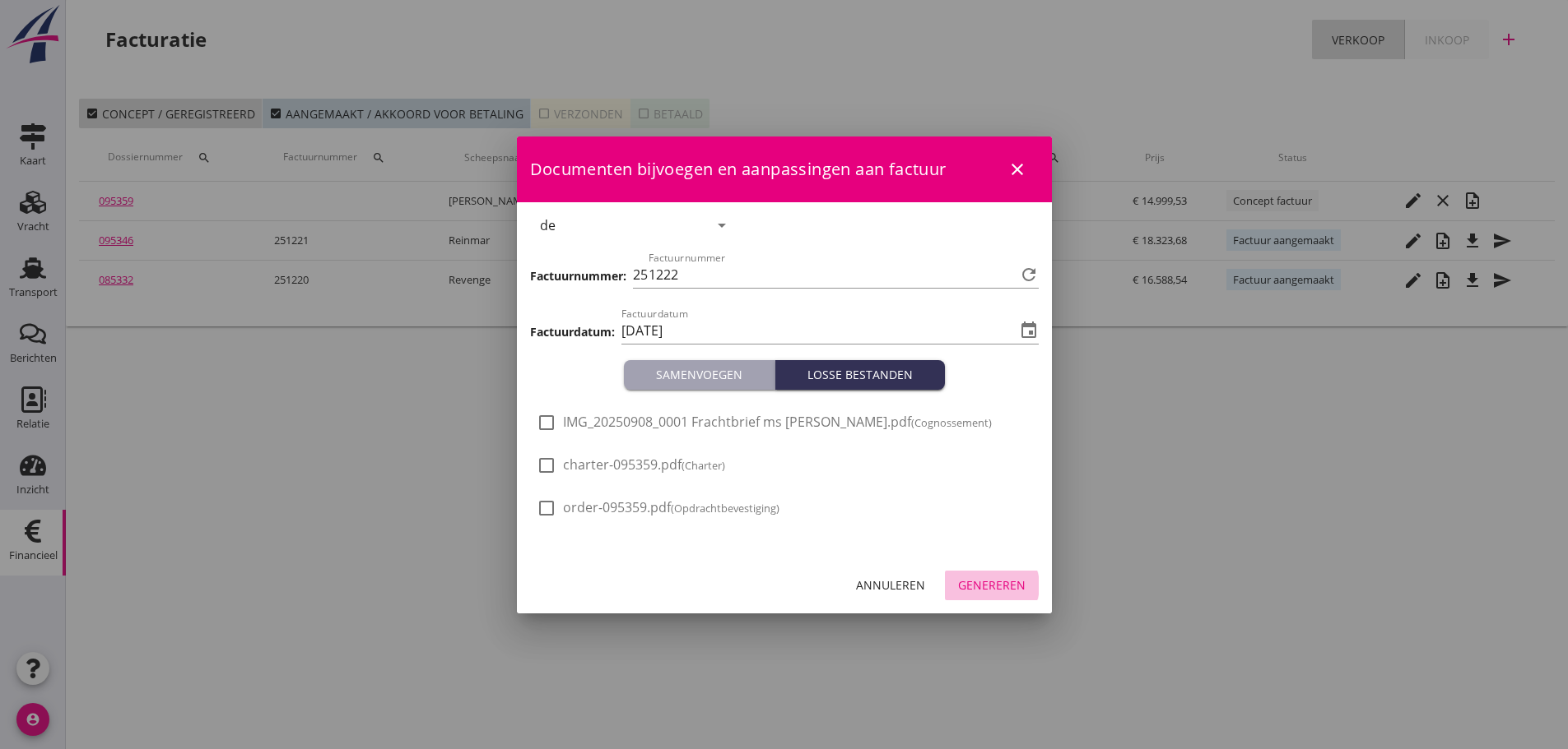
click at [1008, 593] on div "Genereren" at bounding box center [991, 584] width 67 height 17
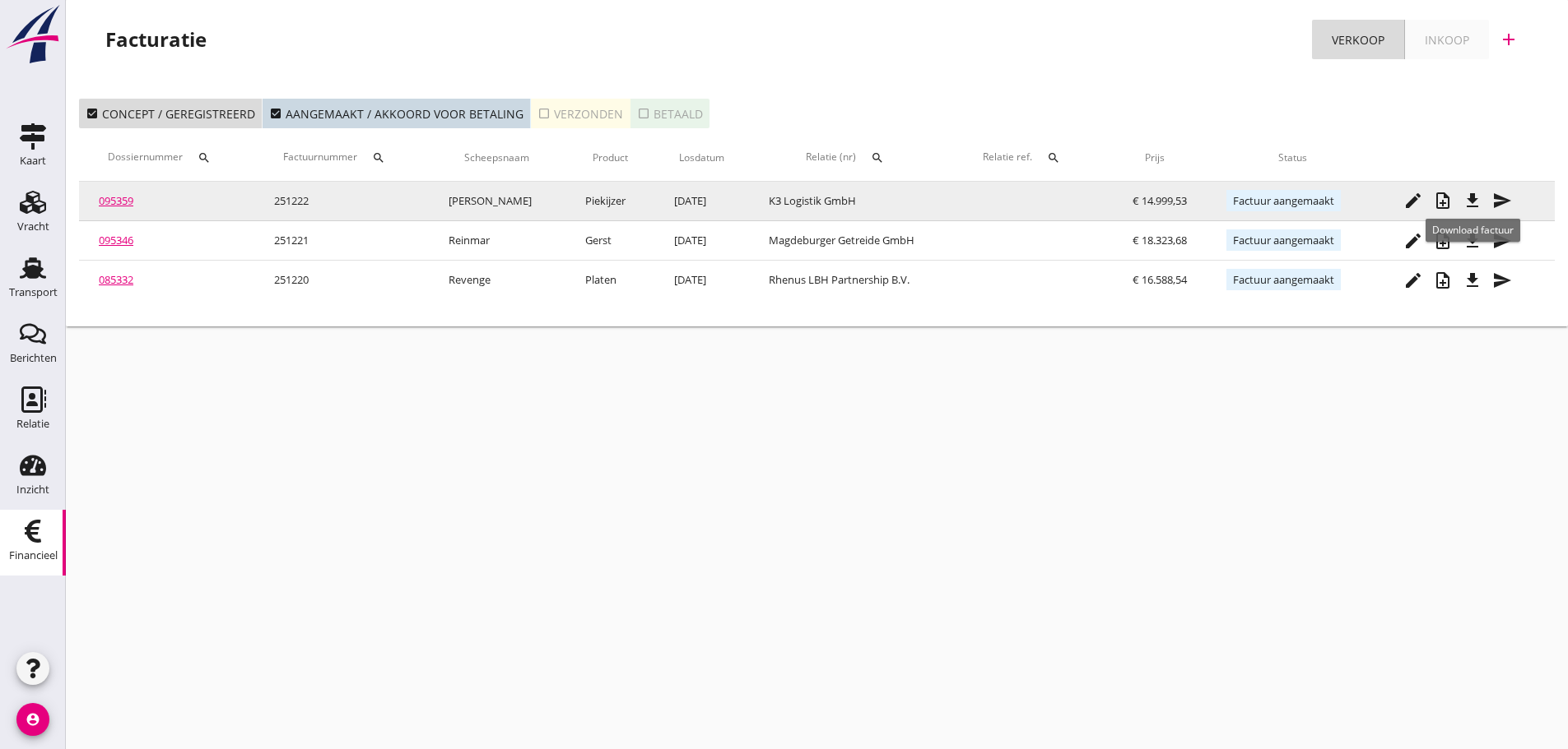
click at [1475, 198] on icon "file_download" at bounding box center [1473, 201] width 20 height 20
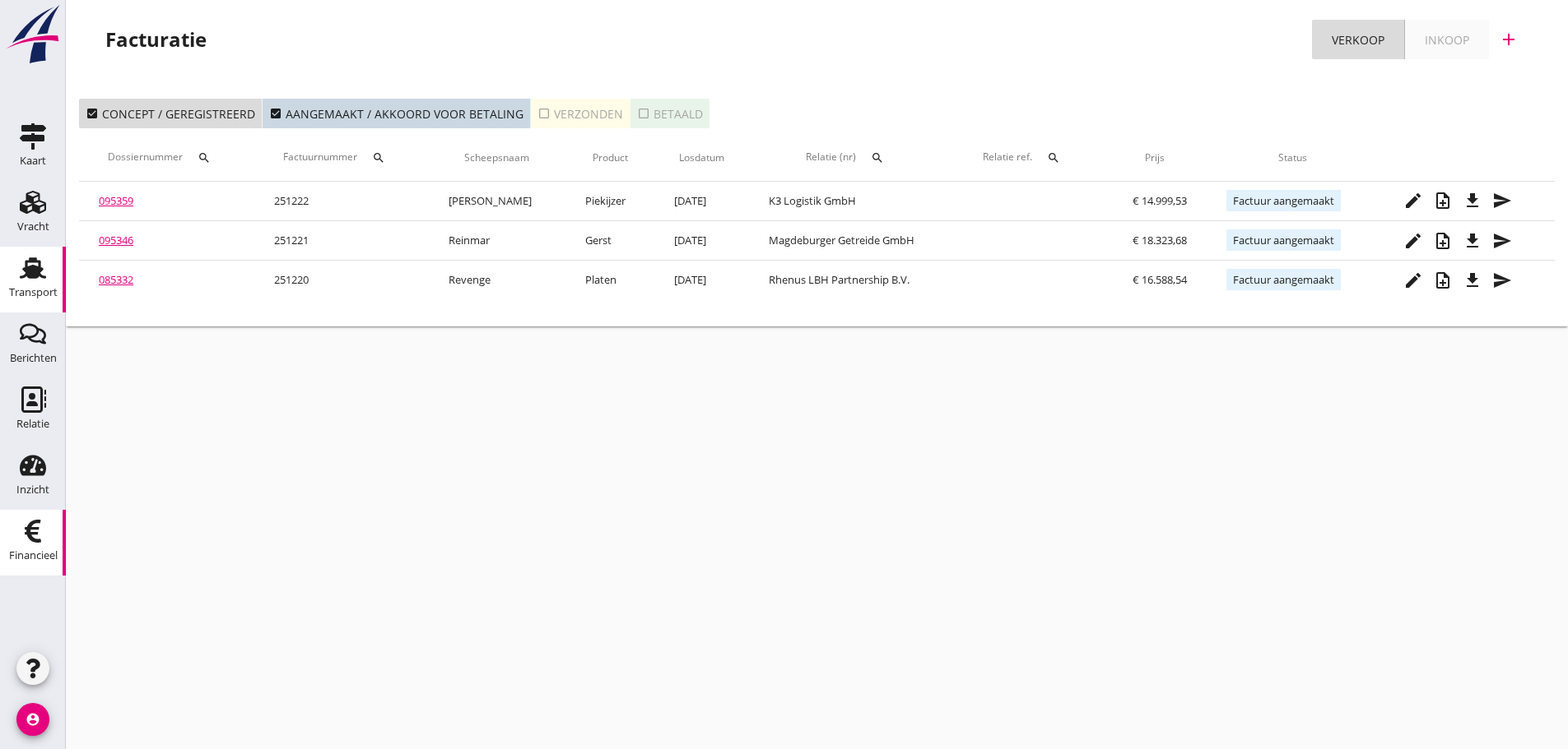
click at [40, 279] on icon "Transport" at bounding box center [33, 268] width 26 height 26
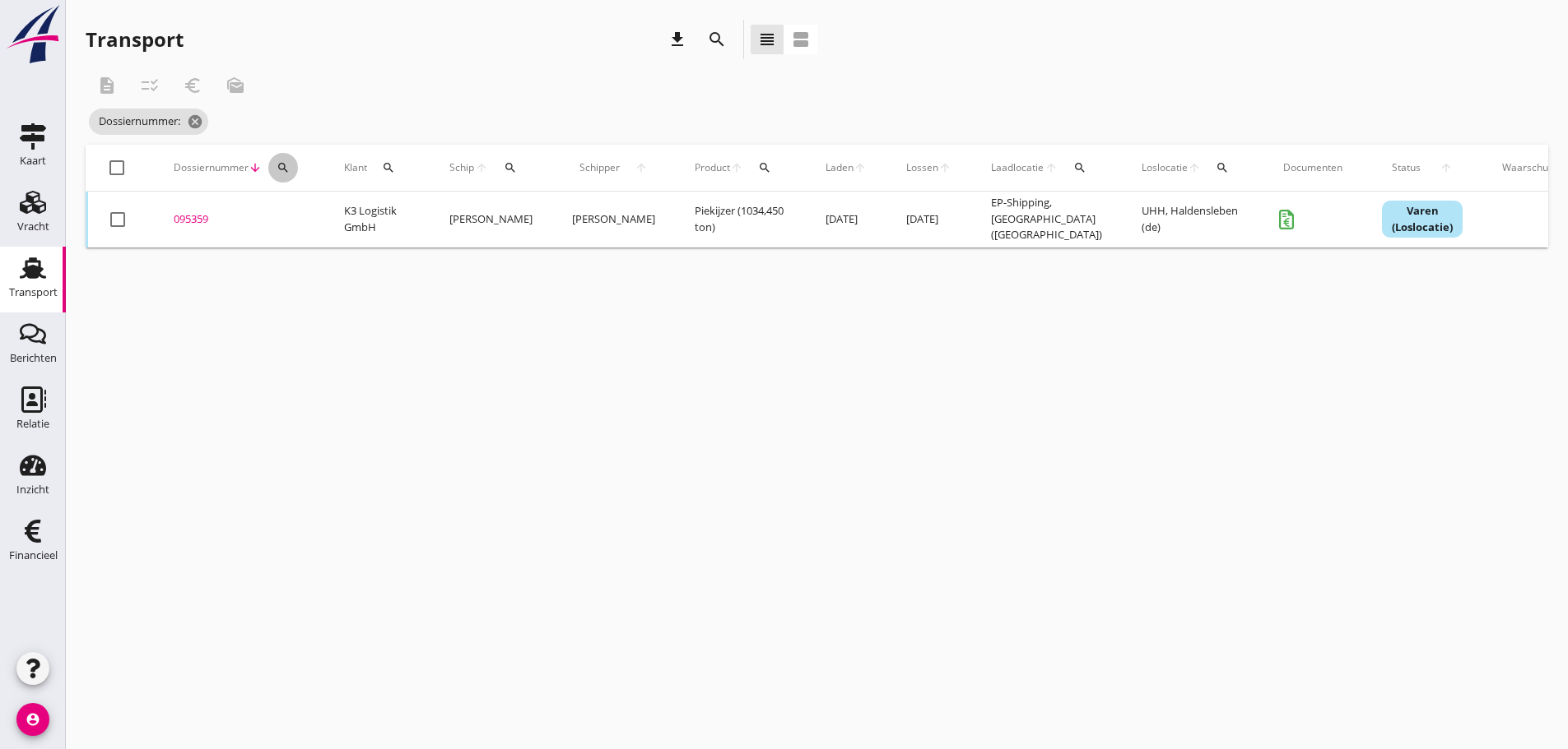
drag, startPoint x: 276, startPoint y: 165, endPoint x: 297, endPoint y: 193, distance: 35.0
click at [276, 165] on icon "search" at bounding box center [283, 167] width 13 height 13
drag, startPoint x: 319, startPoint y: 225, endPoint x: 308, endPoint y: 220, distance: 12.1
click at [312, 223] on input "Zoeken op dossiernummer..." at bounding box center [360, 215] width 171 height 26
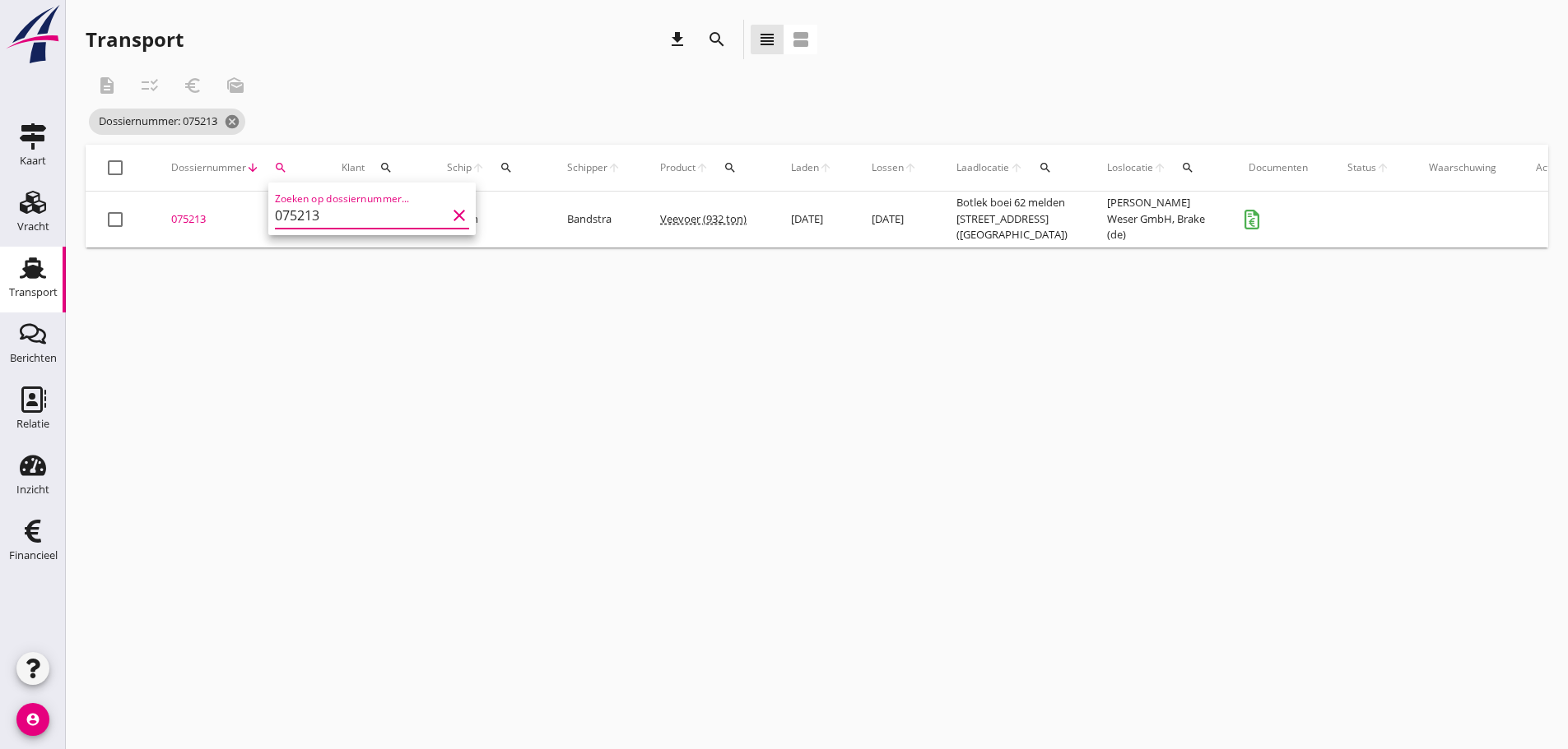
type input "075213"
click at [204, 225] on div "075213" at bounding box center [236, 220] width 131 height 16
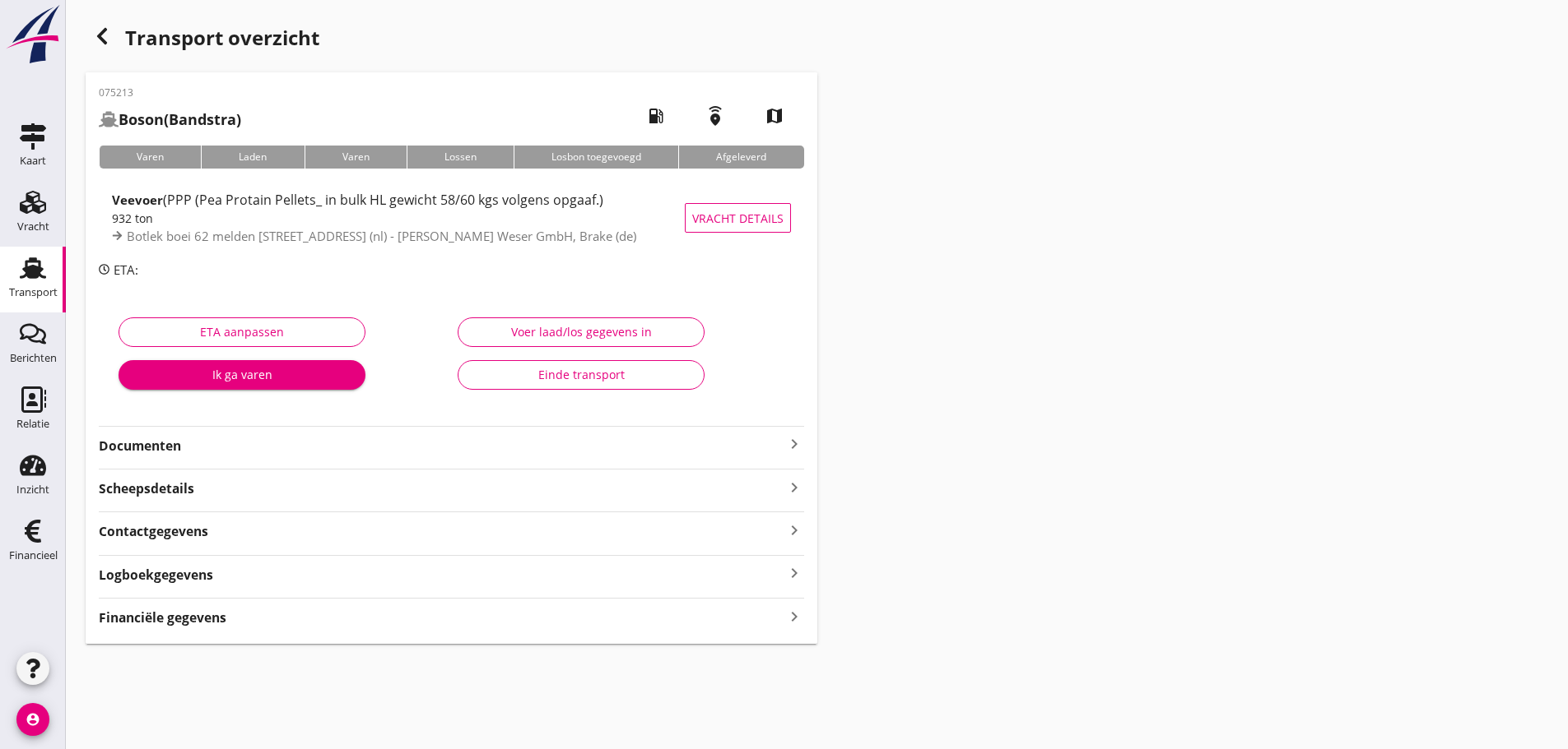
click at [166, 623] on strong "Financiële gegevens" at bounding box center [163, 618] width 127 height 19
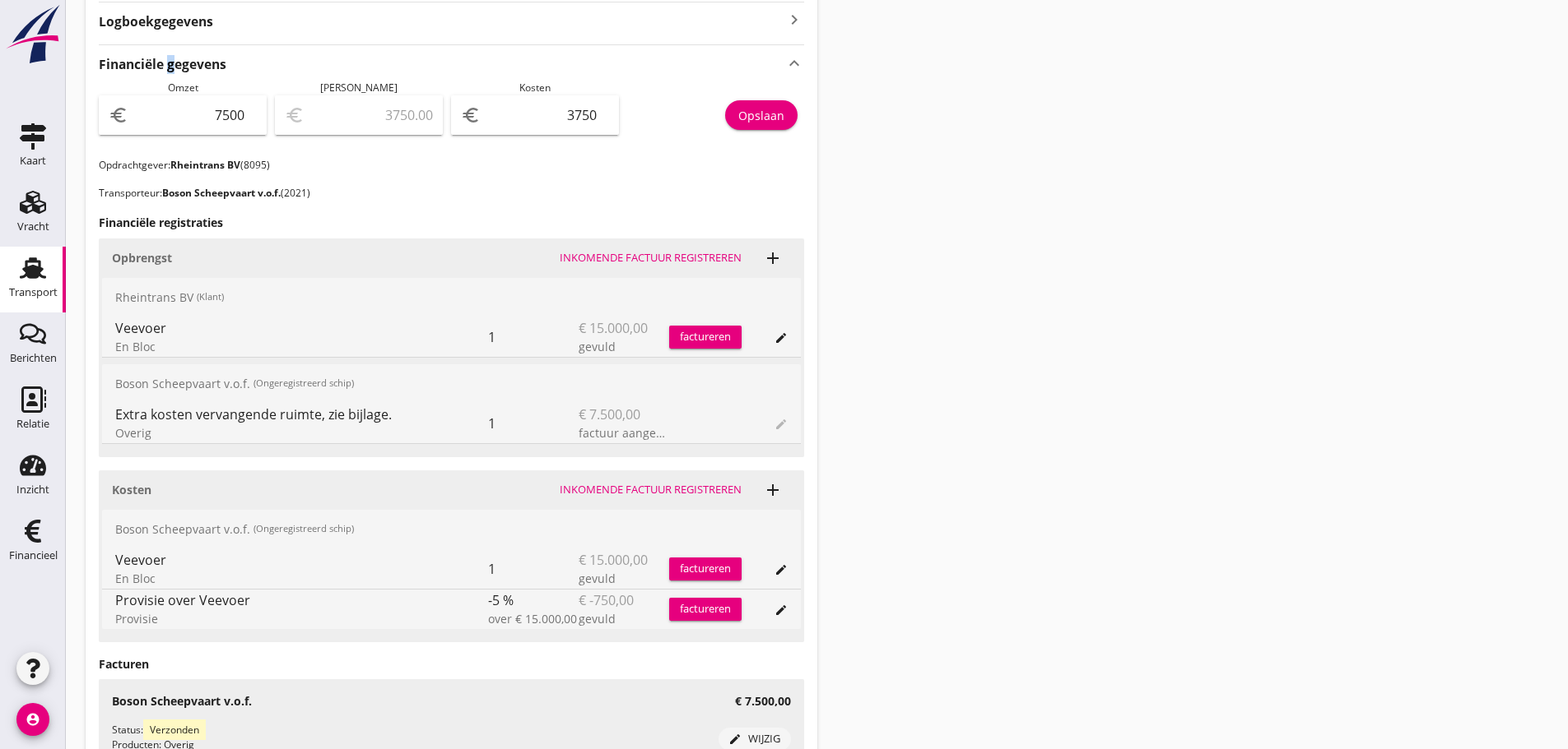
scroll to position [575, 0]
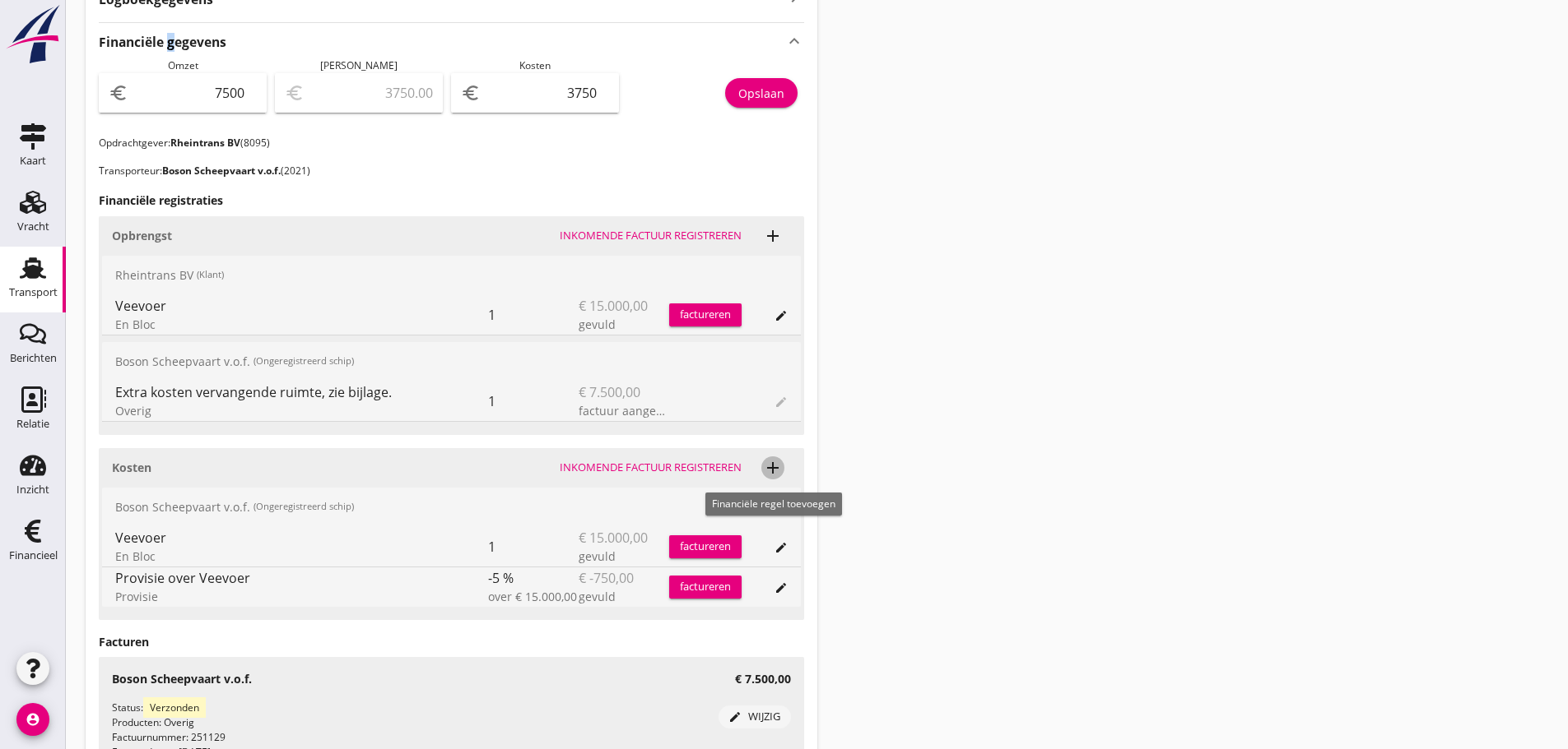
click at [769, 470] on icon "add" at bounding box center [773, 468] width 20 height 20
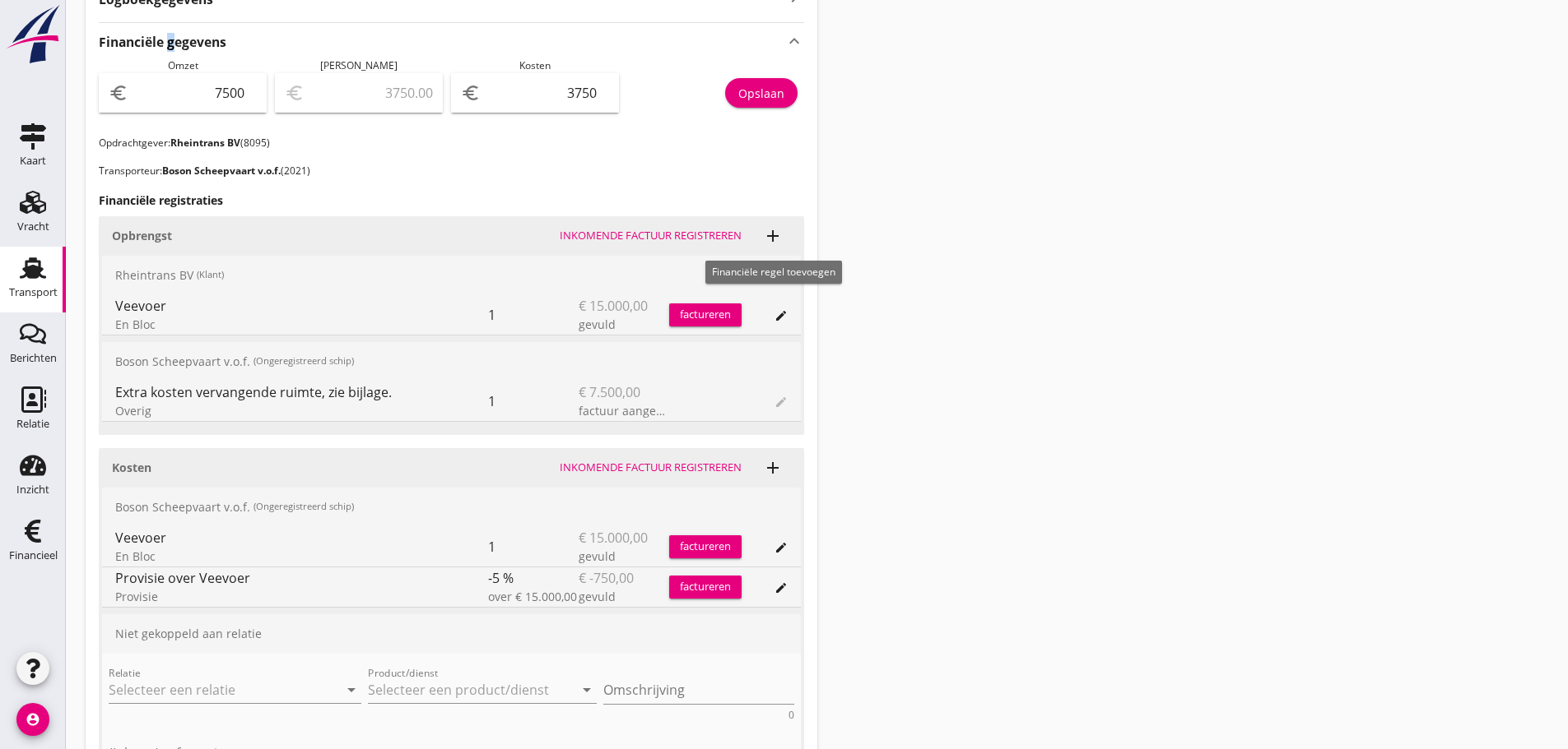
click at [774, 231] on icon "add" at bounding box center [773, 236] width 20 height 20
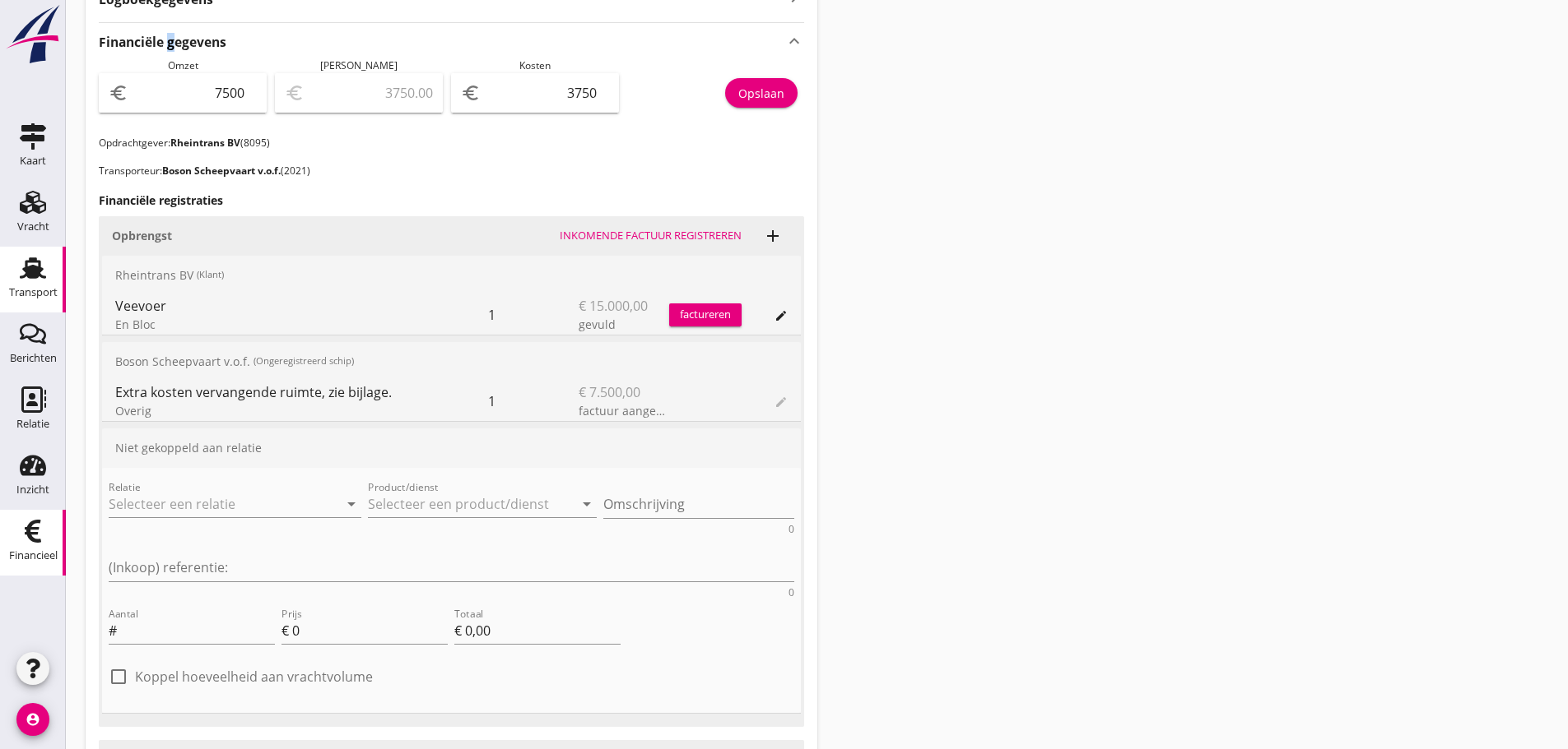
click at [42, 529] on icon "Financieel" at bounding box center [33, 531] width 26 height 26
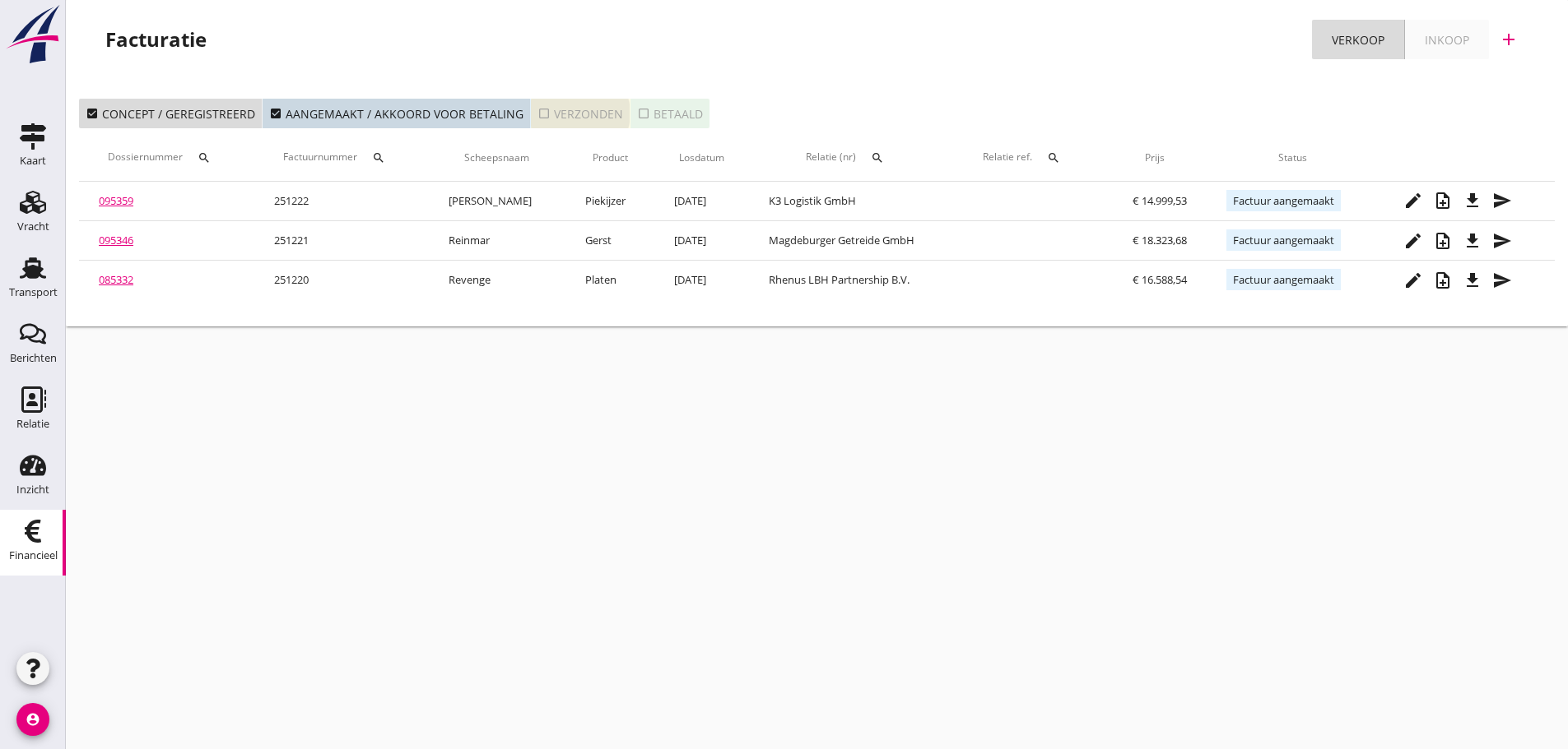
click at [538, 112] on icon "check_box_outline_blank" at bounding box center [544, 114] width 13 height 13
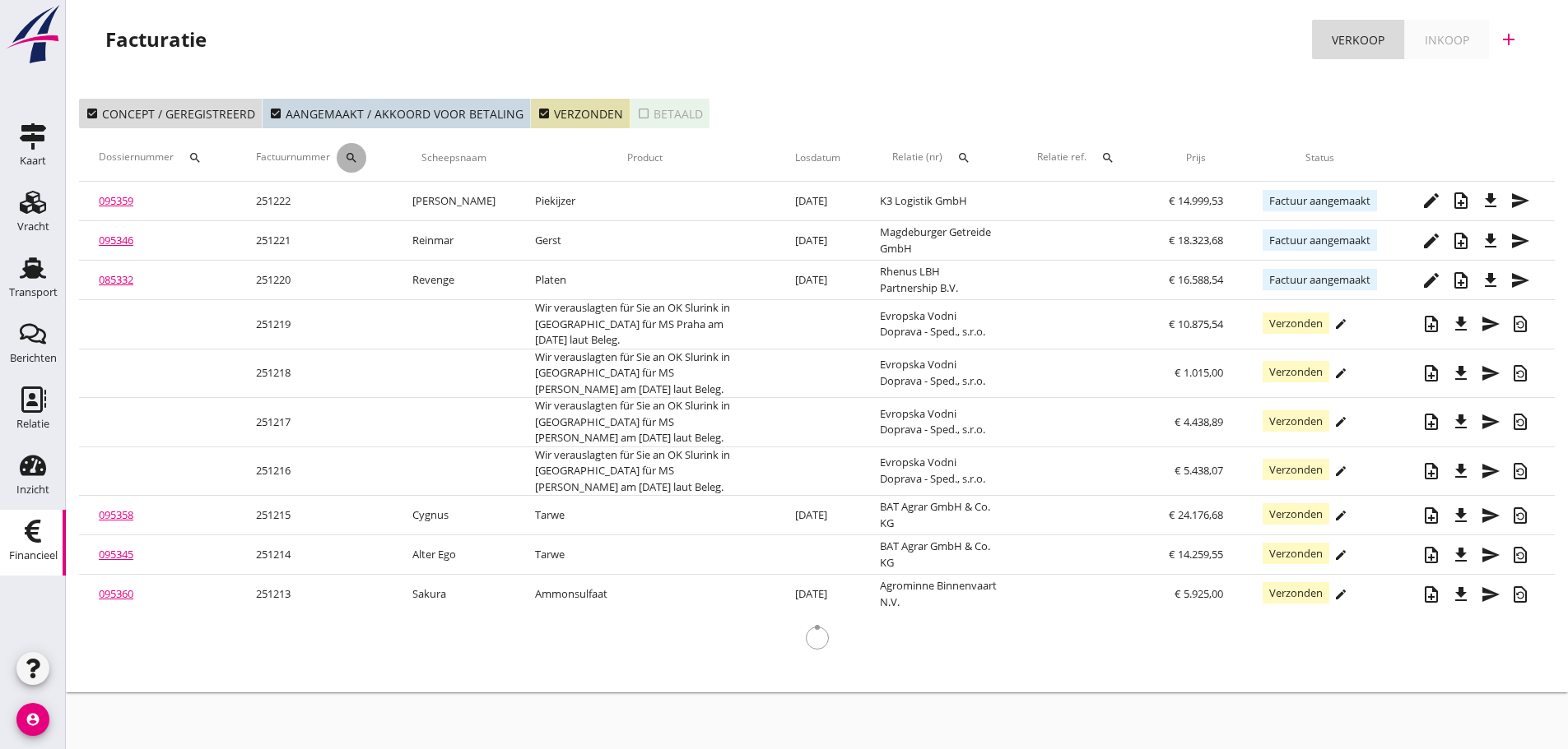
drag, startPoint x: 361, startPoint y: 160, endPoint x: 377, endPoint y: 200, distance: 43.1
click at [364, 166] on button "search" at bounding box center [351, 157] width 30 height 30
click at [377, 200] on input "Zoeken op factuurnummer..." at bounding box center [435, 205] width 171 height 26
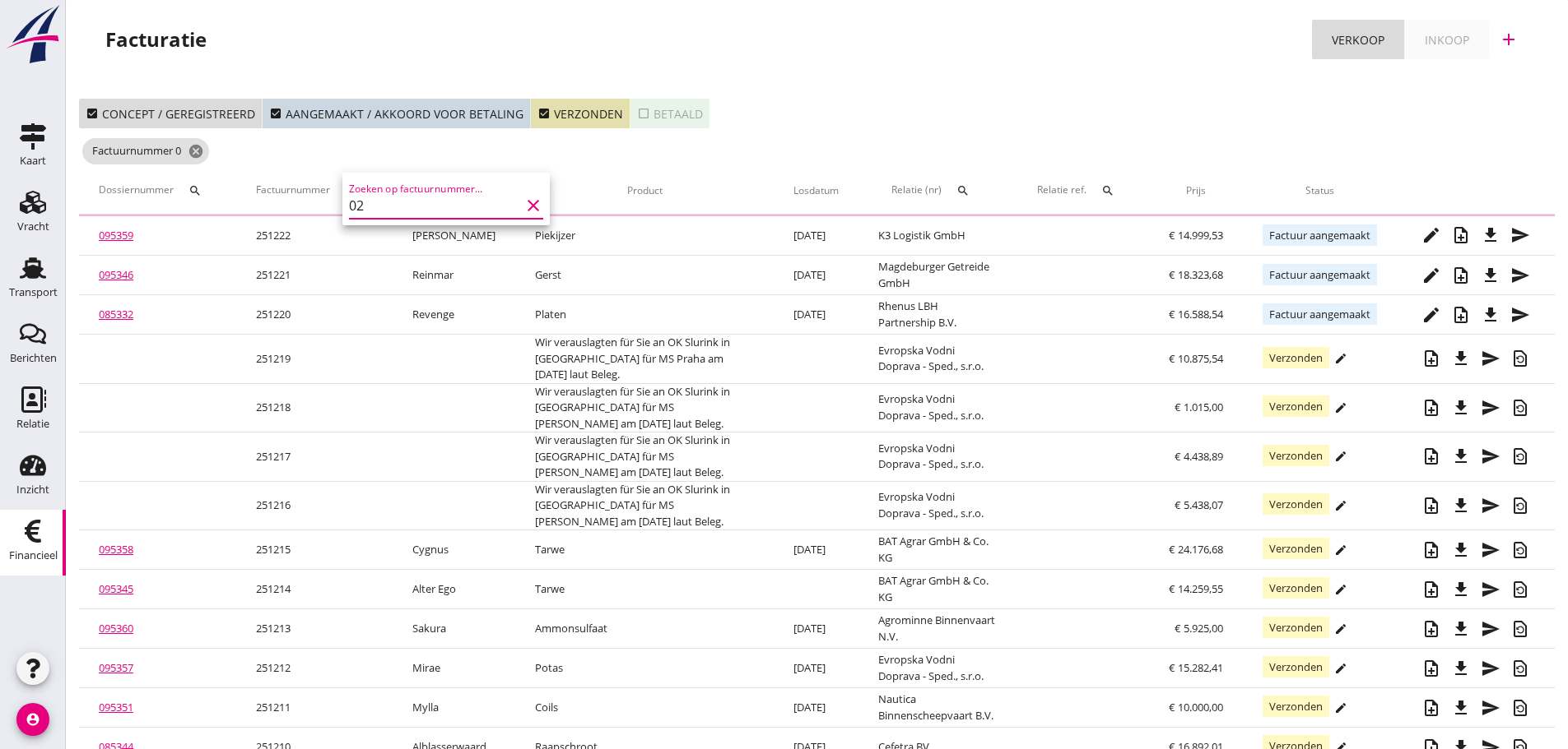
type input "0"
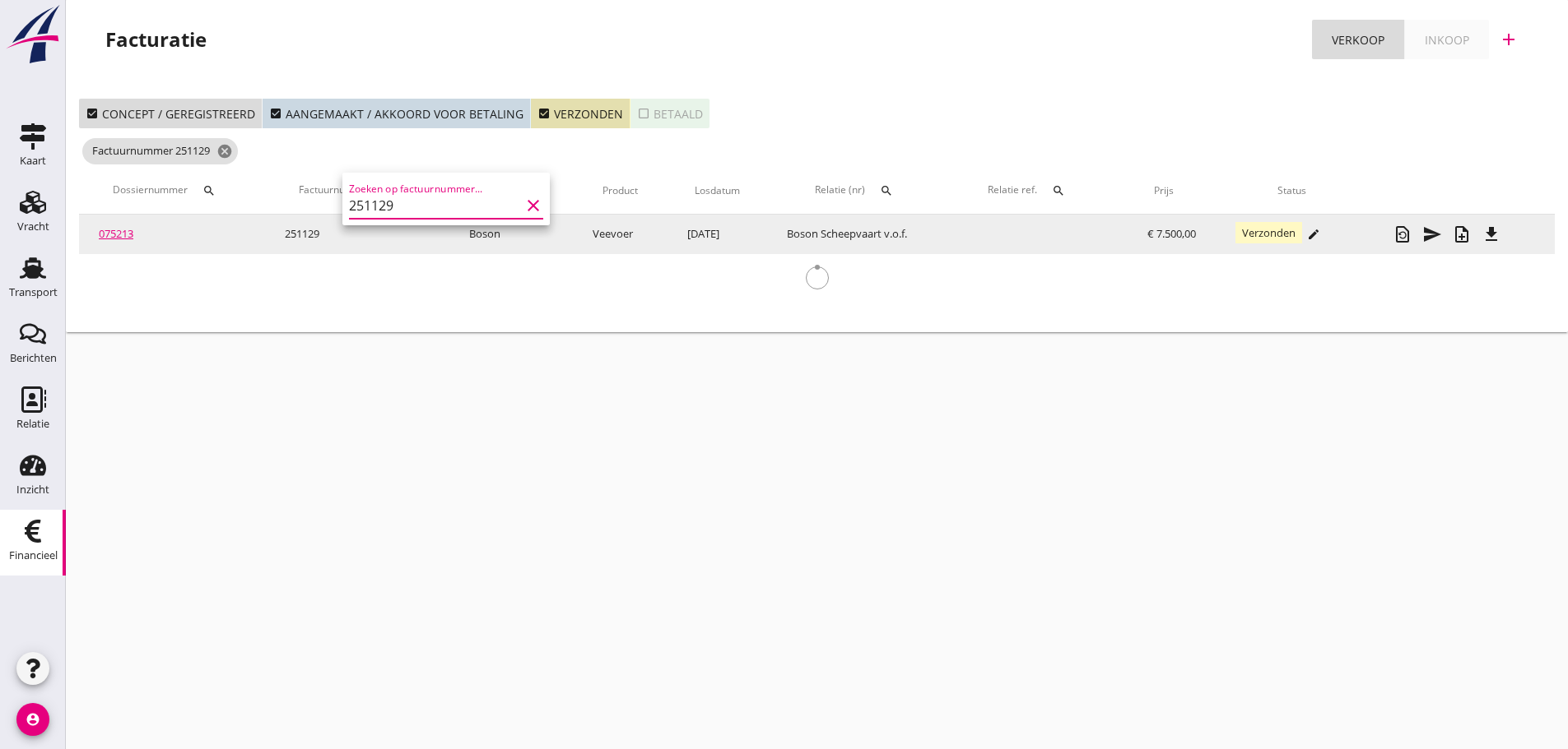
type input "251129"
click at [298, 232] on td "251129" at bounding box center [357, 234] width 185 height 39
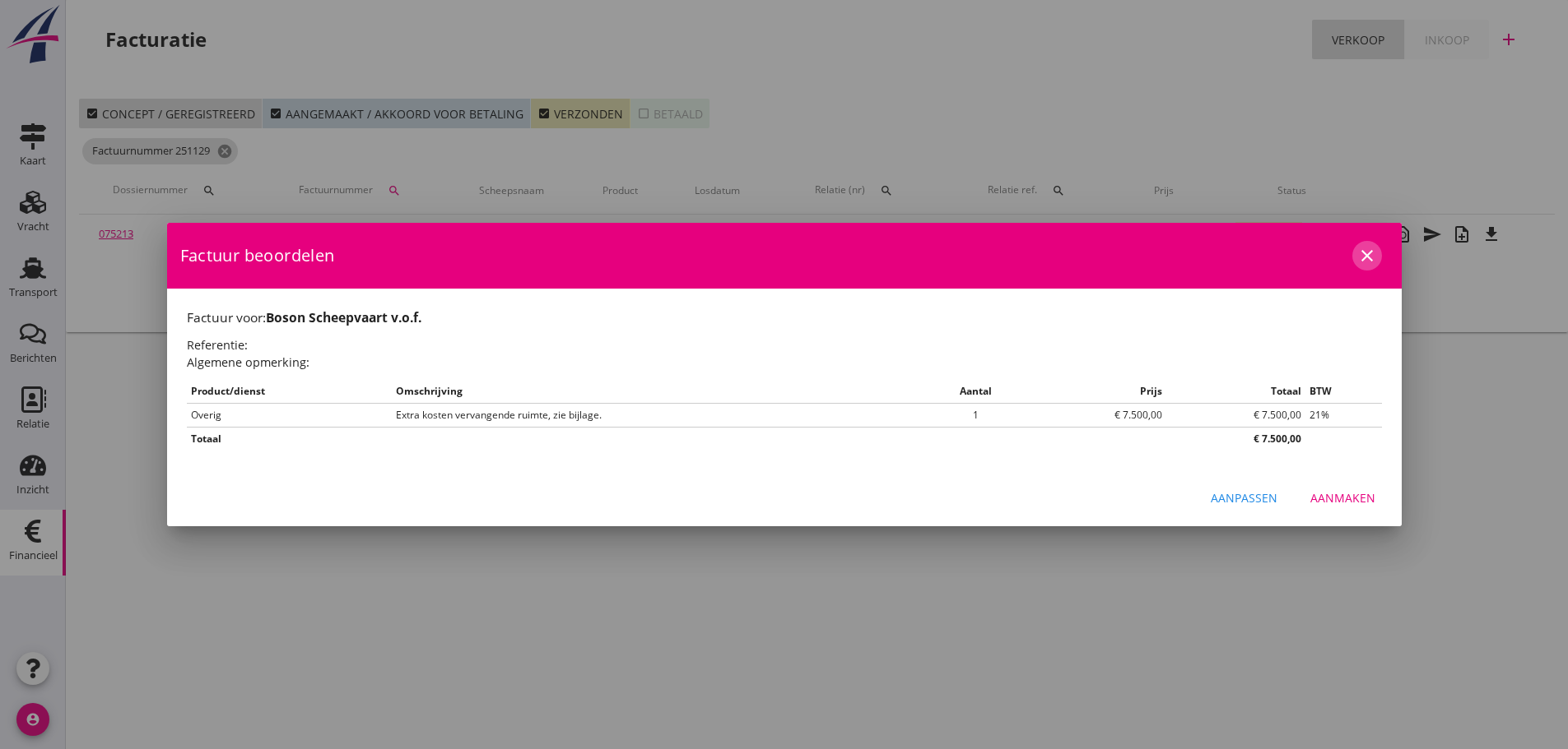
click at [1367, 260] on icon "close" at bounding box center [1367, 256] width 20 height 20
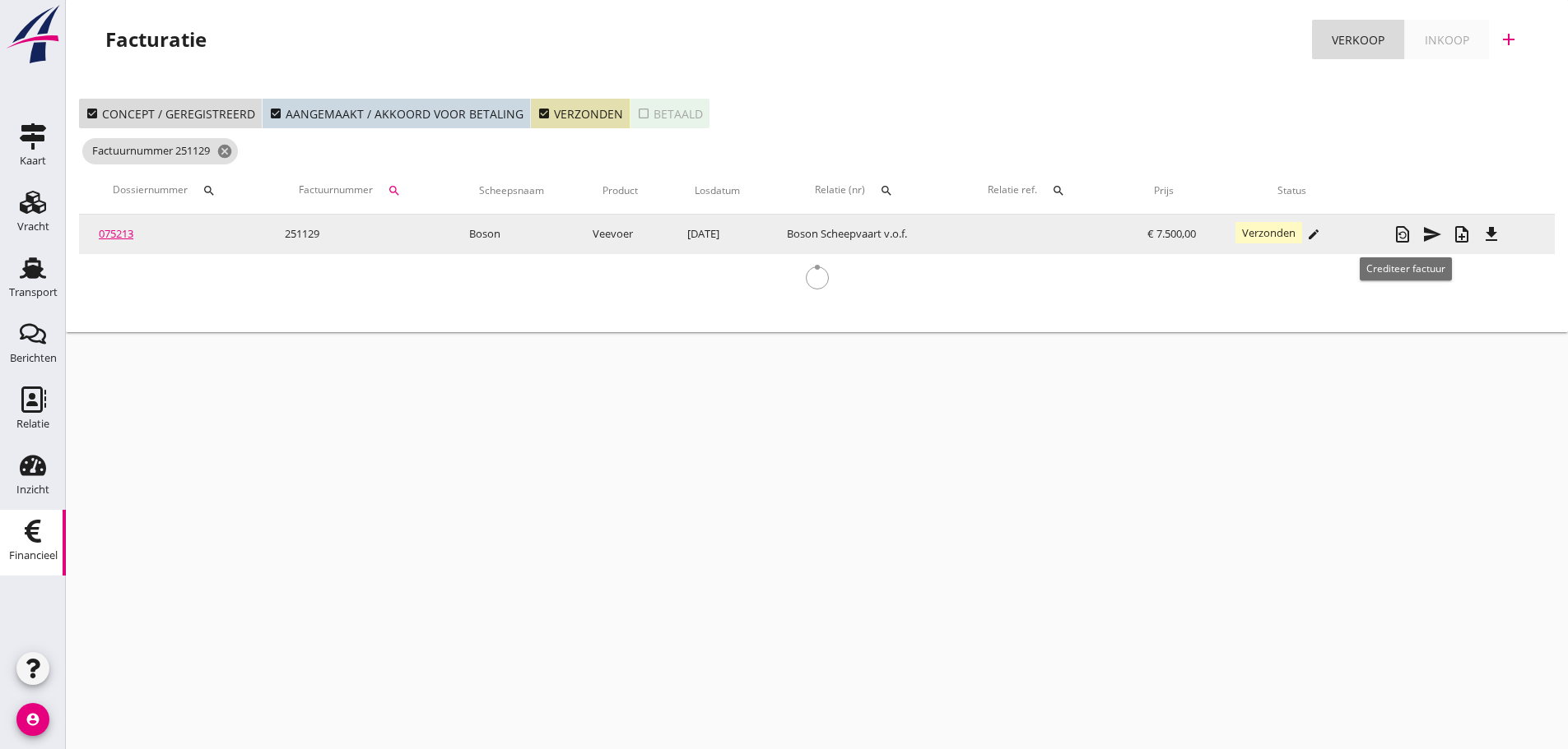
click at [1405, 236] on icon "restore_page" at bounding box center [1402, 235] width 20 height 20
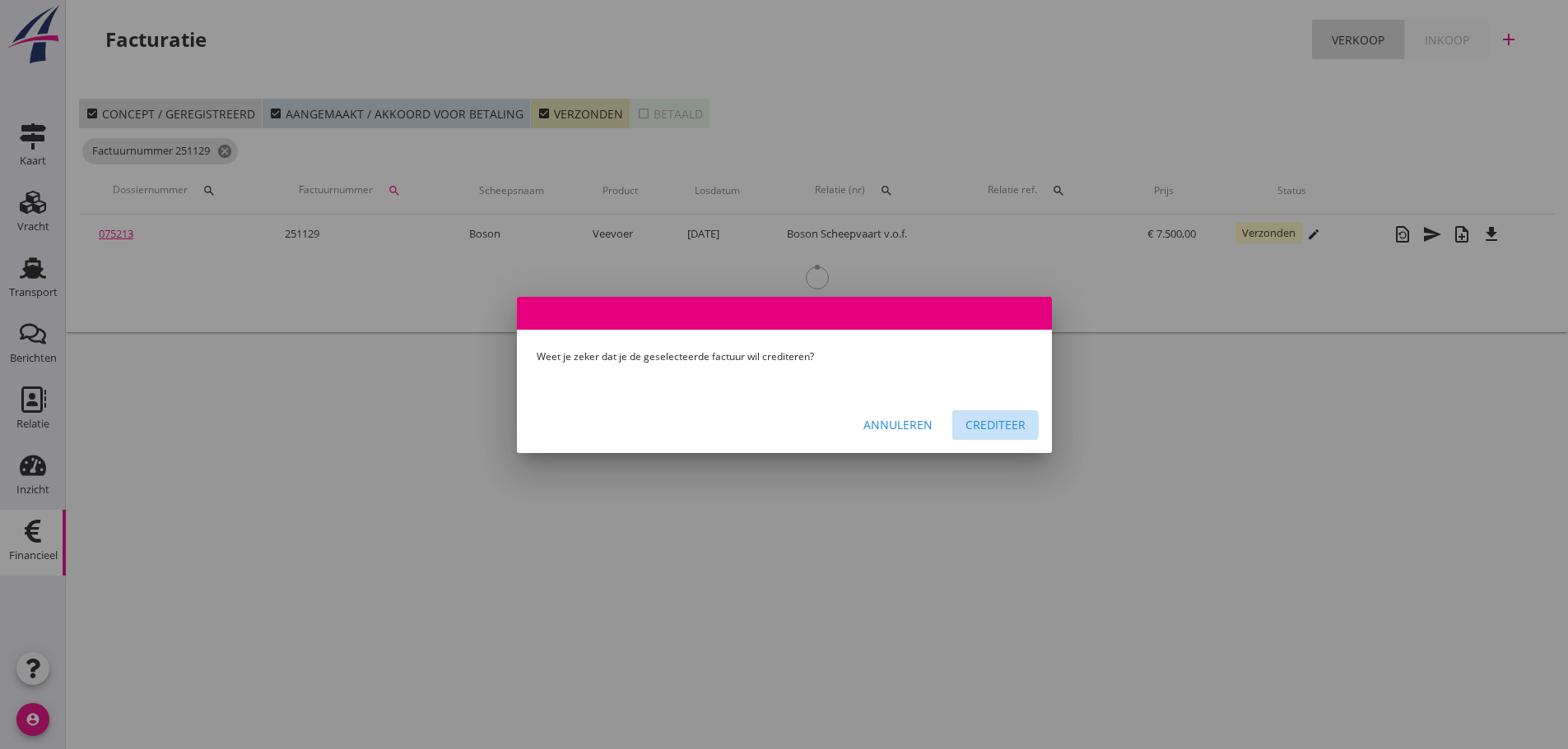
click at [992, 426] on div "Crediteer" at bounding box center [995, 424] width 60 height 17
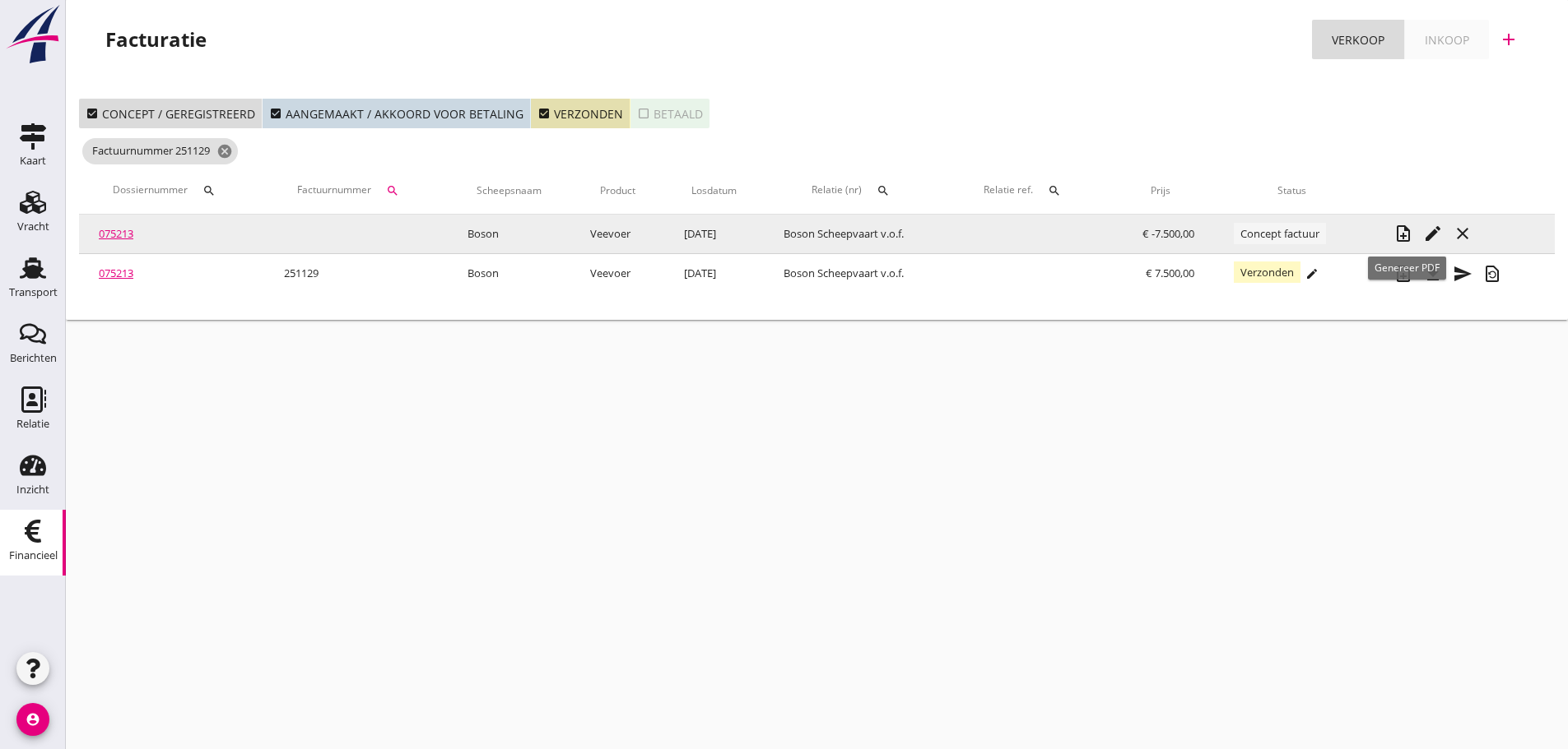
click at [1402, 237] on icon "note_add" at bounding box center [1403, 234] width 20 height 20
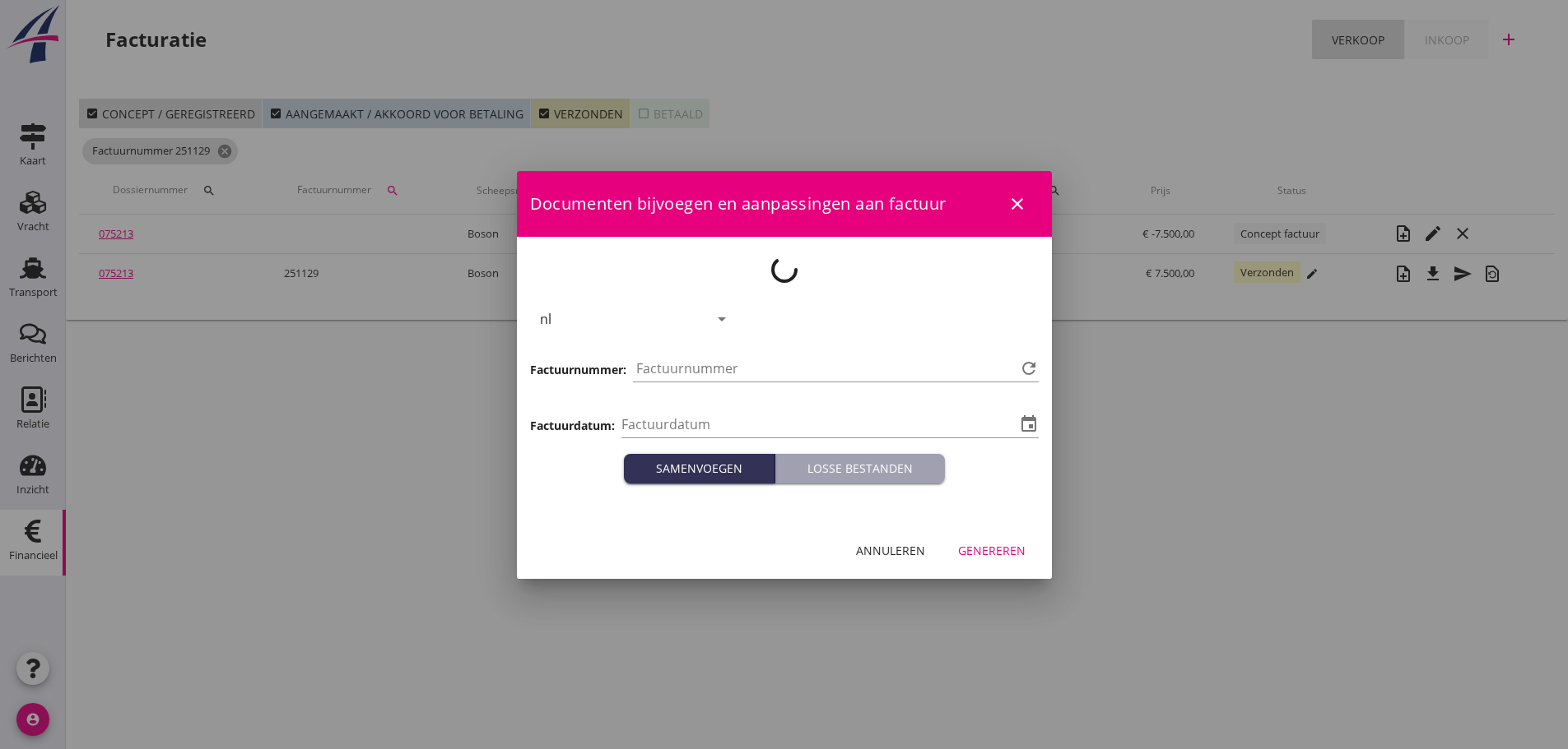
type input "[DATE]"
type input "1223"
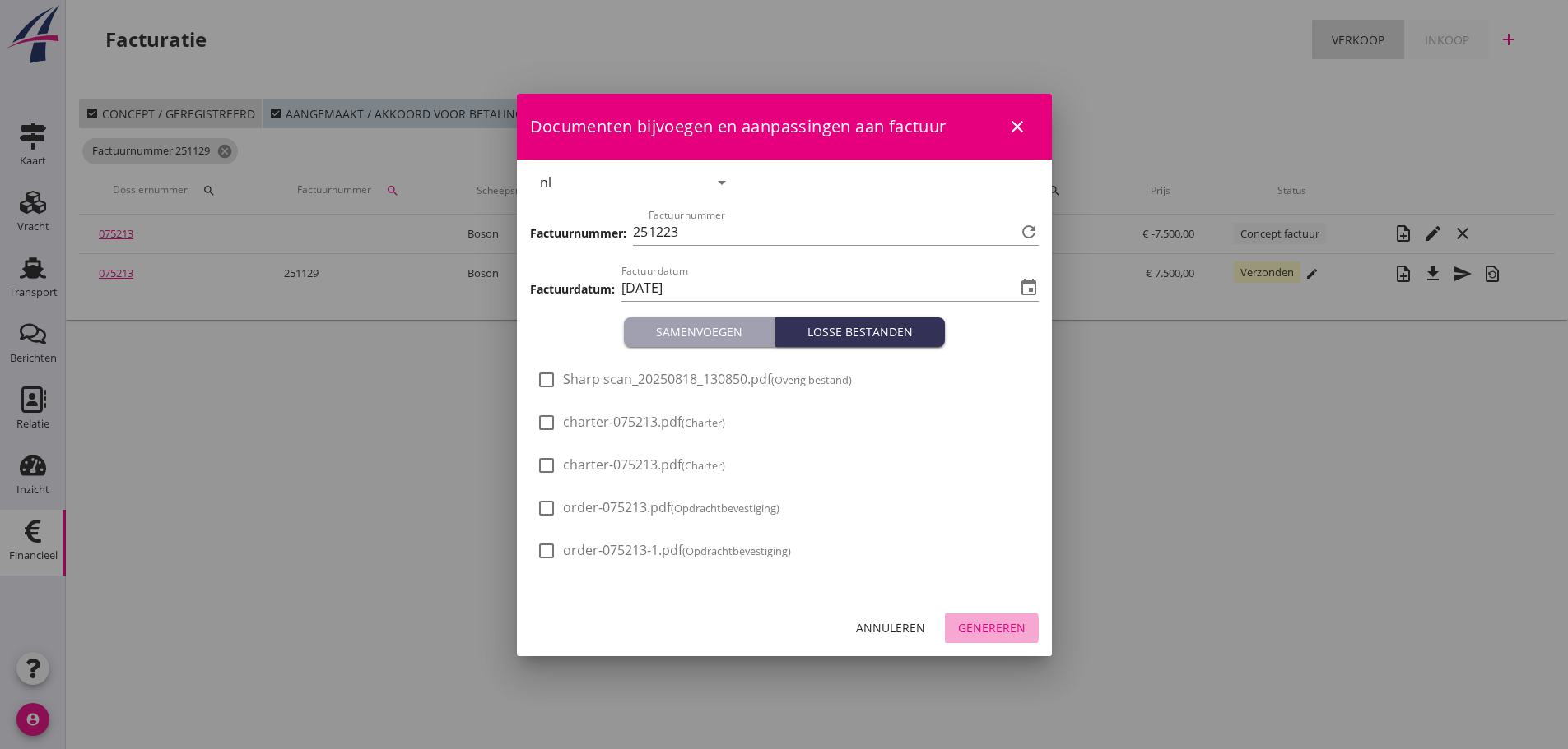
drag, startPoint x: 985, startPoint y: 635, endPoint x: 974, endPoint y: 632, distance: 11.4
click at [975, 632] on div "Genereren" at bounding box center [991, 627] width 67 height 17
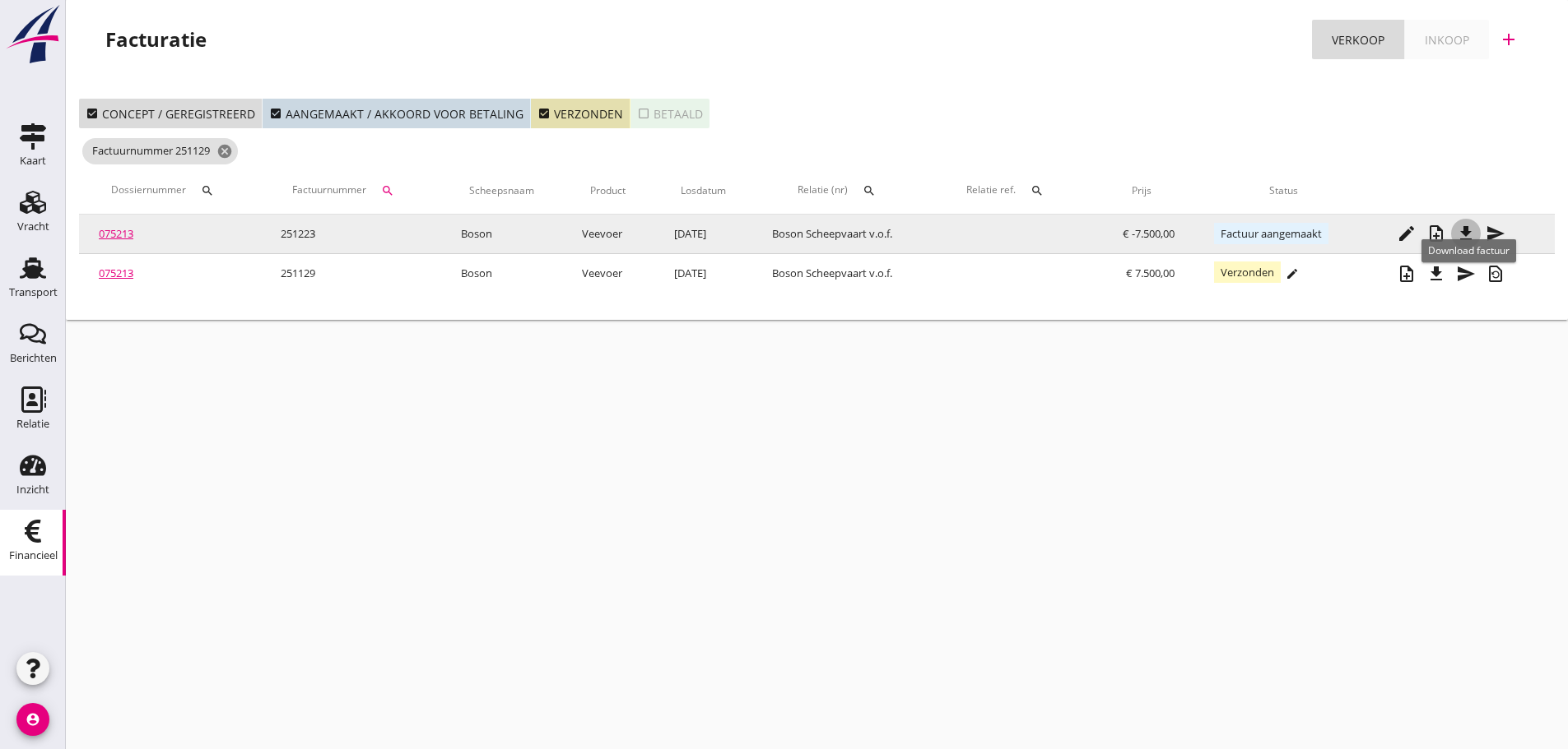
click at [1465, 233] on icon "file_download" at bounding box center [1466, 234] width 20 height 20
click at [126, 225] on td "075213" at bounding box center [170, 234] width 182 height 39
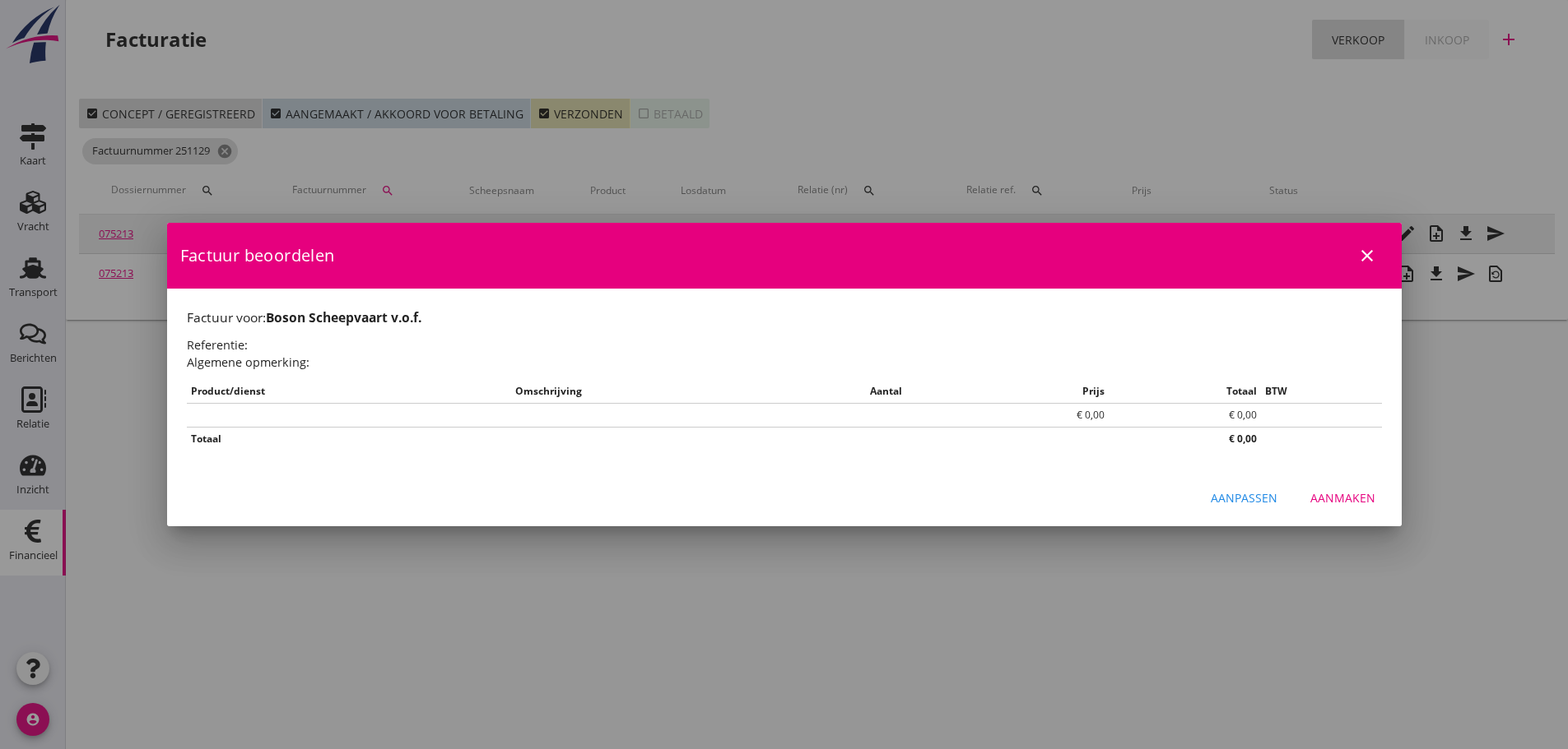
click at [126, 229] on div at bounding box center [784, 374] width 1568 height 749
drag, startPoint x: 1365, startPoint y: 270, endPoint x: 1372, endPoint y: 253, distance: 18.4
click at [1372, 253] on button "close" at bounding box center [1367, 255] width 30 height 30
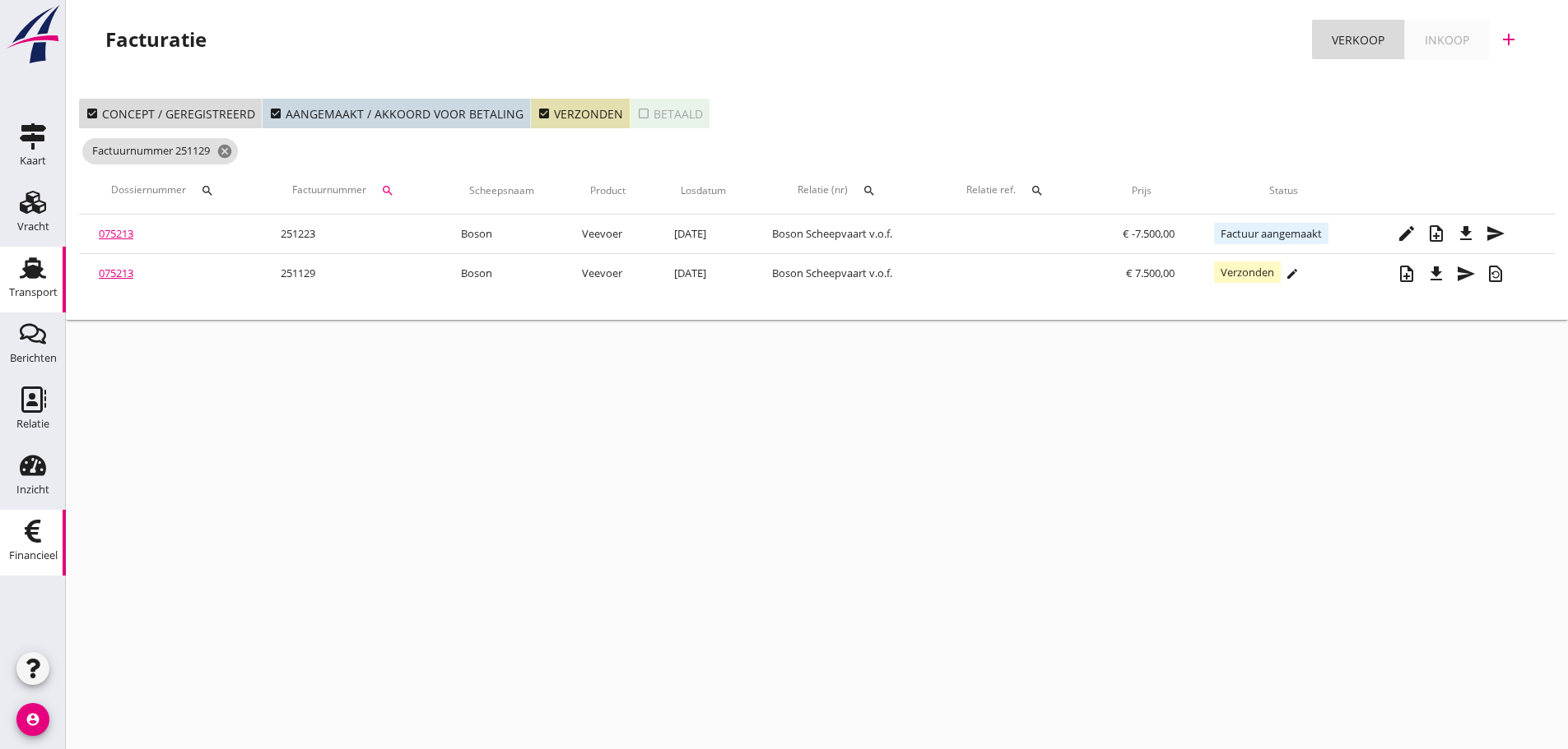
click at [51, 267] on div "Transport" at bounding box center [32, 268] width 39 height 26
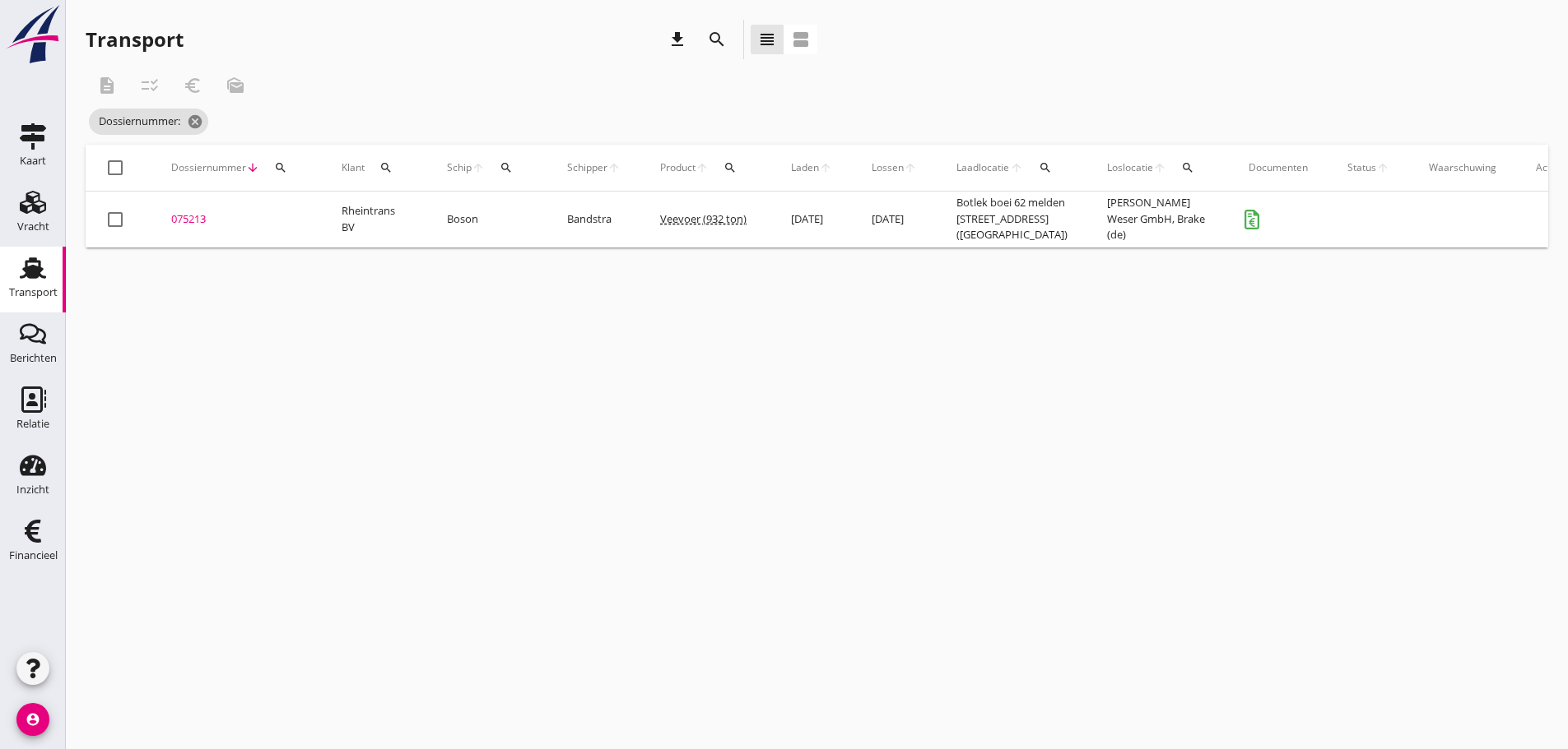
click at [206, 225] on div "075213" at bounding box center [236, 220] width 131 height 16
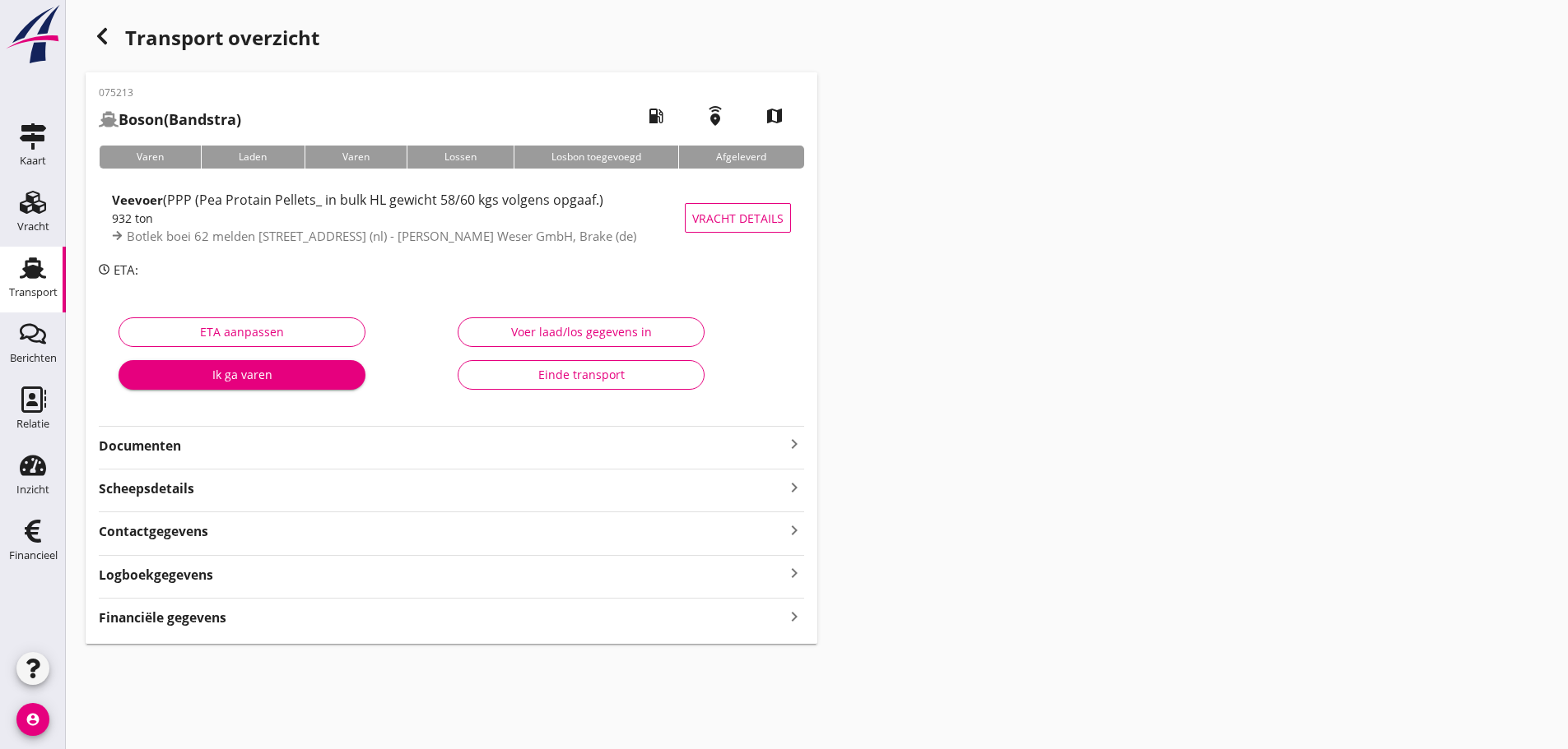
click at [786, 617] on icon "keyboard_arrow_right" at bounding box center [794, 616] width 20 height 22
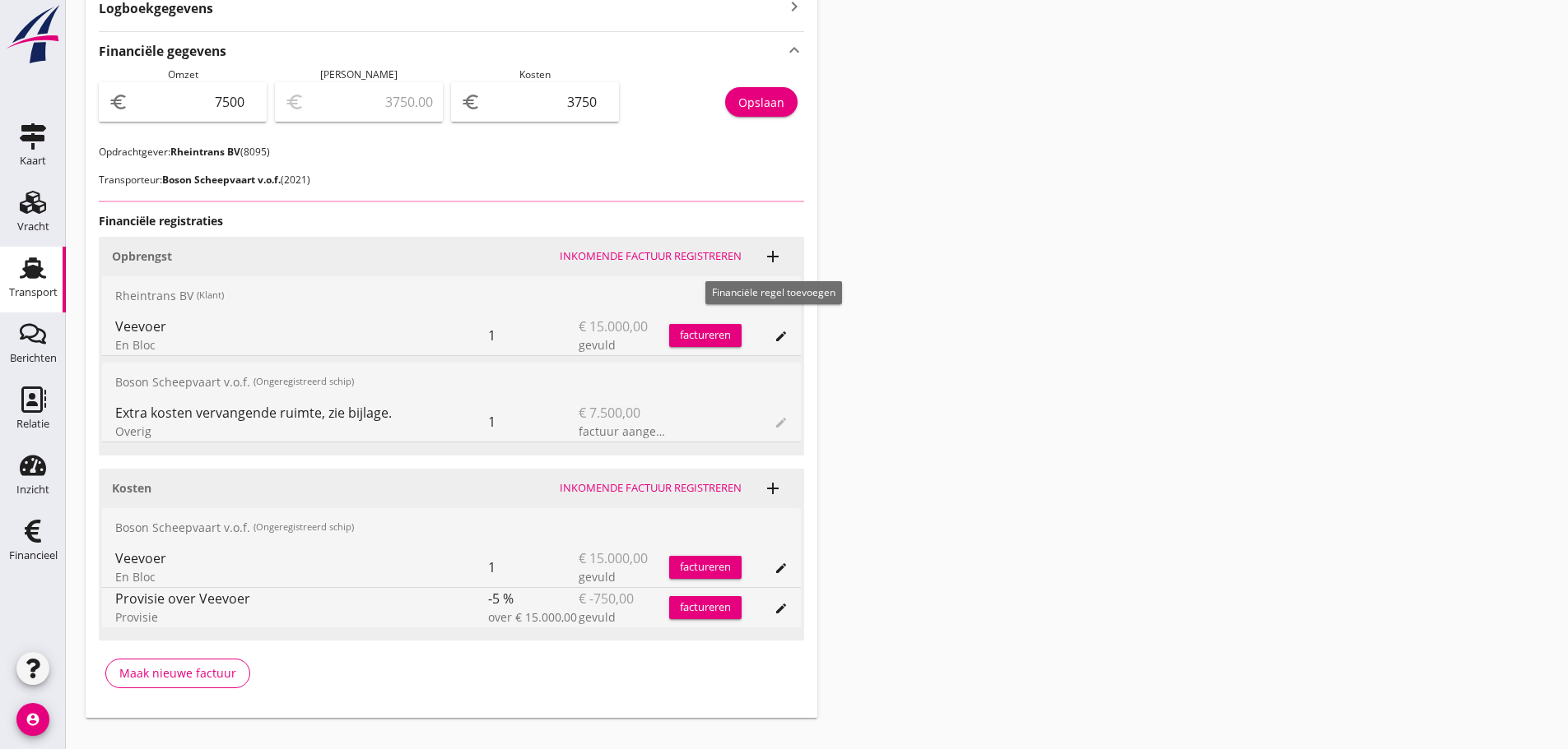
scroll to position [594, 0]
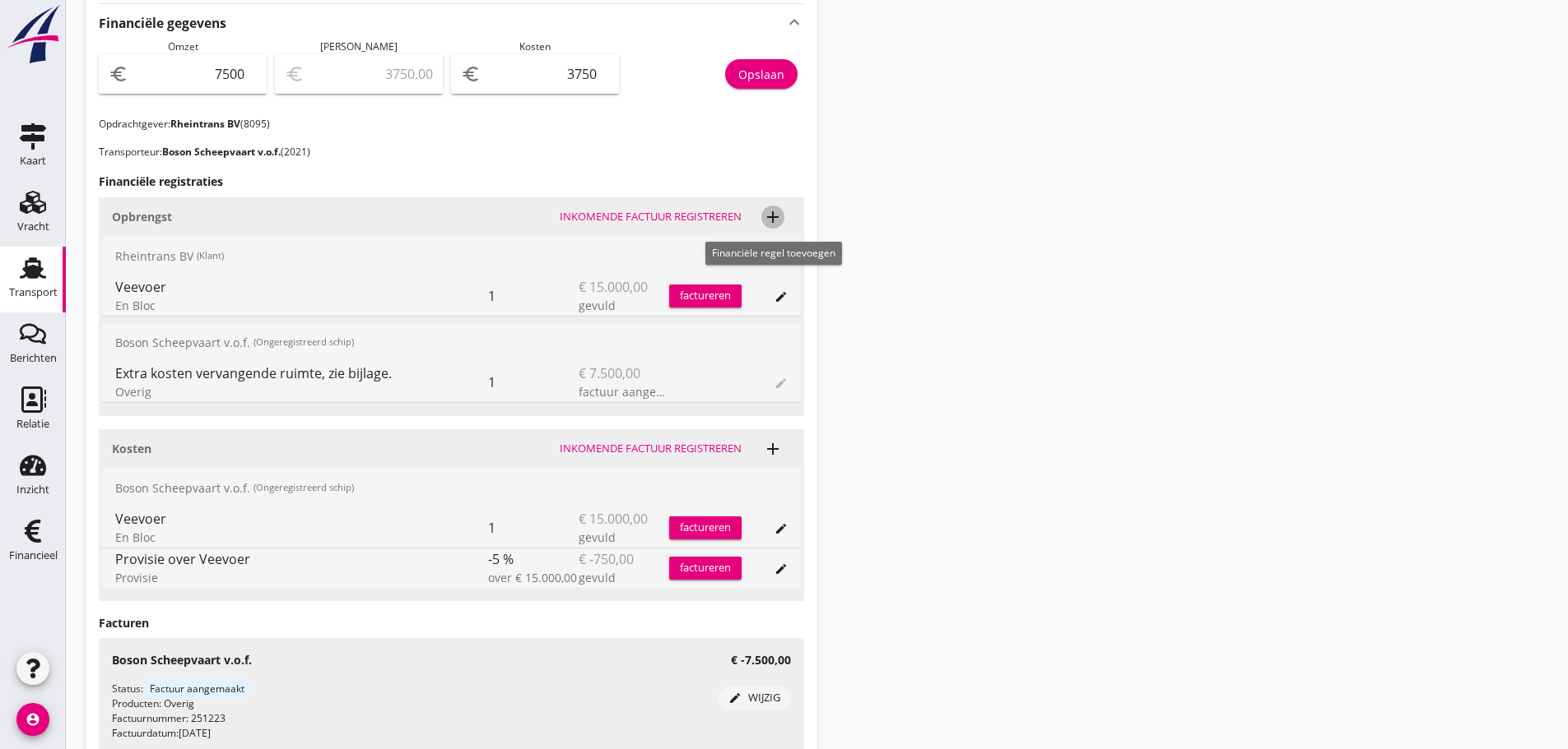
click at [773, 212] on icon "add" at bounding box center [773, 217] width 20 height 20
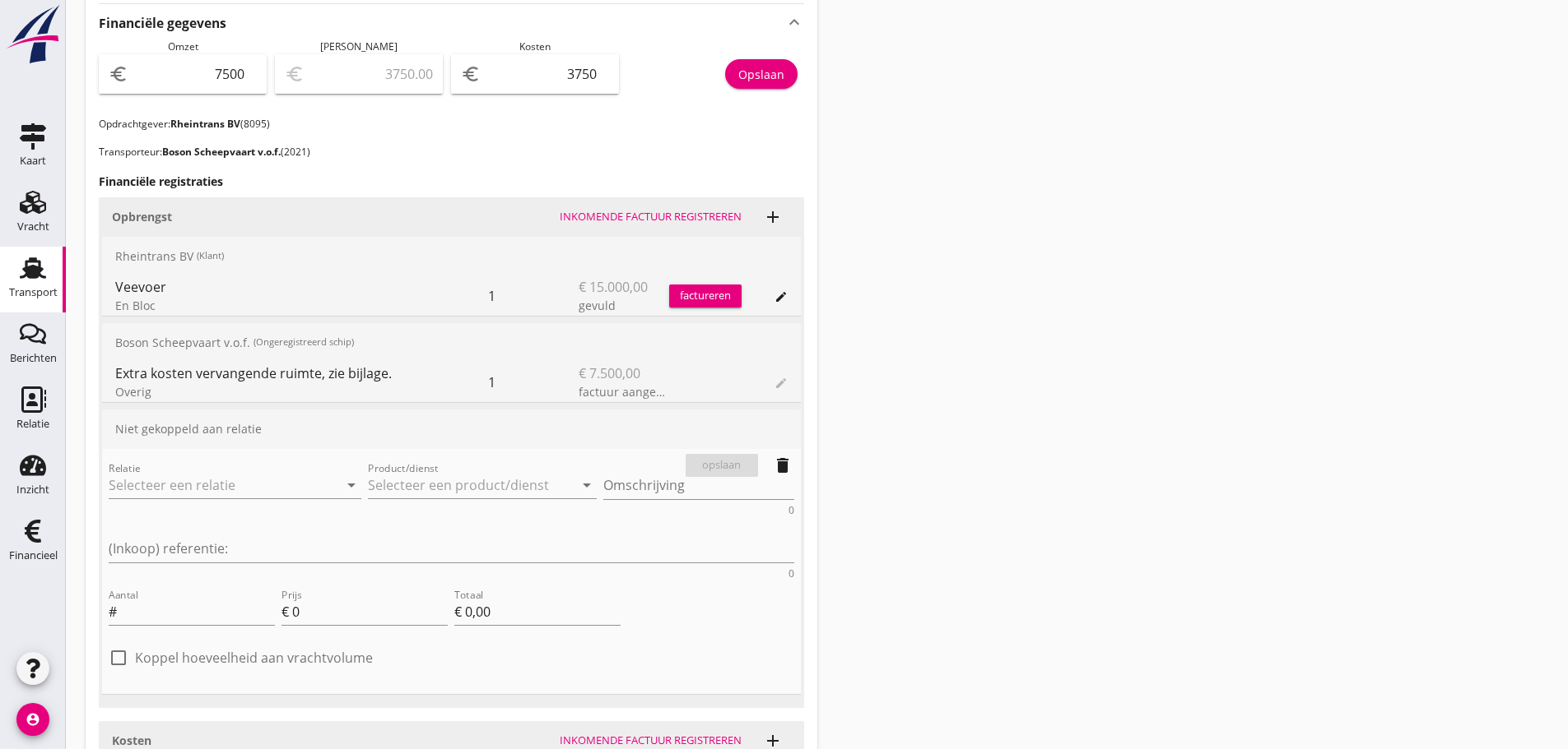
click at [213, 469] on div "Relatie arrow_drop_down" at bounding box center [235, 489] width 253 height 53
click at [222, 479] on input "Relatie" at bounding box center [211, 484] width 206 height 26
type input "8"
drag, startPoint x: 180, startPoint y: 532, endPoint x: 190, endPoint y: 528, distance: 10.8
click at [184, 531] on div "2021 (Ongeregistreerd schip)" at bounding box center [210, 535] width 177 height 17
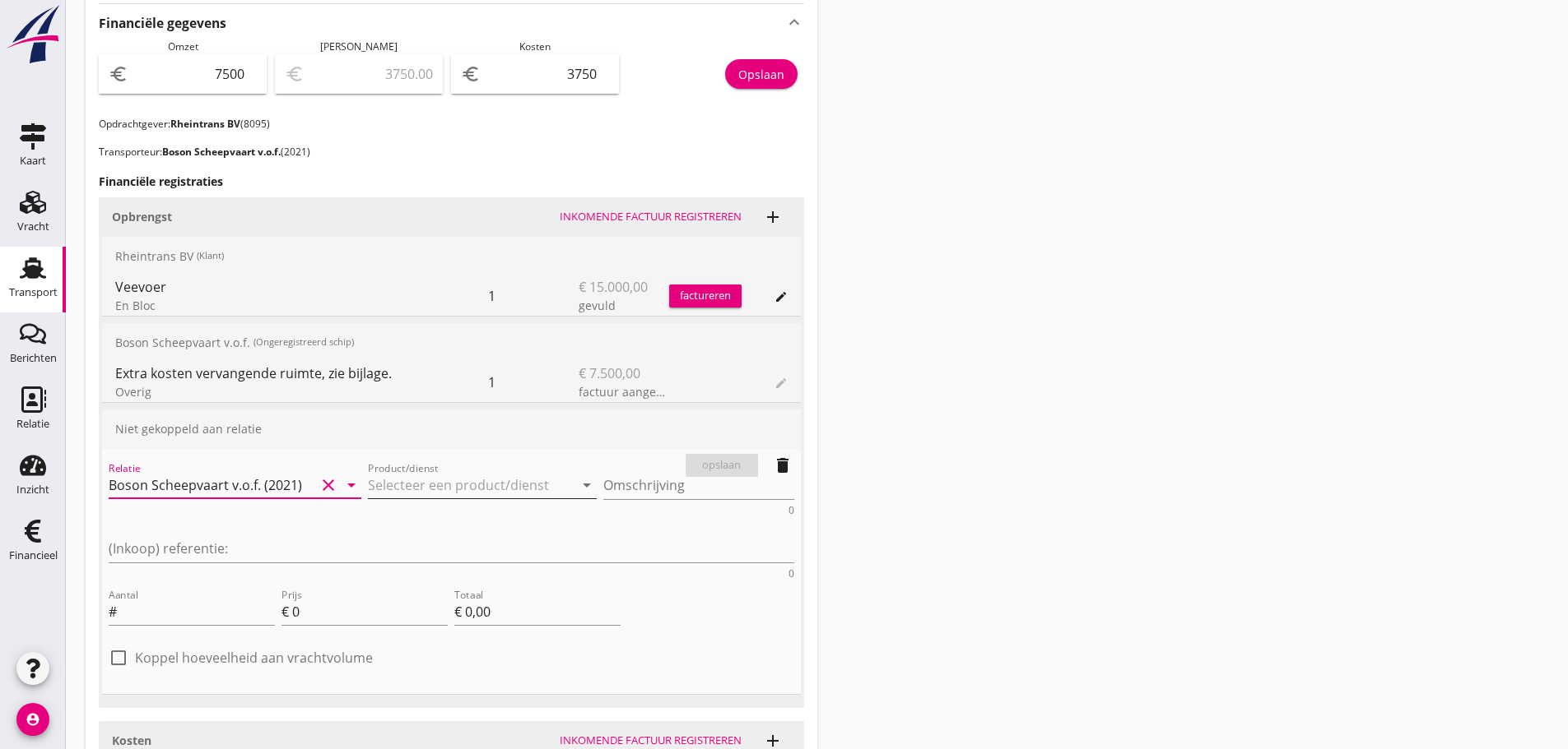
type input "Boson Scheepvaart v.o.f. (2021)"
click at [393, 484] on input "Product/dienst" at bounding box center [470, 484] width 206 height 26
type input "I"
type input "i"
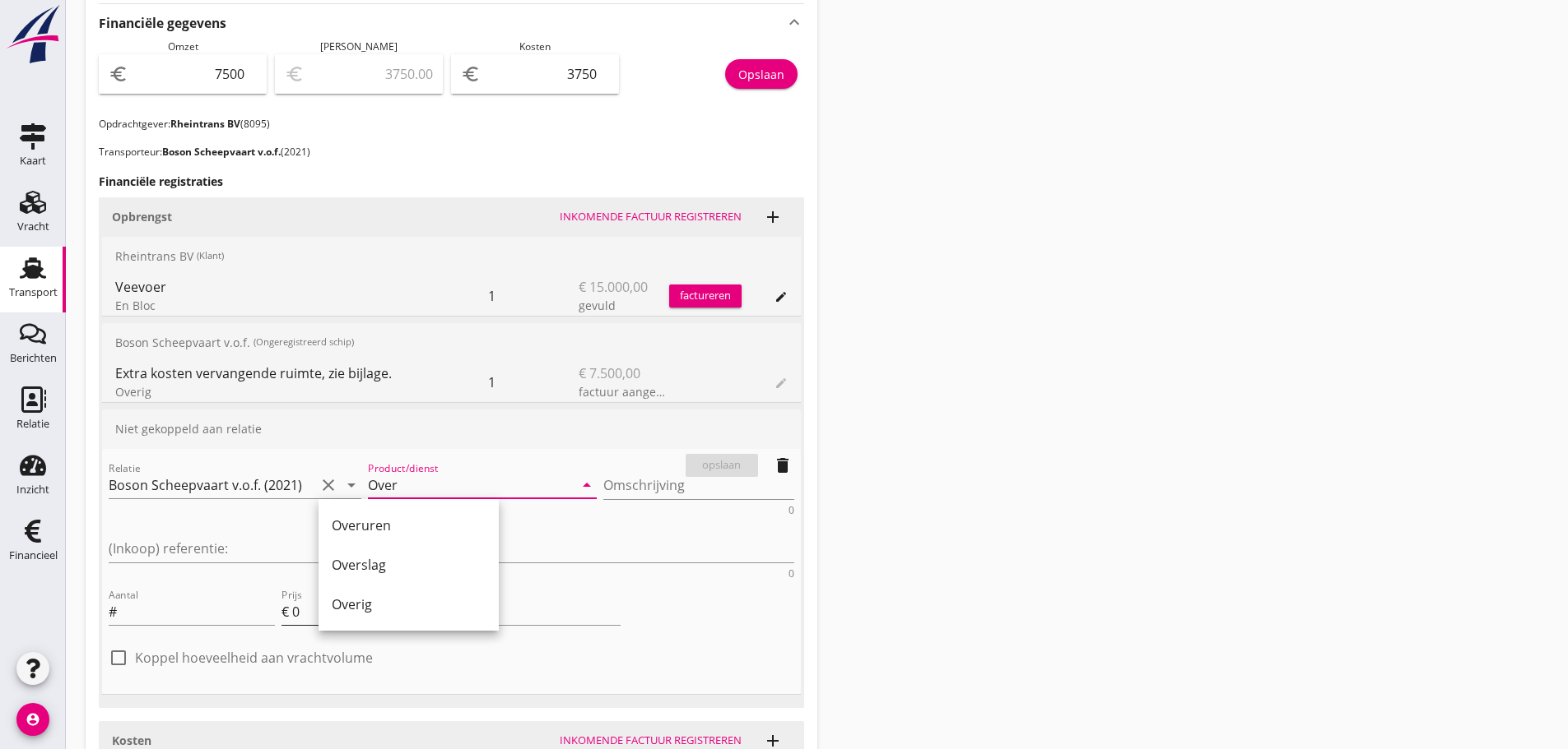
drag, startPoint x: 360, startPoint y: 619, endPoint x: 425, endPoint y: 557, distance: 89.8
click at [369, 615] on div "Overig" at bounding box center [408, 604] width 154 height 39
type input "Overig"
click at [603, 483] on textarea "Omschrijving" at bounding box center [699, 485] width 191 height 27
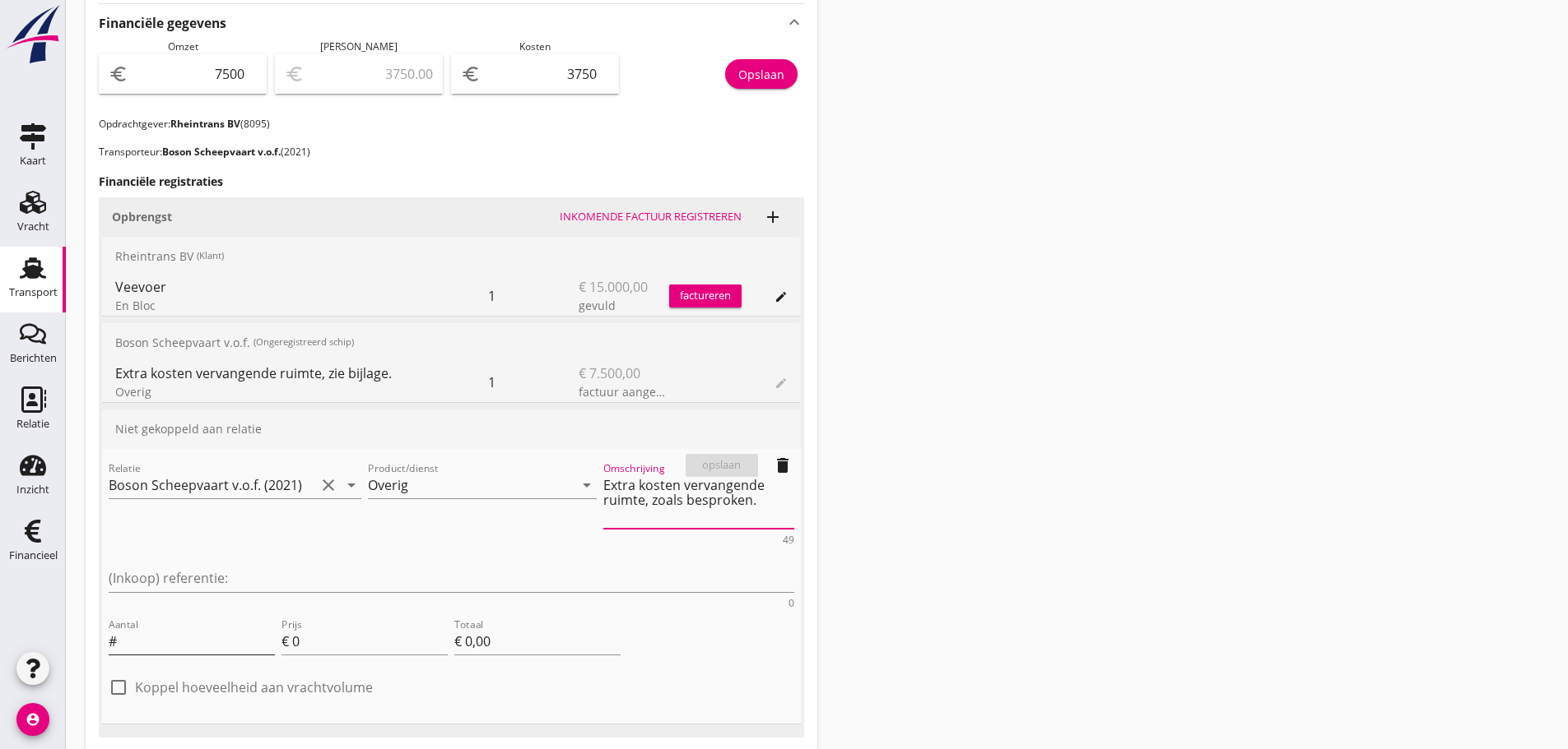
type textarea "Extra kosten vervangende ruimte, zoals besproken."
click at [168, 628] on input "Aantal" at bounding box center [197, 641] width 155 height 26
type input "1"
type input "2"
type input "€ 2,00"
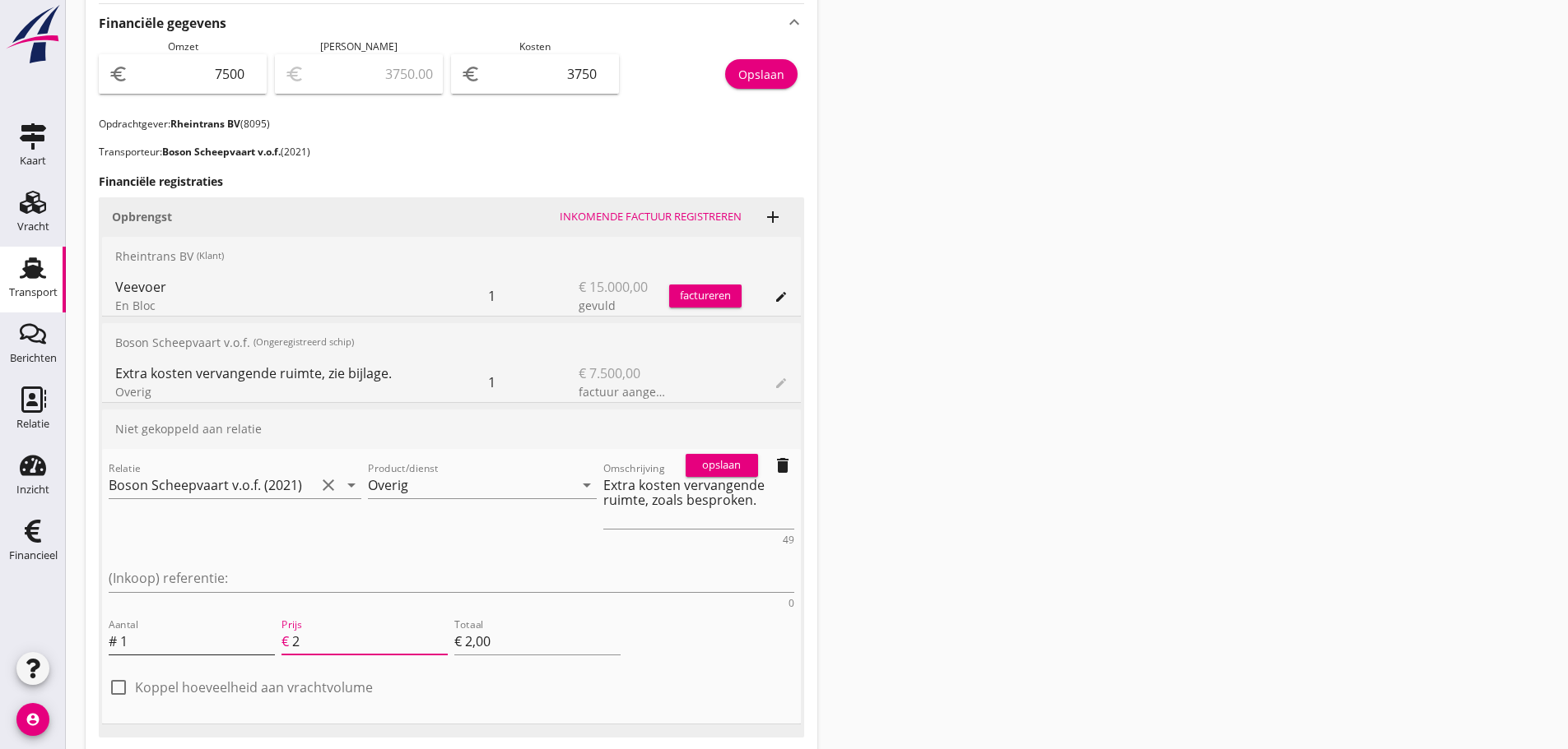
type input "25"
type input "€ 25,00"
type input "250"
type input "€ 250,00"
type input "2500"
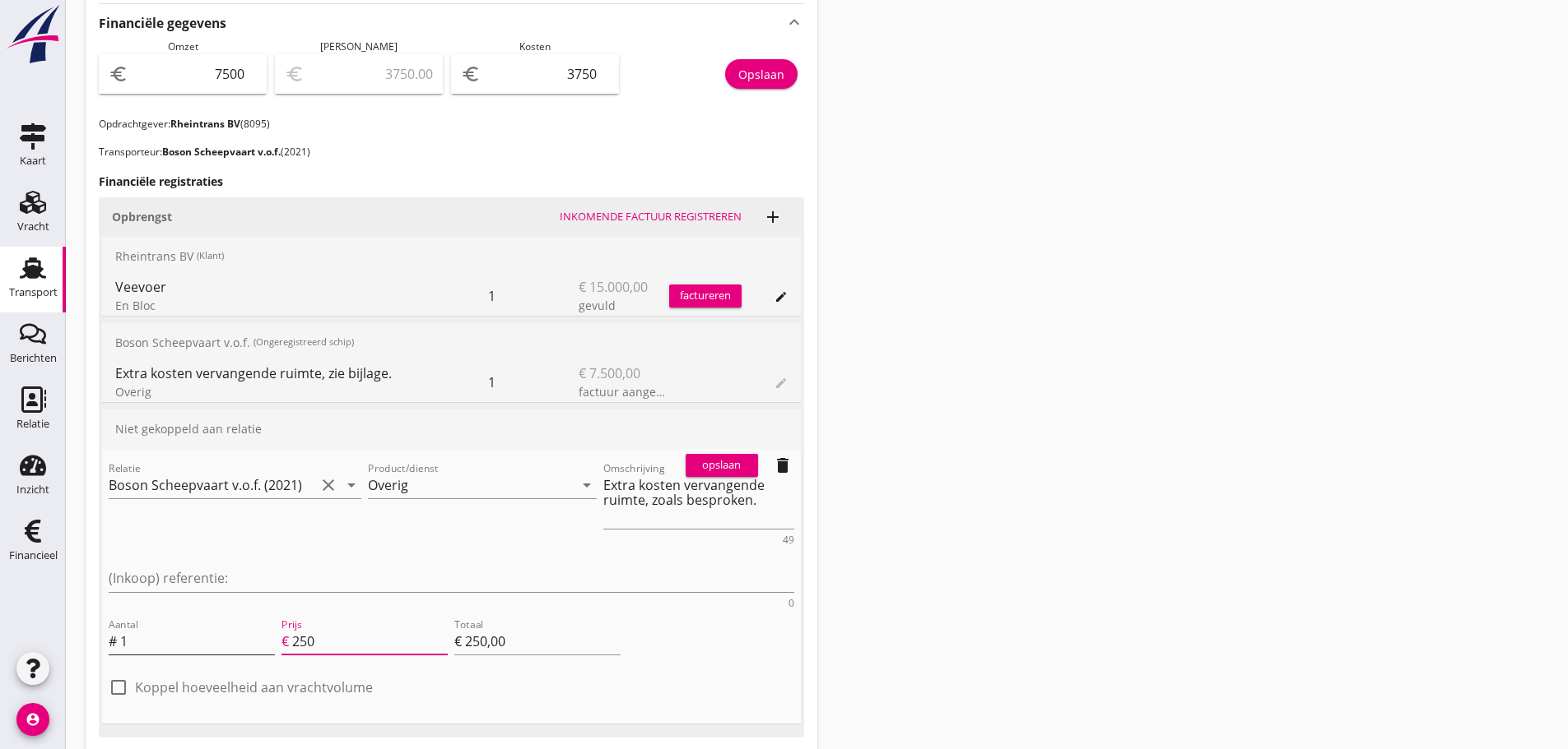
type input "€ 2.500,00"
type input "2500"
click at [734, 470] on div "opslaan" at bounding box center [721, 465] width 59 height 16
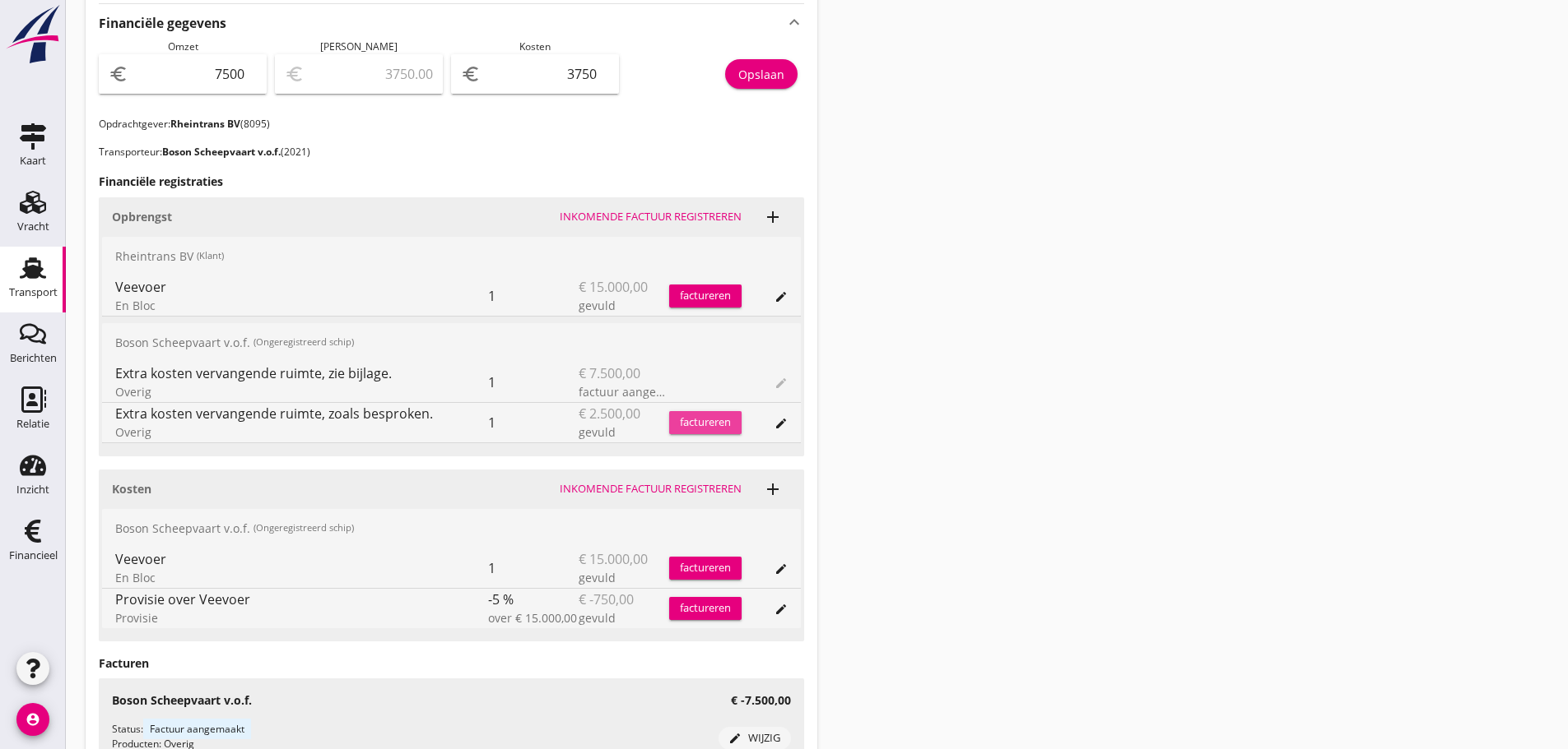
click at [697, 424] on div "factureren" at bounding box center [706, 423] width 73 height 16
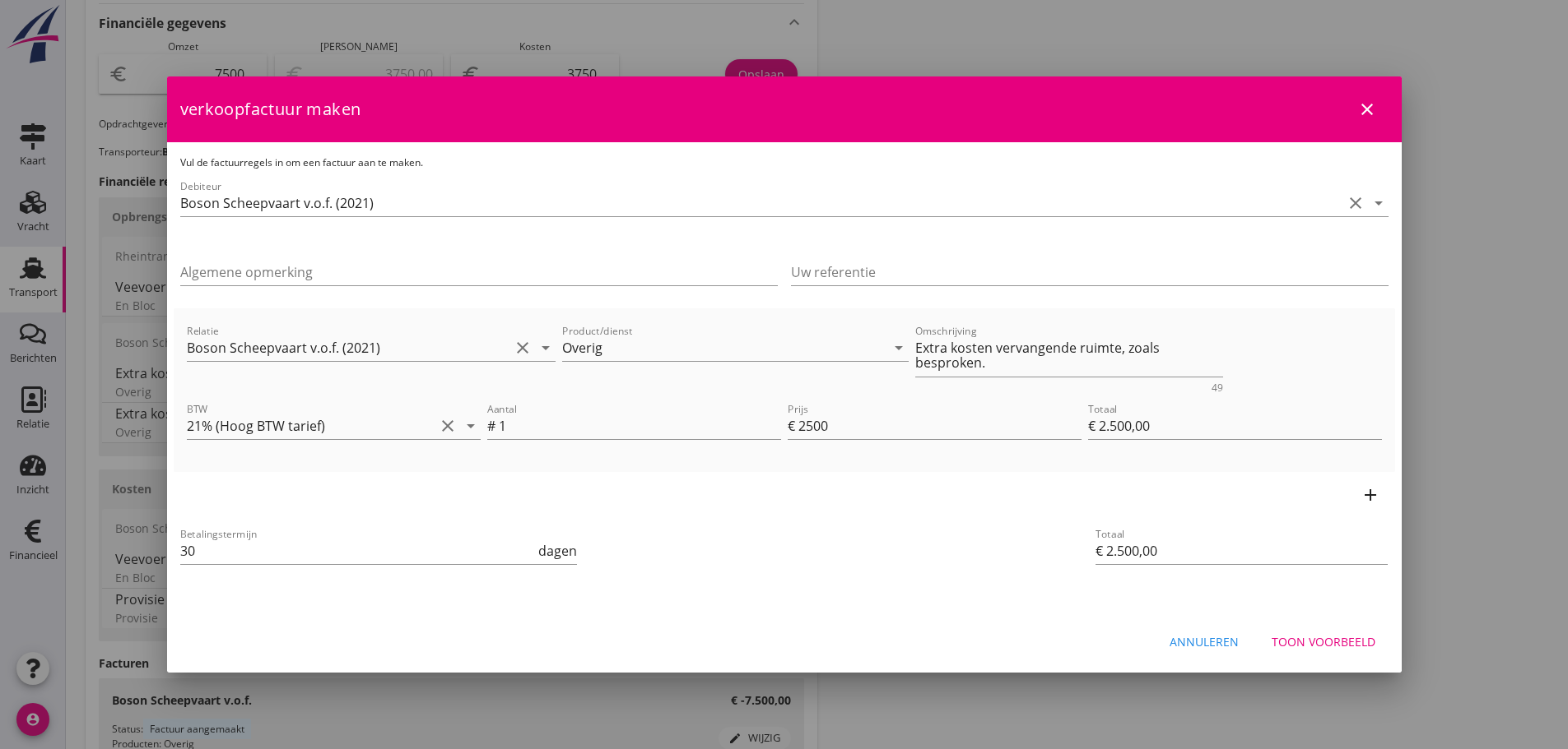
click at [91, 538] on div "21% (Hoog BTW tarief) 9% (Laag BTW tarief) 0% (BTW vrij) 0% (BTW verlegd) Overi…" at bounding box center [784, 233] width 1568 height 1655
type input "21"
click at [1346, 645] on div "Toon voorbeeld" at bounding box center [1323, 642] width 104 height 17
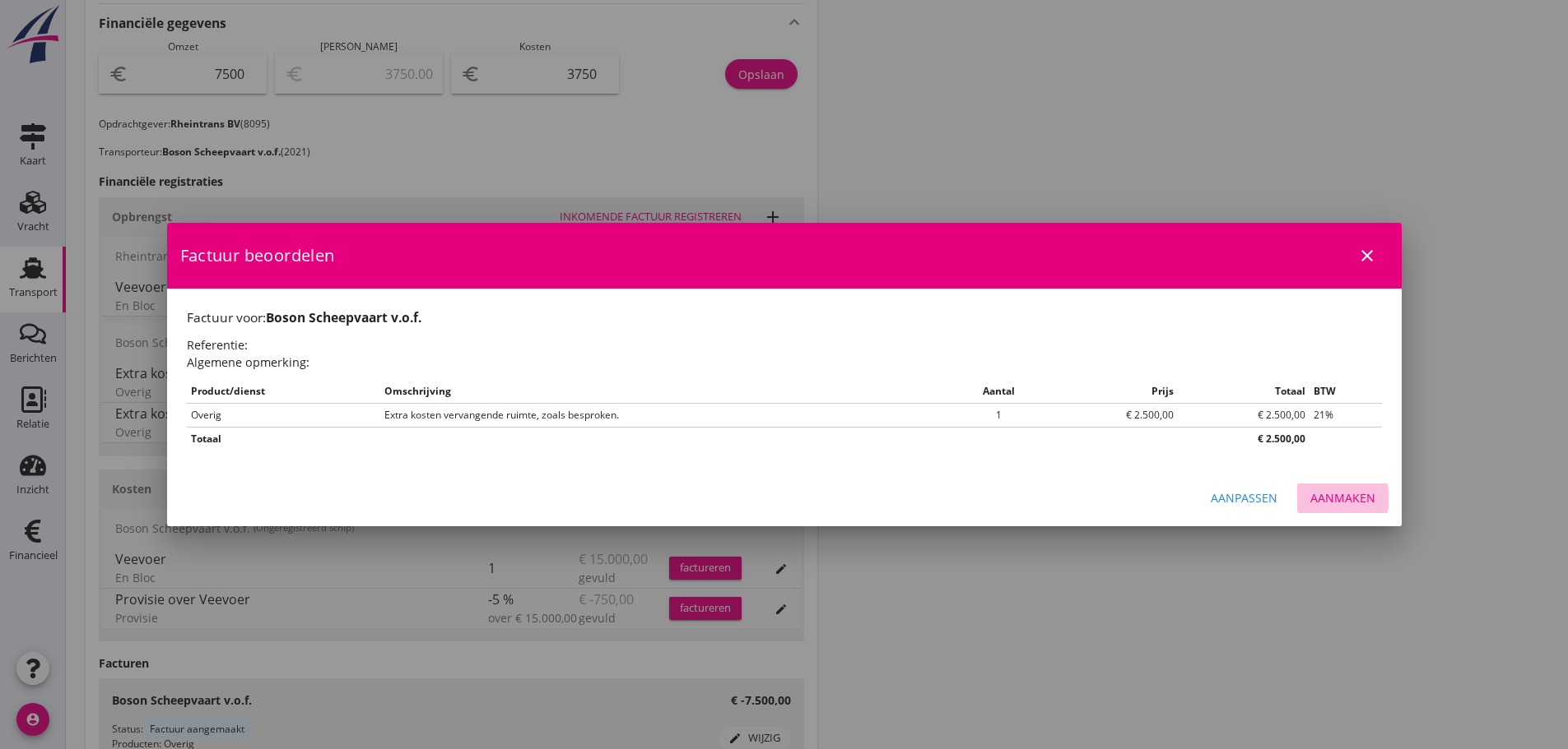
click at [1353, 489] on div "Aanmaken" at bounding box center [1342, 497] width 65 height 17
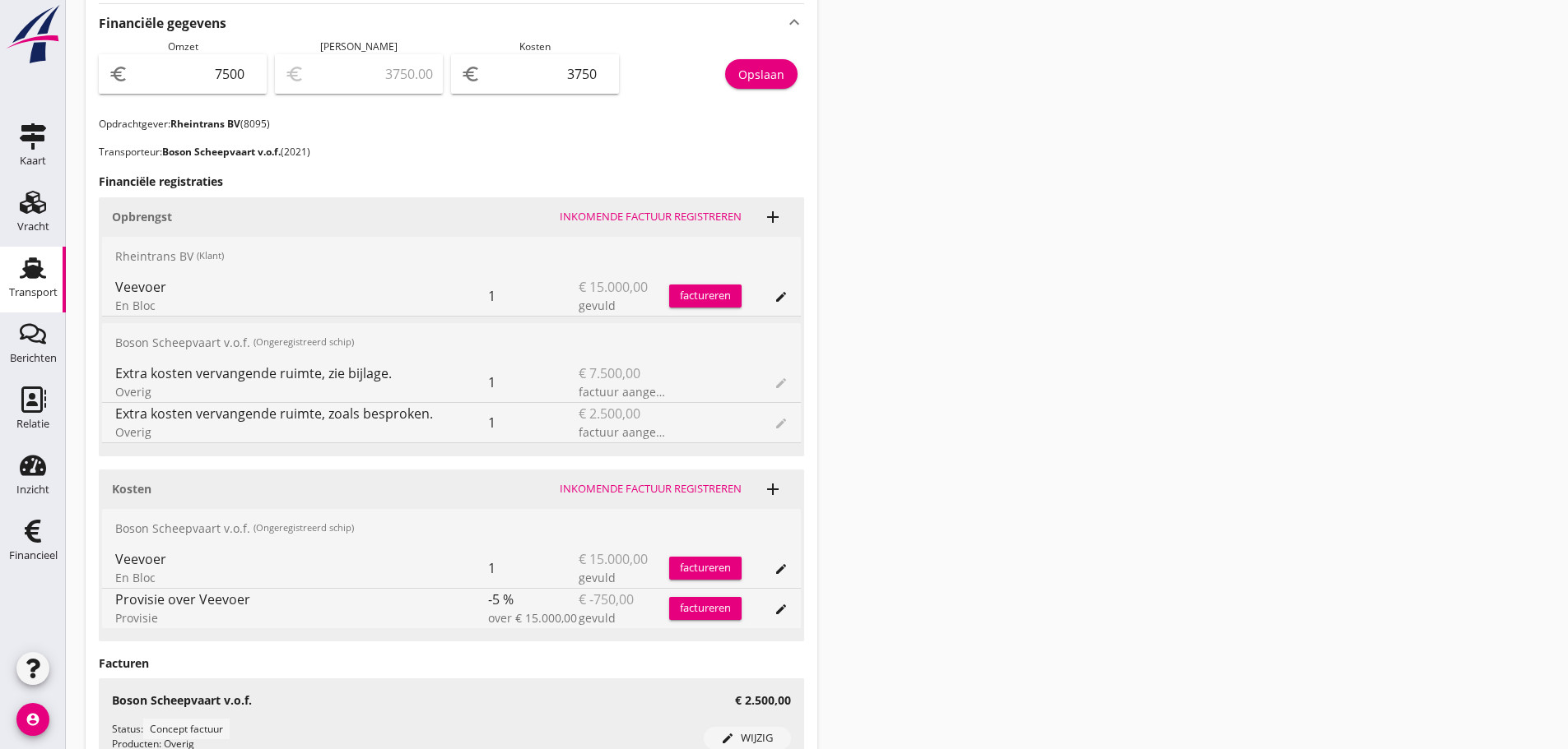
drag, startPoint x: 48, startPoint y: 551, endPoint x: 575, endPoint y: 505, distance: 529.0
click at [48, 551] on div "Financieel" at bounding box center [33, 555] width 48 height 11
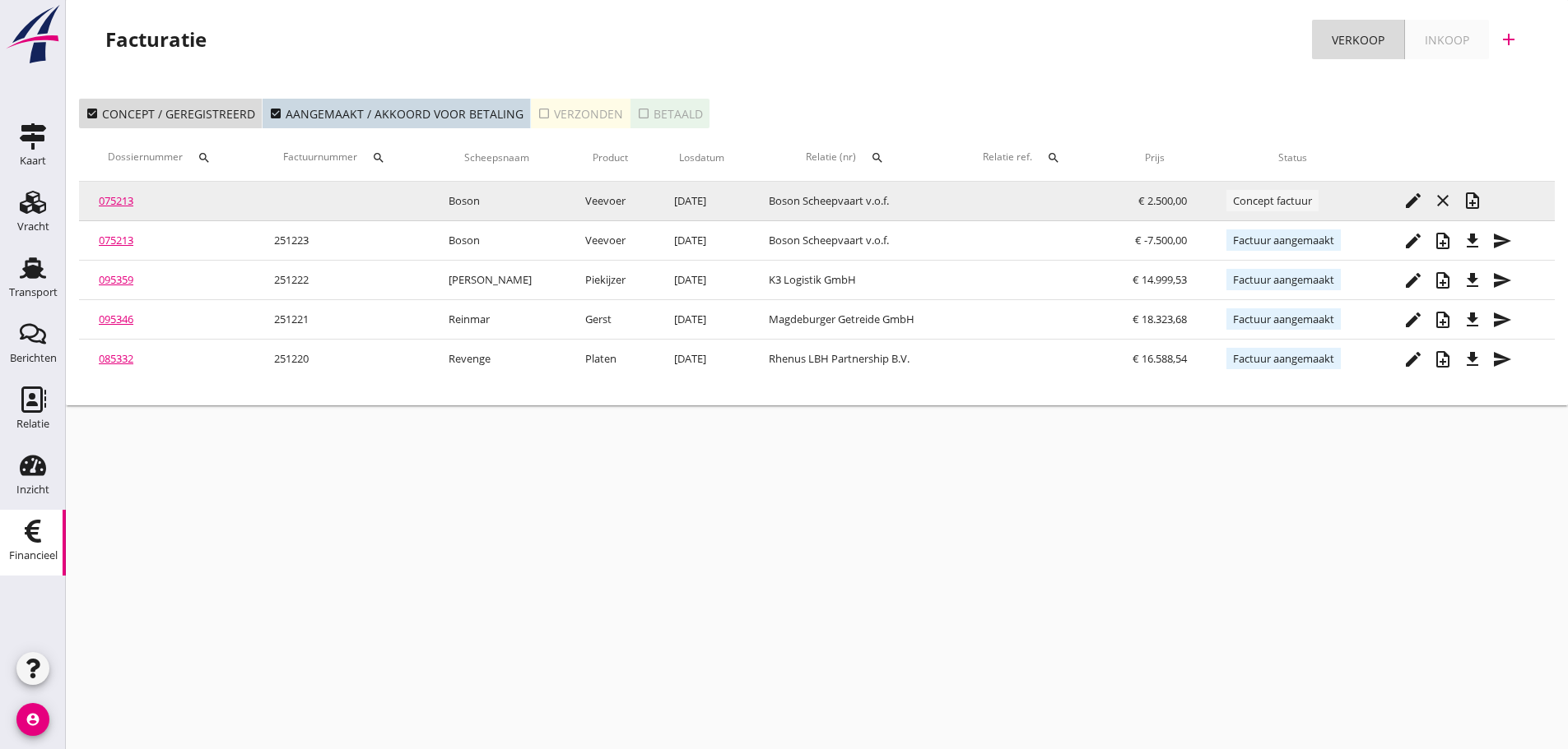
click at [1475, 199] on icon "note_add" at bounding box center [1473, 201] width 20 height 20
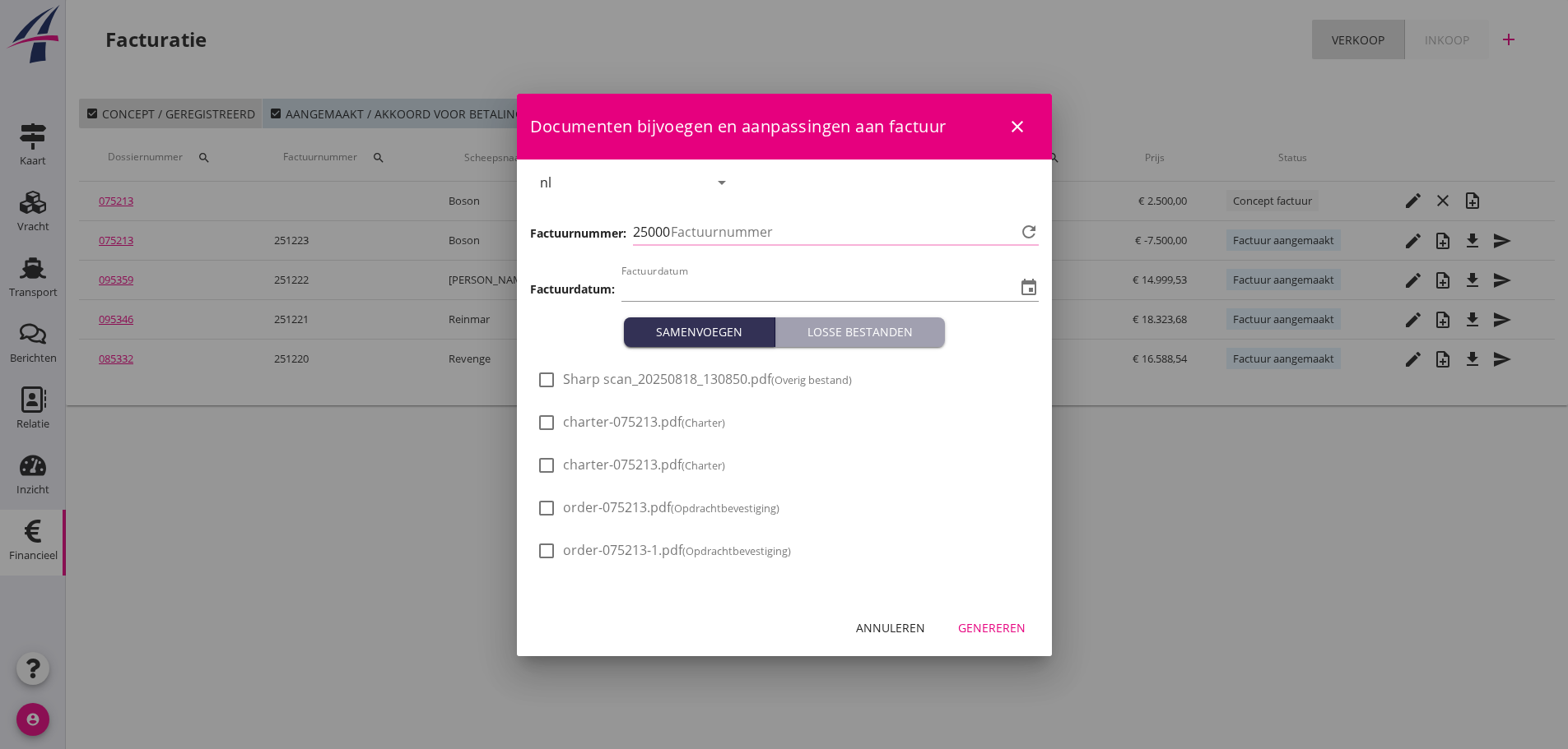
type input "[DATE]"
type input "1224"
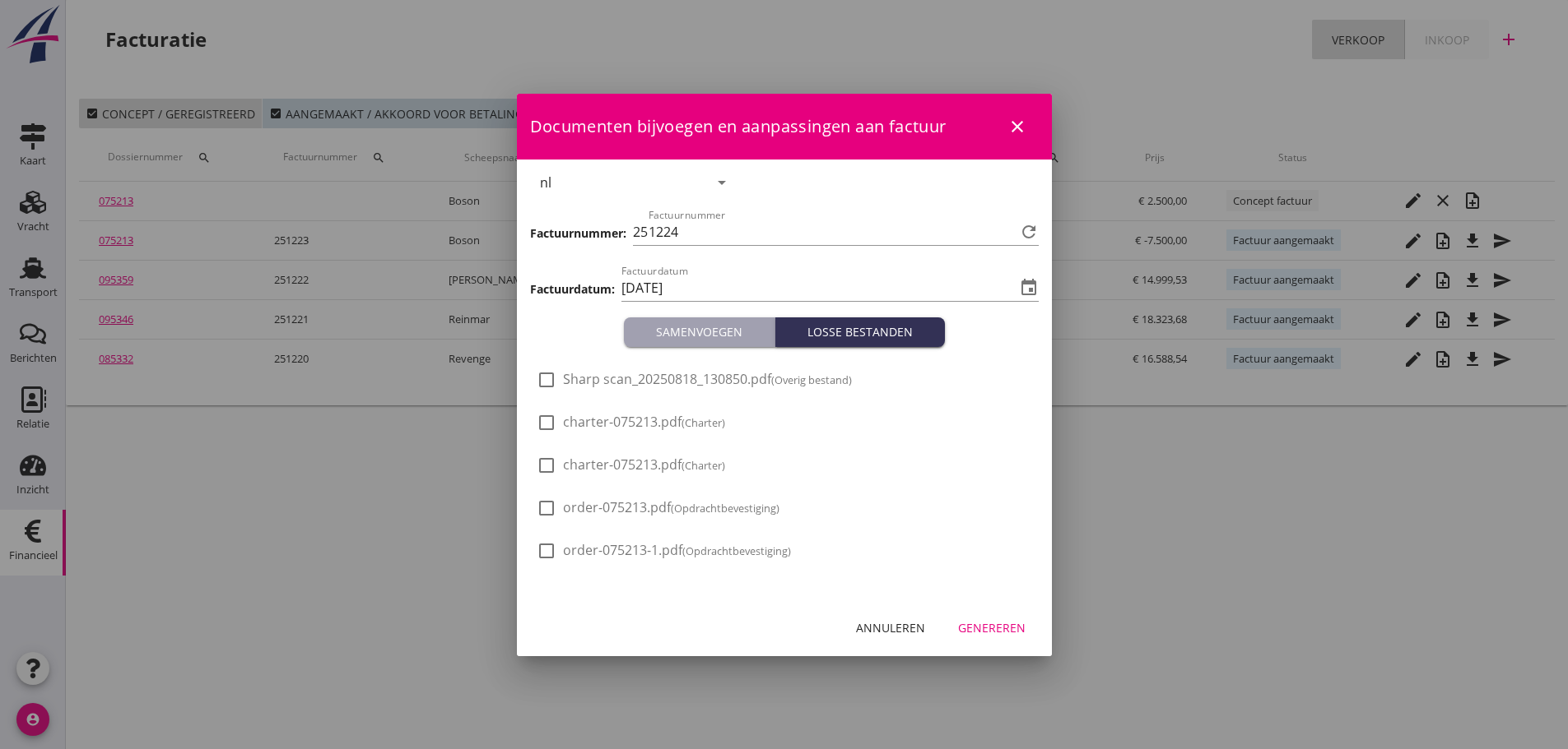
click at [992, 633] on div "Genereren" at bounding box center [991, 627] width 67 height 17
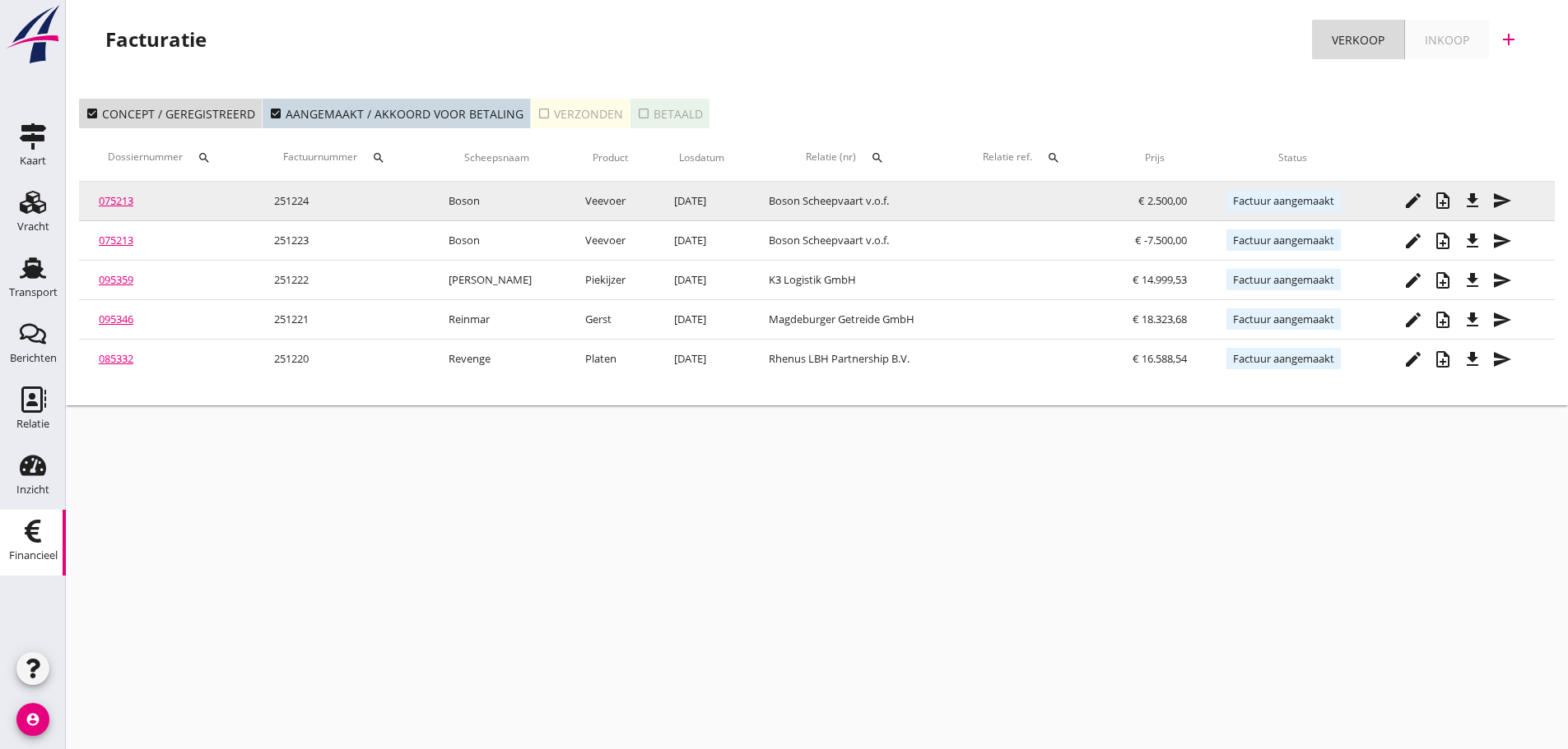
click at [1467, 207] on icon "file_download" at bounding box center [1473, 201] width 20 height 20
